Goal: Task Accomplishment & Management: Complete application form

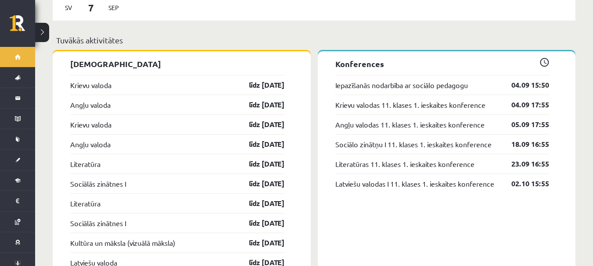
scroll to position [746, 0]
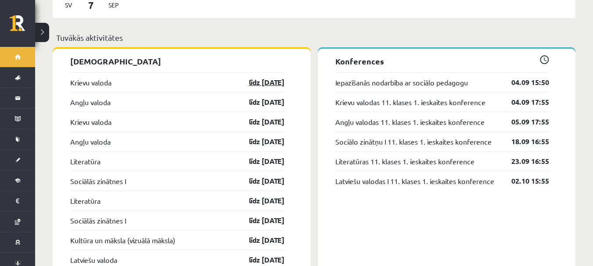
click at [259, 77] on link "līdz 15.09.25" at bounding box center [258, 82] width 51 height 11
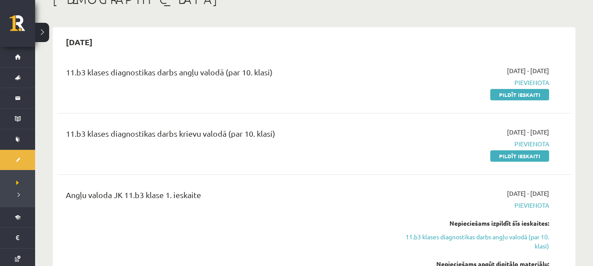
scroll to position [44, 0]
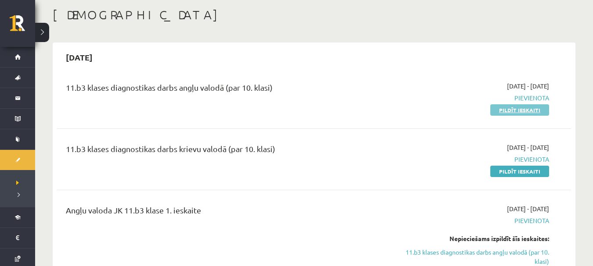
click at [542, 108] on link "Pildīt ieskaiti" at bounding box center [519, 109] width 59 height 11
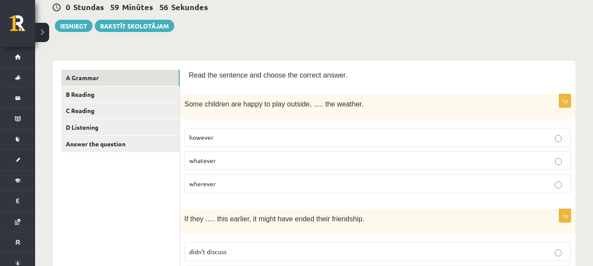
scroll to position [132, 0]
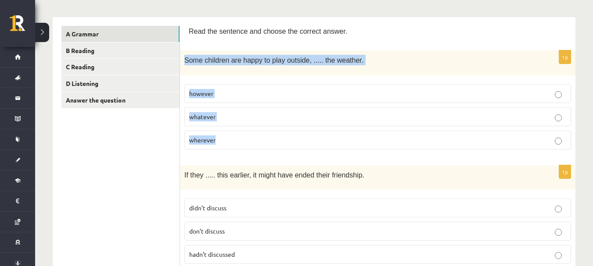
drag, startPoint x: 185, startPoint y: 58, endPoint x: 385, endPoint y: 131, distance: 213.6
click at [385, 131] on div "1p Some children are happy to play outside, ..... the weather. however whatever…" at bounding box center [377, 103] width 395 height 106
copy div "Some children are happy to play outside, ..... the weather. however whatever wh…"
click at [246, 91] on p "however" at bounding box center [377, 93] width 377 height 9
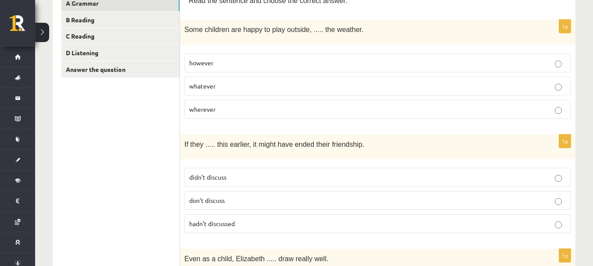
scroll to position [176, 0]
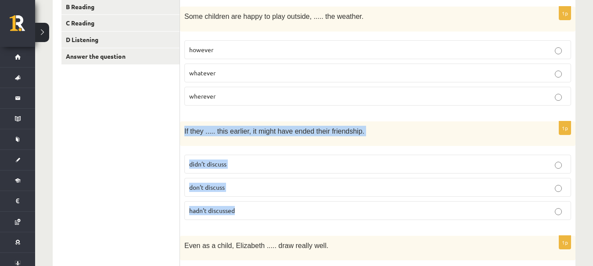
drag, startPoint x: 180, startPoint y: 129, endPoint x: 368, endPoint y: 215, distance: 206.8
click at [368, 215] on div "1p If they ..... this earlier, it might have ended their friendship. didn’t dis…" at bounding box center [377, 175] width 395 height 106
copy div "If they ..... this earlier, it might have ended their friendship. didn’t discus…"
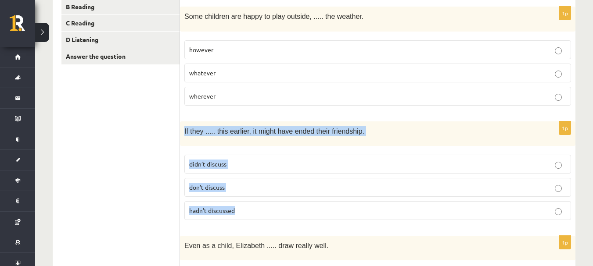
drag, startPoint x: 181, startPoint y: 131, endPoint x: 365, endPoint y: 205, distance: 198.7
click at [365, 205] on div "1p If they ..... this earlier, it might have ended their friendship. didn’t dis…" at bounding box center [377, 175] width 395 height 106
copy div "If they ..... this earlier, it might have ended their friendship. didn’t discus…"
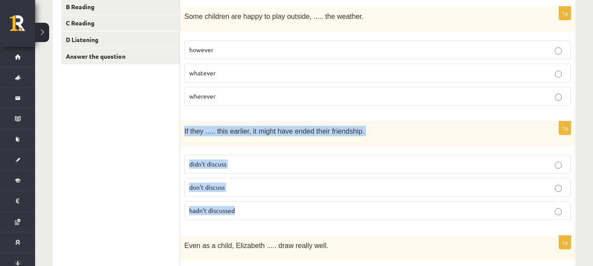
click at [272, 208] on p "hadn’t discussed" at bounding box center [377, 210] width 377 height 9
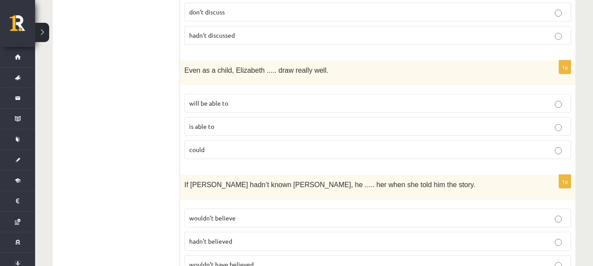
scroll to position [395, 0]
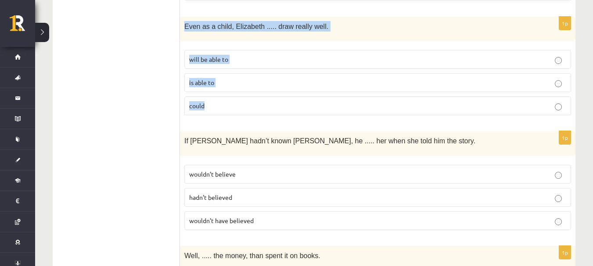
drag, startPoint x: 182, startPoint y: 25, endPoint x: 338, endPoint y: 106, distance: 175.5
click at [338, 106] on div "1p Even as a child, Elizabeth ..... draw really well. will be able to is able t…" at bounding box center [377, 70] width 395 height 106
copy div "Even as a child, Elizabeth ..... draw really well. will be able to is able to c…"
click at [244, 100] on label "could" at bounding box center [377, 106] width 387 height 19
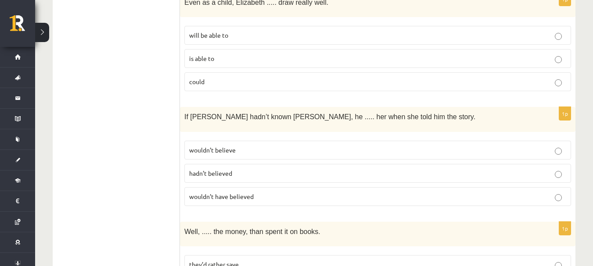
scroll to position [439, 0]
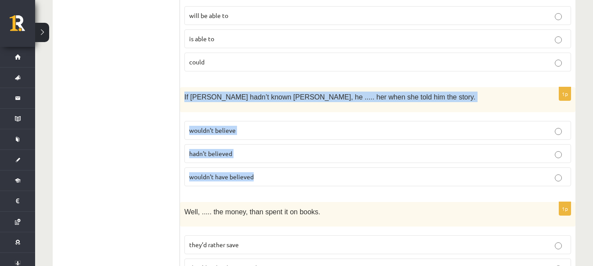
drag, startPoint x: 182, startPoint y: 93, endPoint x: 394, endPoint y: 165, distance: 223.2
click at [394, 165] on div "1p If Tom hadn’t known Mariam, he ..... her when she told him the story. wouldn…" at bounding box center [377, 140] width 395 height 106
copy div "If Tom hadn’t known Mariam, he ..... her when she told him the story. wouldn’t …"
click at [281, 130] on p "wouldn’t believe" at bounding box center [377, 130] width 377 height 9
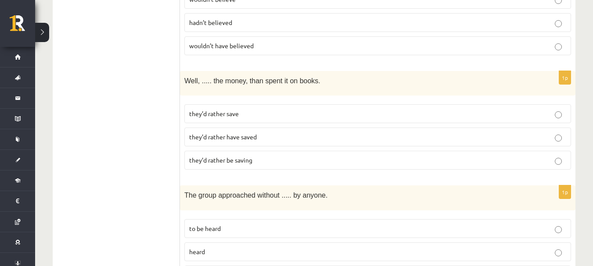
scroll to position [571, 0]
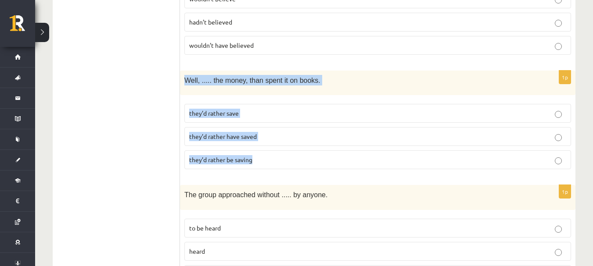
drag, startPoint x: 182, startPoint y: 78, endPoint x: 377, endPoint y: 154, distance: 209.1
click at [377, 154] on div "1p Well, ..... the money, than spent it on books. they’d rather save they’d rat…" at bounding box center [377, 124] width 395 height 106
copy div "Well, ..... the money, than spent it on books. they’d rather save they’d rather…"
click at [308, 112] on p "they’d rather save" at bounding box center [377, 113] width 377 height 9
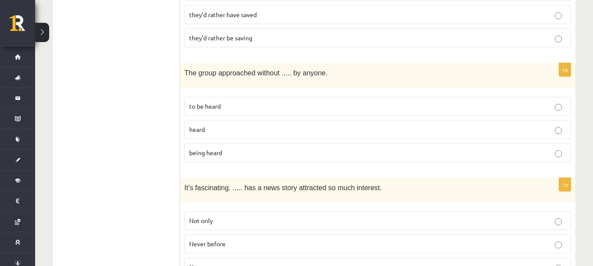
scroll to position [702, 0]
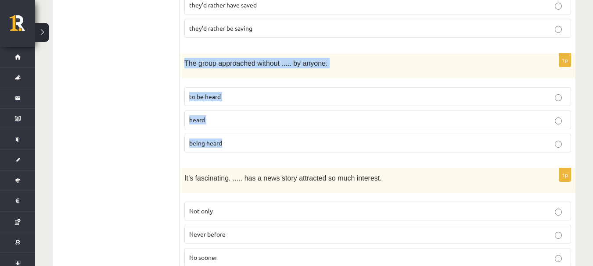
drag, startPoint x: 184, startPoint y: 60, endPoint x: 340, endPoint y: 136, distance: 173.5
click at [340, 136] on div "1p The group approached without ..... by anyone. to be heard heard being heard" at bounding box center [377, 107] width 395 height 106
click at [296, 139] on p "being heard" at bounding box center [377, 143] width 377 height 9
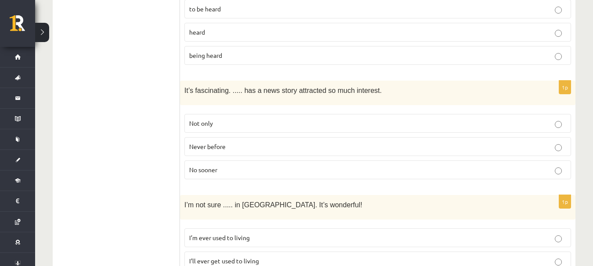
scroll to position [834, 0]
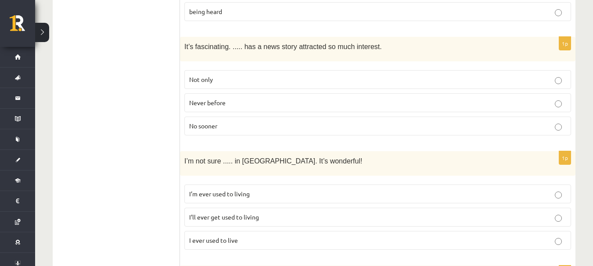
drag, startPoint x: 178, startPoint y: 43, endPoint x: 377, endPoint y: 87, distance: 203.2
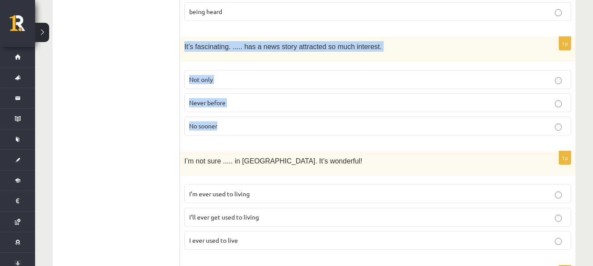
drag, startPoint x: 182, startPoint y: 45, endPoint x: 362, endPoint y: 115, distance: 193.4
click at [362, 115] on div "1p It’s fascinating. ..... has a news story attracted so much interest. Not onl…" at bounding box center [377, 90] width 395 height 106
copy div "It’s fascinating. ..... has a news story attracted so much interest. Not only N…"
click at [322, 106] on label "Never before" at bounding box center [377, 102] width 387 height 19
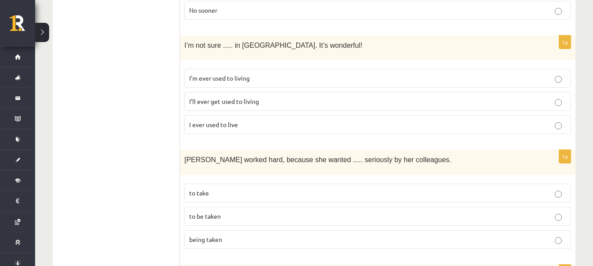
scroll to position [966, 0]
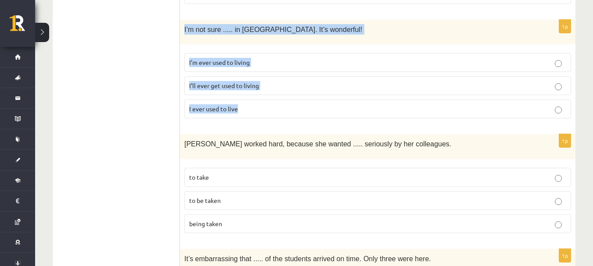
drag, startPoint x: 183, startPoint y: 25, endPoint x: 428, endPoint y: 102, distance: 256.2
click at [428, 102] on div "1p I’m not sure ..... in Paris. It’s wonderful! I’m ever used to living I’ll ev…" at bounding box center [377, 73] width 395 height 106
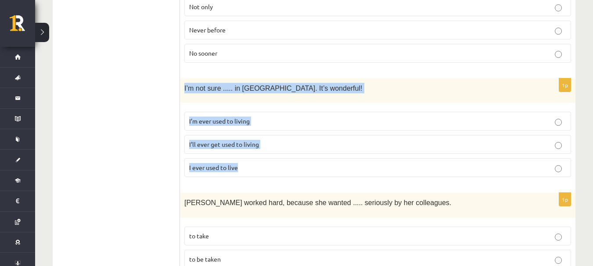
scroll to position [922, 0]
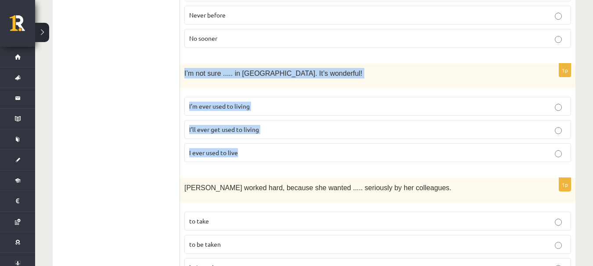
click at [323, 130] on p "I’ll ever get used to living" at bounding box center [377, 129] width 377 height 9
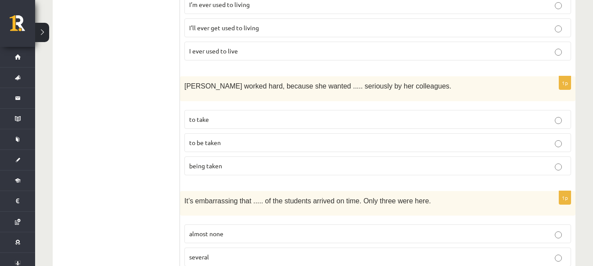
scroll to position [1009, 0]
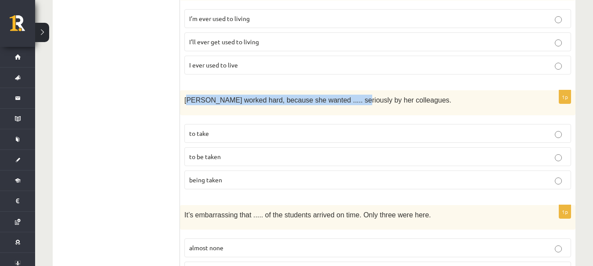
drag, startPoint x: 186, startPoint y: 97, endPoint x: 342, endPoint y: 97, distance: 155.8
click at [342, 97] on span "Emma worked hard, because she wanted ..... seriously by her colleagues." at bounding box center [317, 100] width 267 height 7
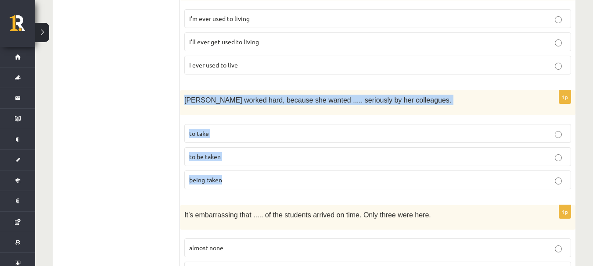
drag, startPoint x: 181, startPoint y: 94, endPoint x: 471, endPoint y: 169, distance: 299.2
click at [471, 169] on div "1p Emma worked hard, because she wanted ..... seriously by her colleagues. to t…" at bounding box center [377, 143] width 395 height 106
click at [257, 156] on p "to be taken" at bounding box center [377, 156] width 377 height 9
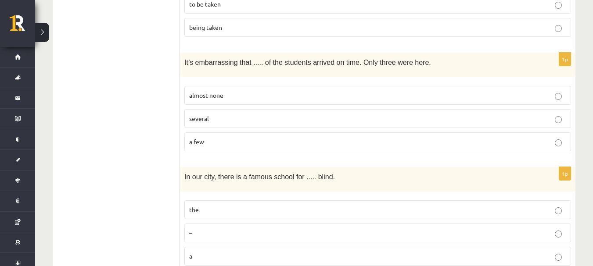
scroll to position [1185, 0]
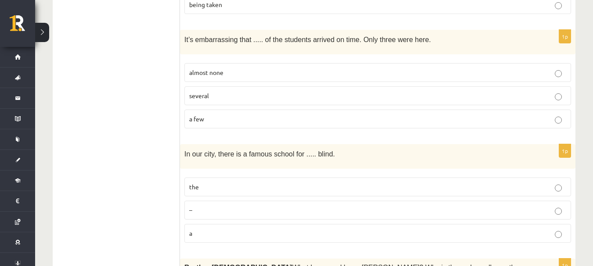
drag, startPoint x: 223, startPoint y: 41, endPoint x: 328, endPoint y: 63, distance: 107.6
click at [328, 63] on div "**********" at bounding box center [314, 163] width 523 height 2398
click at [165, 43] on ul "A Grammar B Reading C Reading D Listening Answer the question" at bounding box center [120, 163] width 119 height 2381
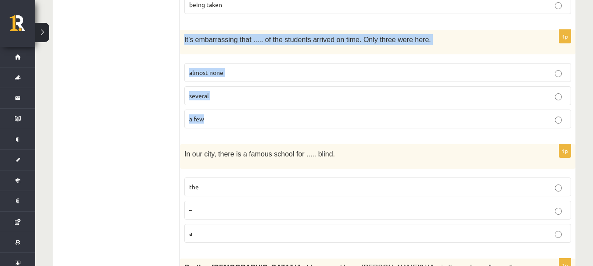
drag, startPoint x: 182, startPoint y: 35, endPoint x: 387, endPoint y: 120, distance: 222.1
click at [387, 120] on div "1p It’s embarrassing that ..... of the students arrived on time. Only three wer…" at bounding box center [377, 83] width 395 height 106
click at [261, 63] on label "almost none" at bounding box center [377, 72] width 387 height 19
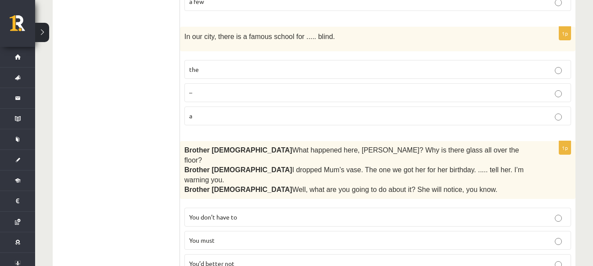
scroll to position [1317, 0]
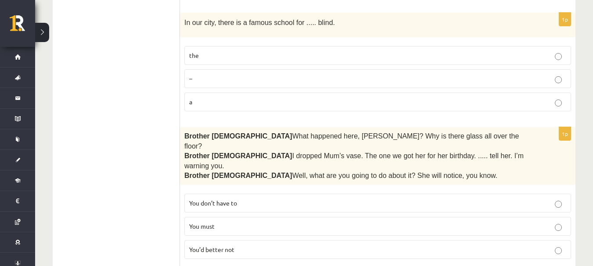
drag, startPoint x: 179, startPoint y: 15, endPoint x: 312, endPoint y: 75, distance: 146.2
click at [312, 75] on div "**********" at bounding box center [314, 31] width 523 height 2398
click at [212, 19] on span "In our city, there is a famous school for ..... blind." at bounding box center [259, 22] width 151 height 7
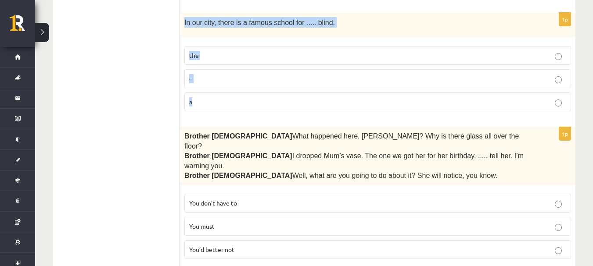
drag, startPoint x: 183, startPoint y: 18, endPoint x: 327, endPoint y: 93, distance: 161.9
click at [327, 93] on div "1p In our city, there is a famous school for ..... blind. the – a" at bounding box center [377, 66] width 395 height 106
click at [273, 51] on p "the" at bounding box center [377, 55] width 377 height 9
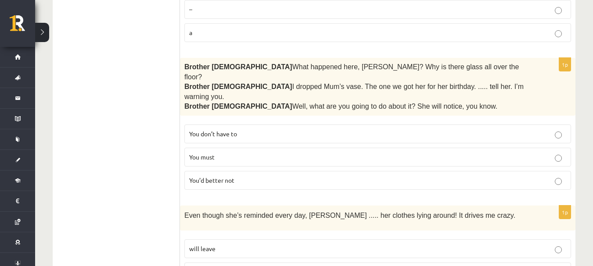
scroll to position [1404, 0]
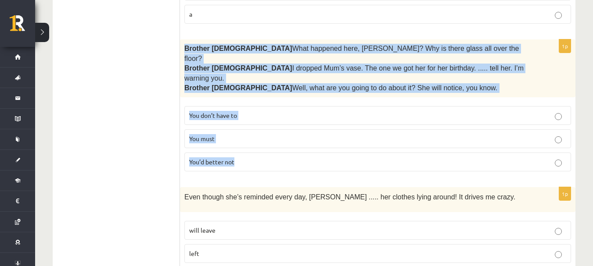
drag, startPoint x: 181, startPoint y: 43, endPoint x: 311, endPoint y: 140, distance: 161.8
click at [311, 140] on div "1p Brother 1  What happened here, Zak? Why is there glass all over the floor? B…" at bounding box center [377, 109] width 395 height 139
click at [276, 158] on p "You’d better not" at bounding box center [377, 162] width 377 height 9
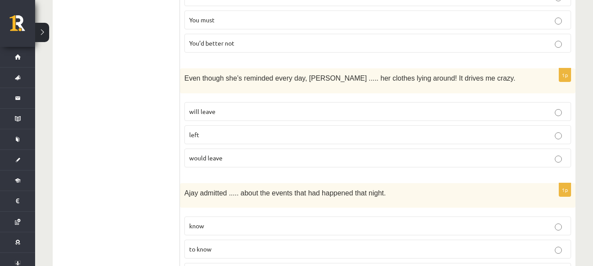
scroll to position [1525, 0]
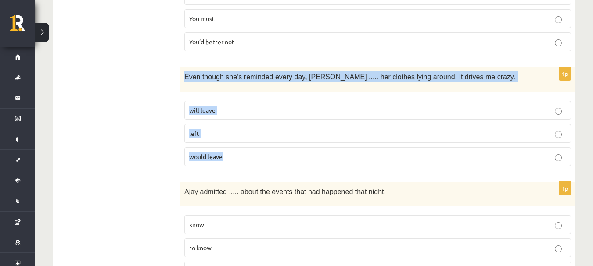
drag, startPoint x: 183, startPoint y: 51, endPoint x: 472, endPoint y: 129, distance: 298.8
click at [472, 129] on div "1p Even though she’s reminded every day, Cathy ..... her clothes lying around! …" at bounding box center [377, 120] width 395 height 106
click at [271, 106] on p "will leave" at bounding box center [377, 110] width 377 height 9
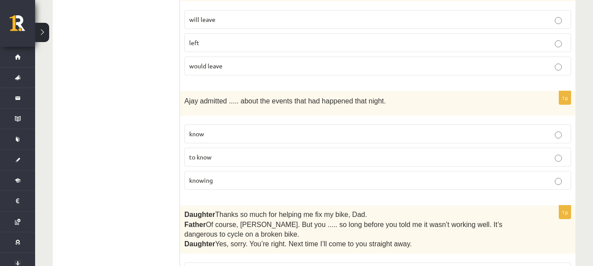
scroll to position [1656, 0]
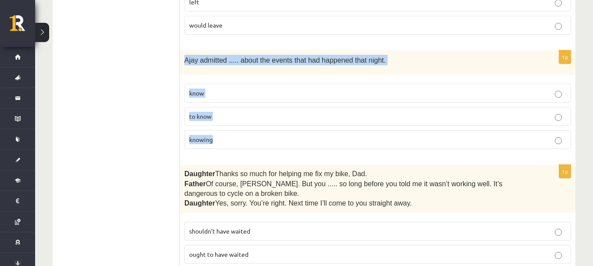
drag, startPoint x: 185, startPoint y: 33, endPoint x: 395, endPoint y: 112, distance: 224.2
click at [395, 112] on div "1p Ajay admitted ..... about the events that had happened that night. know to k…" at bounding box center [377, 103] width 395 height 106
click at [309, 104] on fieldset "know to know knowing" at bounding box center [377, 115] width 387 height 72
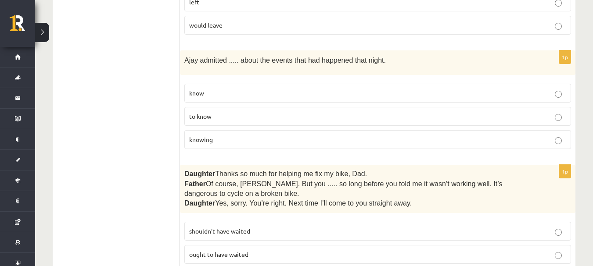
click at [308, 112] on p "to know" at bounding box center [377, 116] width 377 height 9
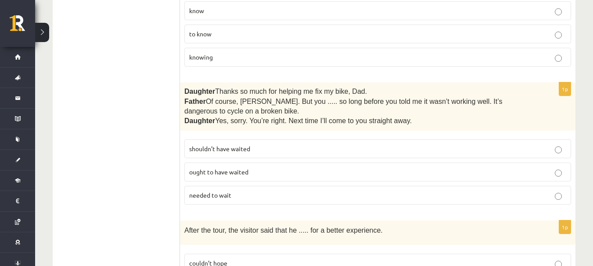
scroll to position [1744, 0]
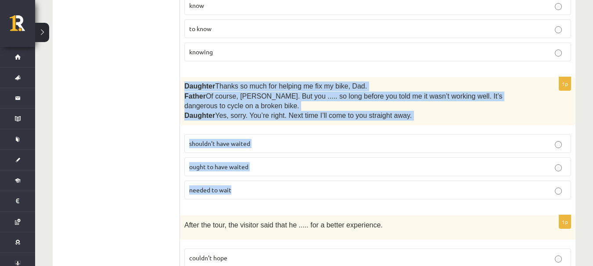
drag, startPoint x: 184, startPoint y: 60, endPoint x: 337, endPoint y: 154, distance: 178.9
click at [337, 154] on div "1p Daughter  Thanks so much for helping me fix my bike, Dad. Father  Of course,…" at bounding box center [377, 141] width 395 height 129
click at [307, 139] on p "shouldn’t have waited" at bounding box center [377, 143] width 377 height 9
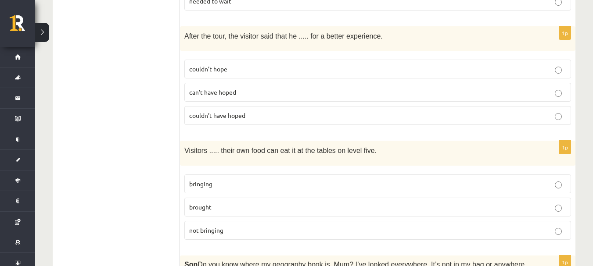
scroll to position [1920, 0]
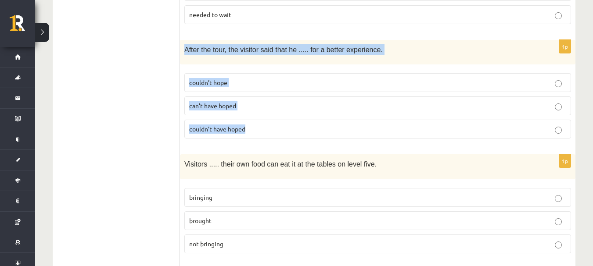
drag, startPoint x: 185, startPoint y: 29, endPoint x: 338, endPoint y: 103, distance: 170.2
click at [338, 103] on div "1p After the tour, the visitor said that he ..... for a better experience. coul…" at bounding box center [377, 93] width 395 height 106
click at [263, 78] on p "couldn’t hope" at bounding box center [377, 82] width 377 height 9
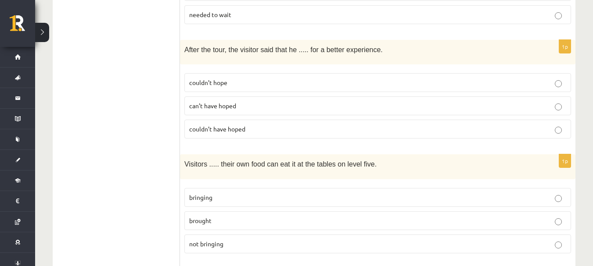
click at [299, 120] on label "couldn’t have hoped" at bounding box center [377, 129] width 387 height 19
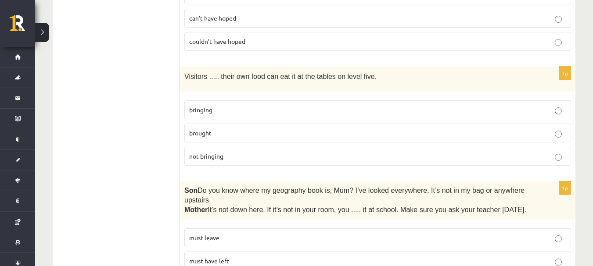
scroll to position [2051, 0]
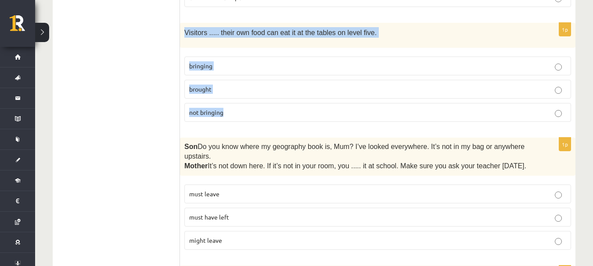
drag, startPoint x: 181, startPoint y: 10, endPoint x: 349, endPoint y: 83, distance: 183.2
click at [349, 83] on div "1p Visitors ..... their own food can eat it at the tables on level five. bringi…" at bounding box center [377, 76] width 395 height 106
click at [293, 57] on label "bringing" at bounding box center [377, 66] width 387 height 19
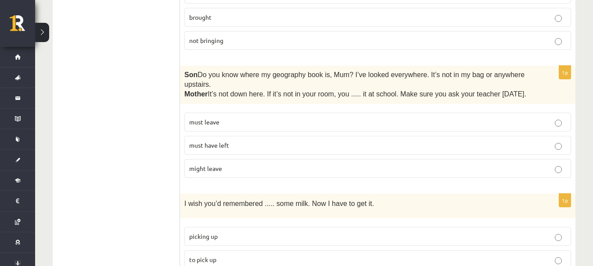
scroll to position [2139, 0]
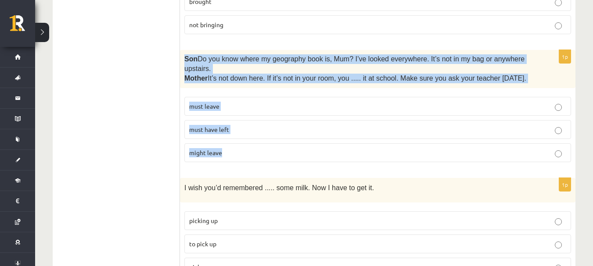
drag, startPoint x: 185, startPoint y: 33, endPoint x: 326, endPoint y: 127, distance: 169.9
click at [326, 127] on div "1p Son  Do you know where my geography book is, Mum? I’ve looked everywhere. It…" at bounding box center [377, 109] width 395 height 119
click at [261, 125] on p "must have left" at bounding box center [377, 129] width 377 height 9
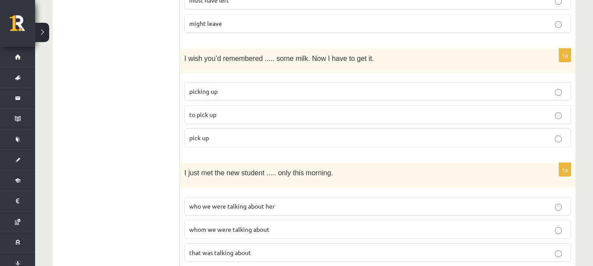
scroll to position [2271, 0]
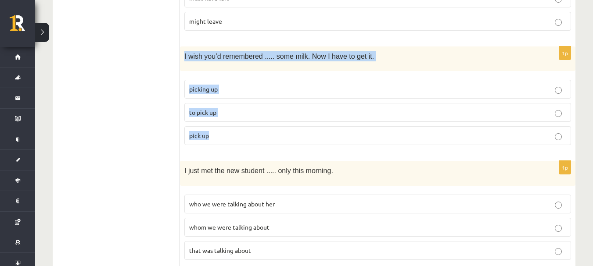
drag, startPoint x: 183, startPoint y: 31, endPoint x: 357, endPoint y: 98, distance: 186.5
click at [357, 98] on div "1p I wish you’d remembered ..... some milk. Now I have to get it. picking up to…" at bounding box center [377, 100] width 395 height 106
click at [310, 108] on p "to pick up" at bounding box center [377, 112] width 377 height 9
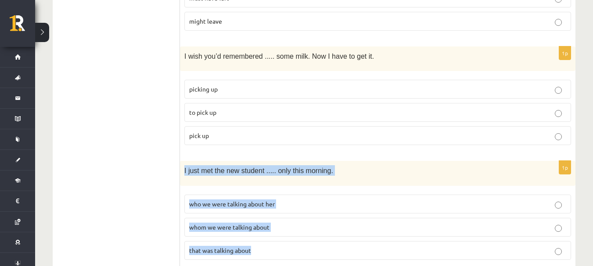
drag, startPoint x: 183, startPoint y: 144, endPoint x: 335, endPoint y: 212, distance: 166.8
click at [335, 212] on div "1p I just met the new student ..... only this morning. who we were talking abou…" at bounding box center [377, 214] width 395 height 106
click at [252, 218] on label "whom we were talking about" at bounding box center [377, 227] width 387 height 19
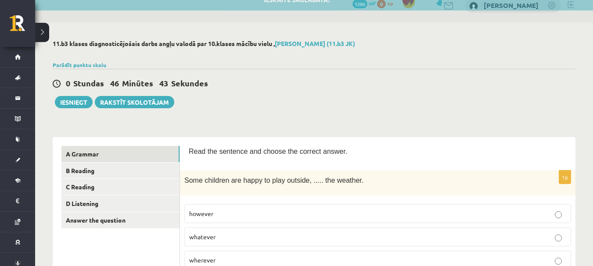
scroll to position [0, 0]
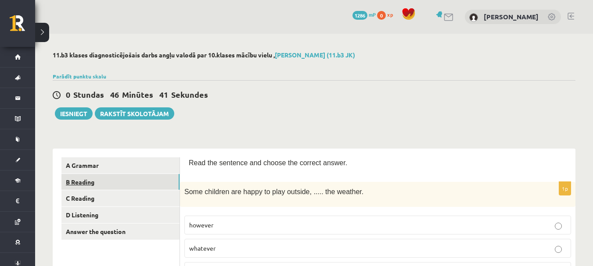
click at [105, 186] on link "B Reading" at bounding box center [120, 182] width 118 height 16
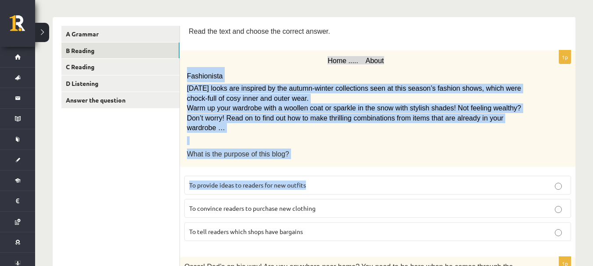
scroll to position [176, 0]
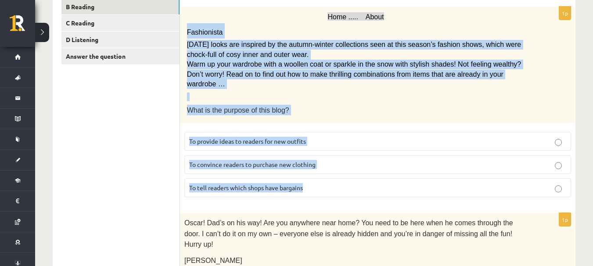
drag, startPoint x: 184, startPoint y: 75, endPoint x: 391, endPoint y: 182, distance: 233.0
click at [391, 182] on div "1p Home ..... About Fashionista Today’s looks are inspired by the autumn-winter…" at bounding box center [377, 106] width 395 height 198
click at [314, 137] on p "To provide ideas to readers for new outfits" at bounding box center [377, 141] width 377 height 9
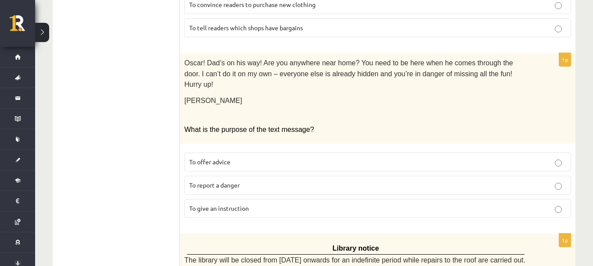
scroll to position [351, 0]
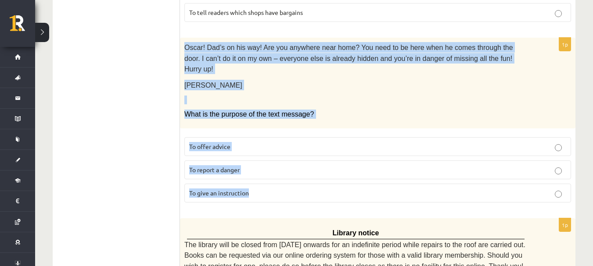
drag, startPoint x: 183, startPoint y: 39, endPoint x: 352, endPoint y: 178, distance: 218.5
click at [352, 178] on div "1p Oscar! Dad’s on his way! Are you anywhere near home? You need to be here whe…" at bounding box center [377, 124] width 395 height 172
click at [313, 189] on p "To give an instruction" at bounding box center [377, 193] width 377 height 9
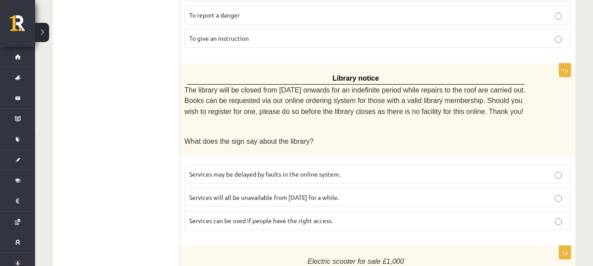
scroll to position [527, 0]
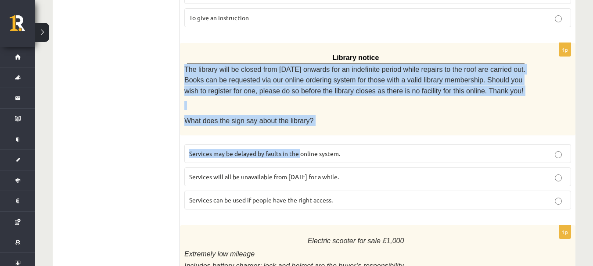
drag, startPoint x: 184, startPoint y: 47, endPoint x: 310, endPoint y: 126, distance: 148.7
click at [306, 122] on div "1p Library notice The library will be closed from Monday onwards for an indefin…" at bounding box center [377, 130] width 395 height 174
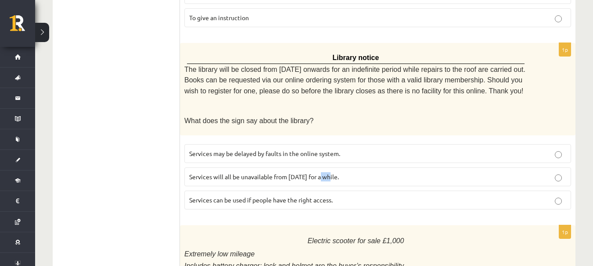
click at [334, 173] on span "Services will all be unavailable from Monday for a while." at bounding box center [264, 177] width 150 height 8
drag, startPoint x: 192, startPoint y: 49, endPoint x: 187, endPoint y: 47, distance: 5.3
click at [191, 66] on span "The library will be closed from Monday onwards for an indefinite period while r…" at bounding box center [354, 80] width 341 height 29
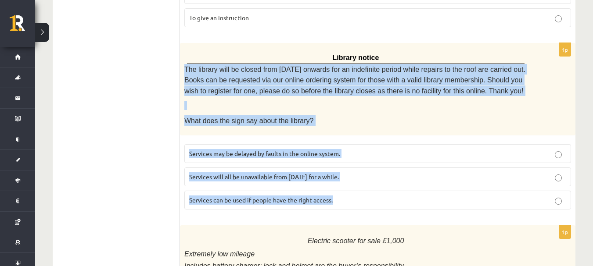
drag, startPoint x: 181, startPoint y: 44, endPoint x: 353, endPoint y: 166, distance: 211.5
click at [353, 166] on div "1p Library notice The library will be closed from Monday onwards for an indefin…" at bounding box center [377, 130] width 395 height 174
click at [301, 191] on label "Services can be used if people have the right access." at bounding box center [377, 200] width 387 height 19
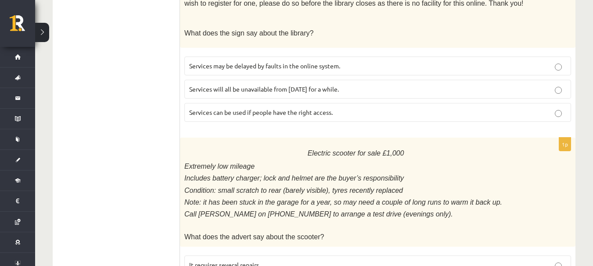
scroll to position [658, 0]
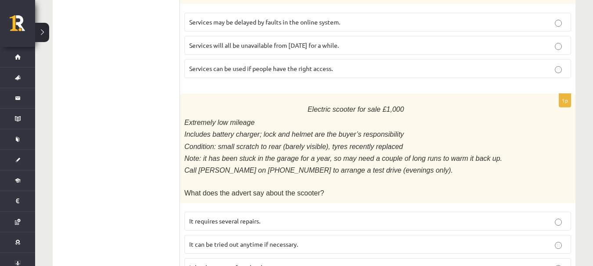
drag, startPoint x: 178, startPoint y: 95, endPoint x: 268, endPoint y: 134, distance: 97.7
click at [268, 134] on div "**********" at bounding box center [314, 98] width 523 height 1217
click at [230, 118] on p "Extremely low mileage" at bounding box center [355, 123] width 343 height 10
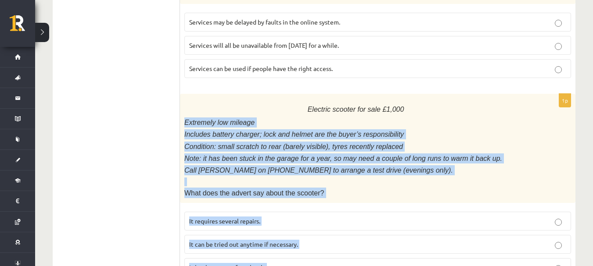
drag, startPoint x: 182, startPoint y: 95, endPoint x: 359, endPoint y: 230, distance: 222.4
click at [359, 230] on div "1p Electric scooter for sale £1,000 Extremely low mileage Includes battery char…" at bounding box center [377, 189] width 395 height 190
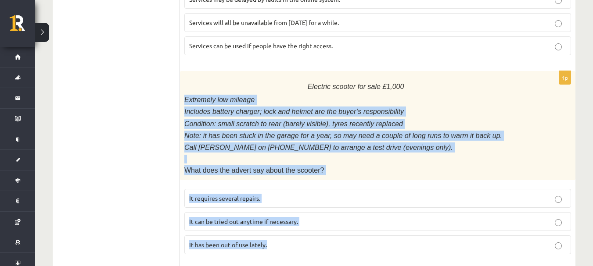
scroll to position [702, 0]
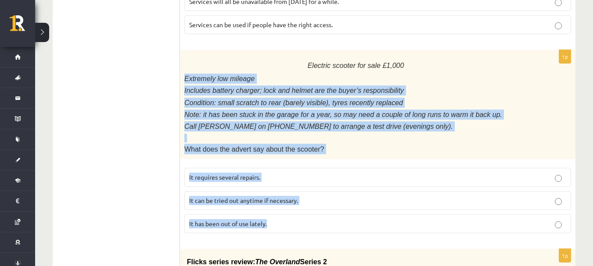
click at [302, 219] on p "It has been out of use lately." at bounding box center [377, 223] width 377 height 9
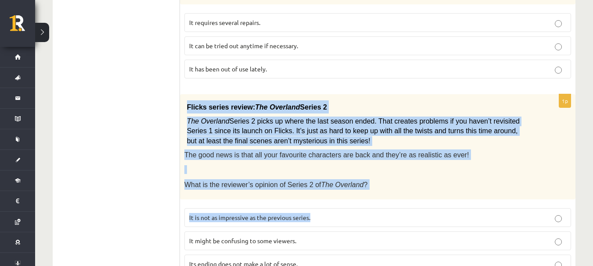
scroll to position [878, 0]
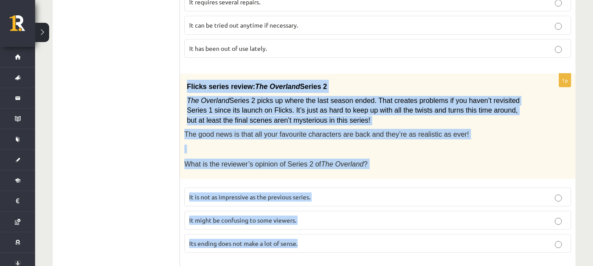
drag, startPoint x: 181, startPoint y: 99, endPoint x: 372, endPoint y: 201, distance: 216.0
click at [372, 201] on div "1p Flicks series review: The Overland Series 2 The Overland Series 2 picks up w…" at bounding box center [377, 167] width 395 height 187
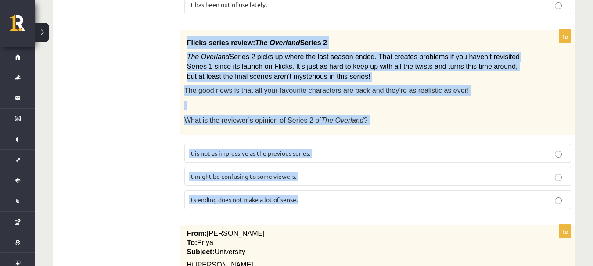
click at [303, 172] on p "It might be confusing to some viewers." at bounding box center [377, 176] width 377 height 9
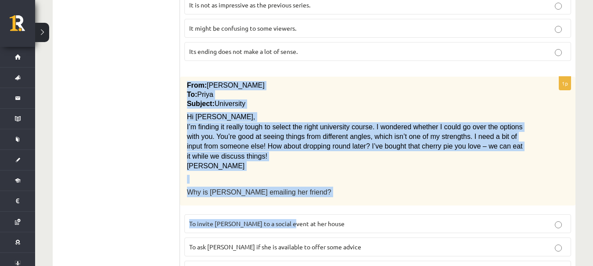
scroll to position [1086, 0]
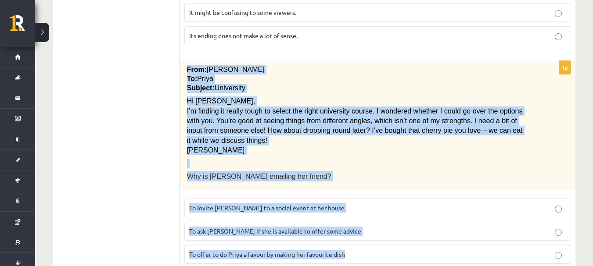
drag, startPoint x: 181, startPoint y: 73, endPoint x: 351, endPoint y: 228, distance: 229.9
click at [351, 228] on div "1p From: Emily To: Priya Subject: University Hi Priya, I’m finding it really to…" at bounding box center [377, 166] width 395 height 210
click at [351, 227] on p "To ask Priya if she is available to offer some advice" at bounding box center [377, 231] width 377 height 9
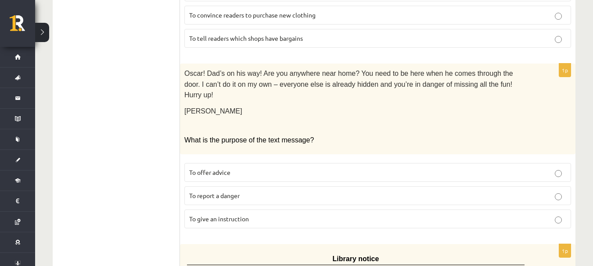
scroll to position [0, 0]
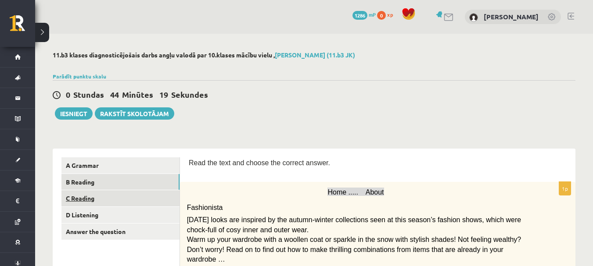
click at [111, 202] on link "C Reading" at bounding box center [120, 198] width 118 height 16
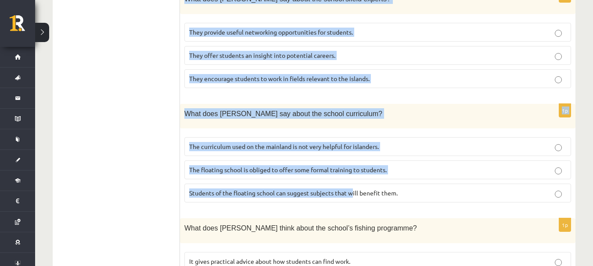
scroll to position [909, 0]
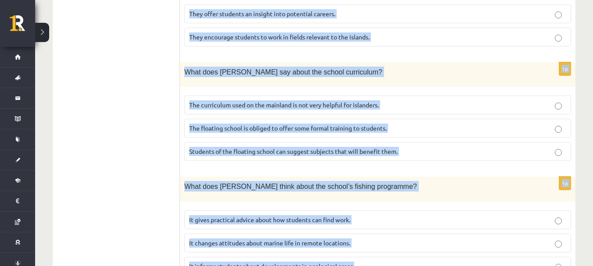
drag, startPoint x: 190, startPoint y: 67, endPoint x: 387, endPoint y: 226, distance: 253.4
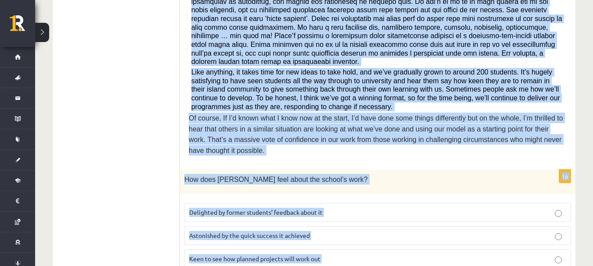
scroll to position [382, 0]
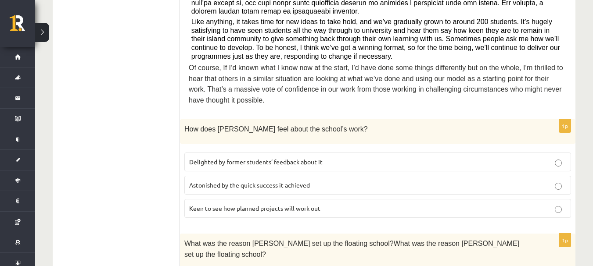
click at [251, 158] on span "Delighted by former students’ feedback about it" at bounding box center [255, 162] width 133 height 8
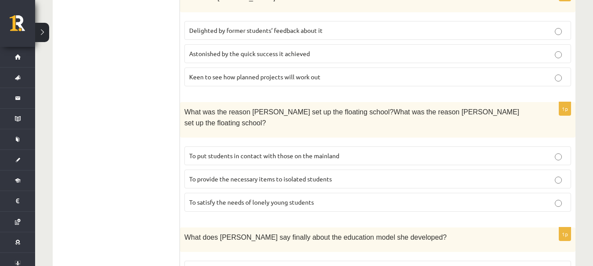
scroll to position [558, 0]
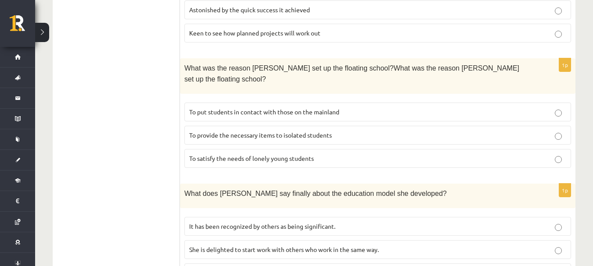
click at [285, 131] on span "To provide the necessary items to isolated students" at bounding box center [260, 135] width 143 height 8
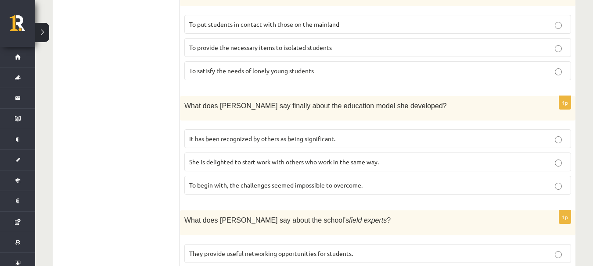
scroll to position [602, 0]
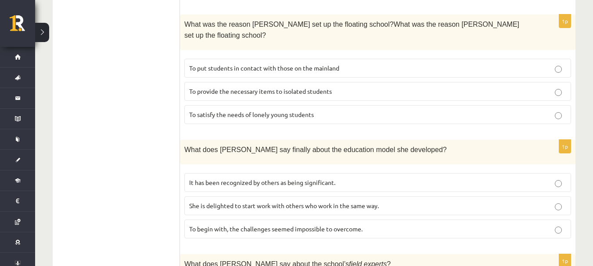
click at [253, 173] on label "It has been recognized by others as being significant." at bounding box center [377, 182] width 387 height 19
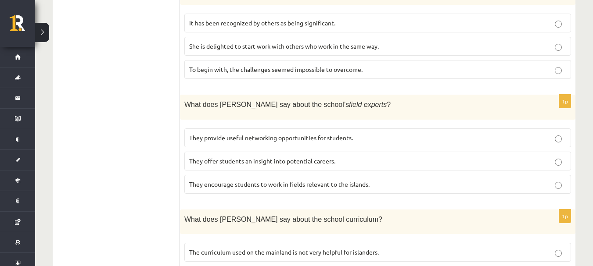
scroll to position [777, 0]
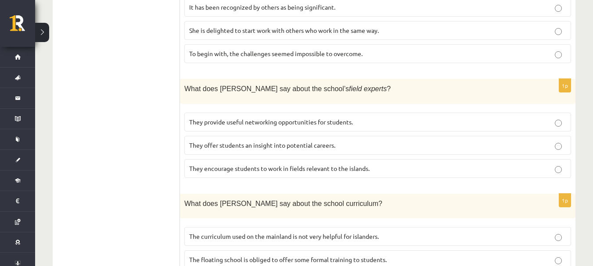
click at [312, 141] on p "They offer students an insight into potential careers." at bounding box center [377, 145] width 377 height 9
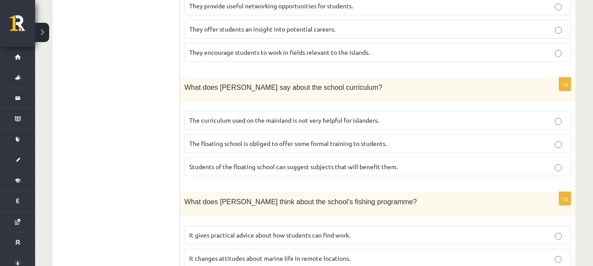
scroll to position [909, 0]
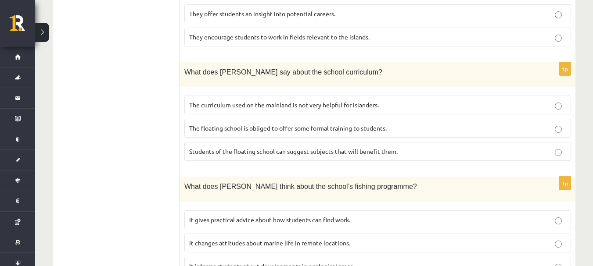
click at [256, 96] on label "The curriculum used on the mainland is not very helpful for islanders." at bounding box center [377, 105] width 387 height 19
click at [293, 262] on p "It informs students about developments in ecological areas." at bounding box center [377, 266] width 377 height 9
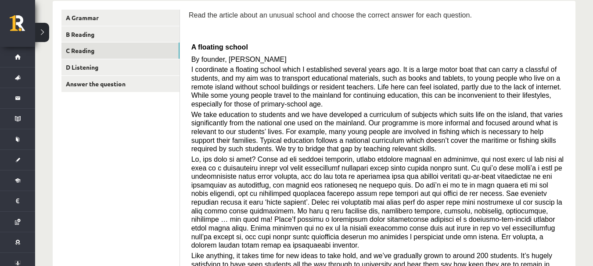
scroll to position [0, 0]
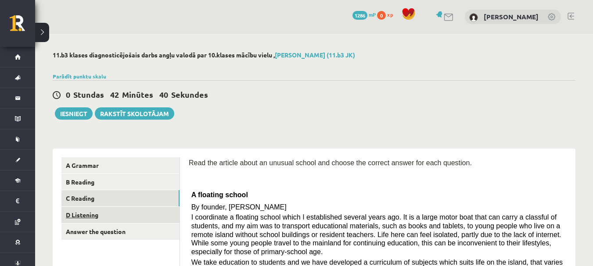
click at [107, 210] on link "D Listening" at bounding box center [120, 215] width 118 height 16
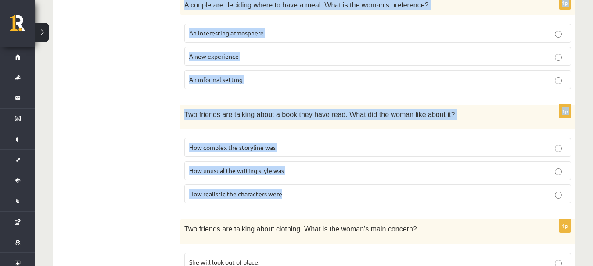
scroll to position [643, 0]
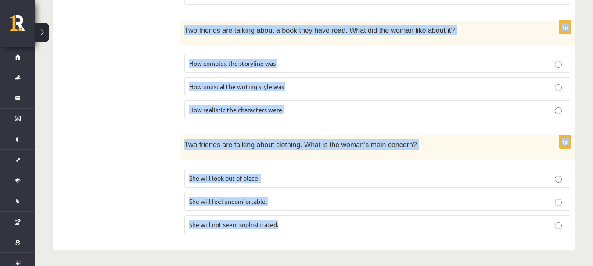
drag, startPoint x: 189, startPoint y: 138, endPoint x: 477, endPoint y: 230, distance: 301.9
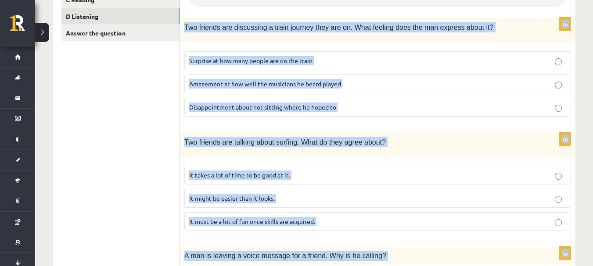
scroll to position [160, 0]
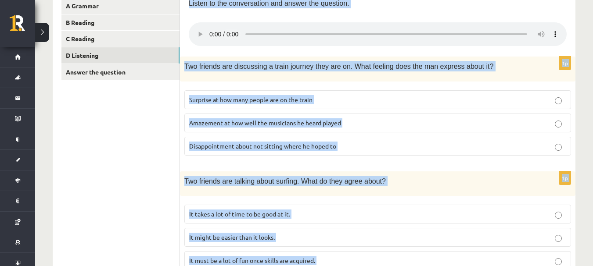
click at [212, 149] on span "Disappointment about not sitting where he hoped to" at bounding box center [262, 146] width 147 height 8
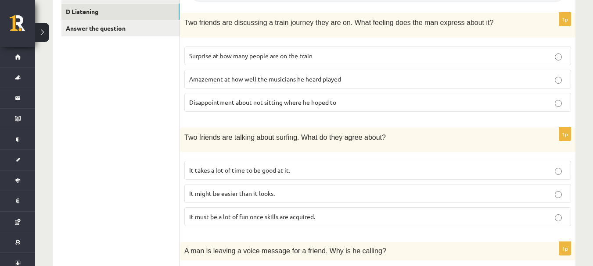
scroll to position [248, 0]
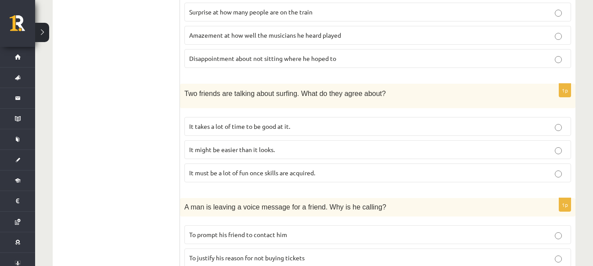
click at [289, 130] on p "It takes a lot of time to be good at it." at bounding box center [377, 126] width 377 height 9
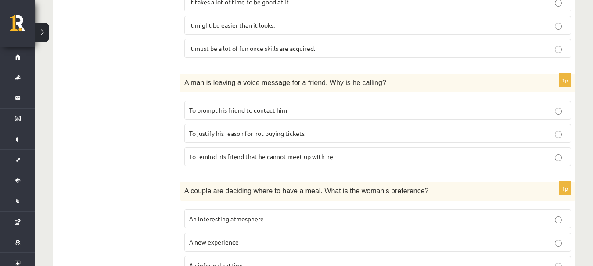
scroll to position [379, 0]
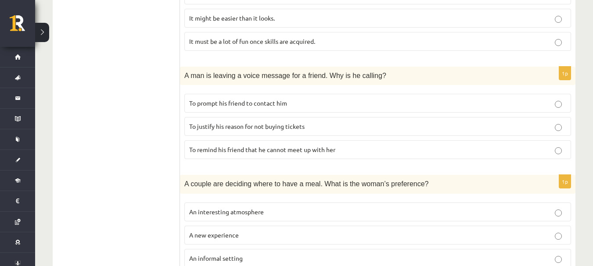
click at [284, 99] on span "To prompt his friend to contact him" at bounding box center [238, 103] width 98 height 8
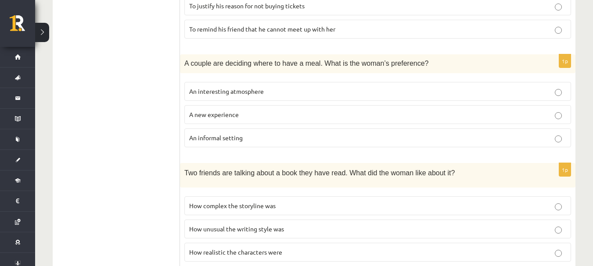
scroll to position [511, 0]
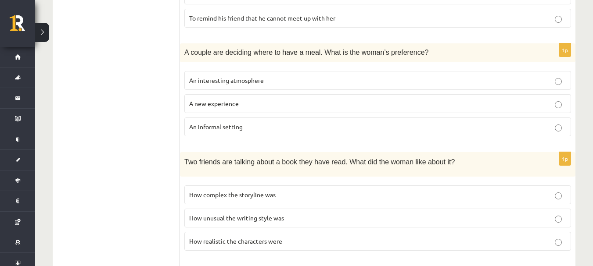
click at [255, 108] on label "A new experience" at bounding box center [377, 103] width 387 height 19
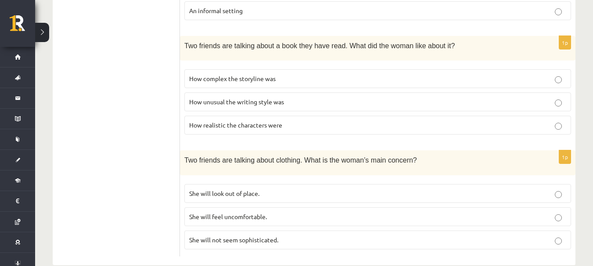
scroll to position [643, 0]
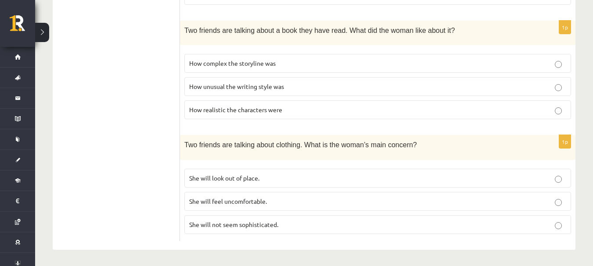
click at [262, 111] on span "How realistic the characters were" at bounding box center [235, 110] width 93 height 8
click at [234, 194] on label "She will feel uncomfortable." at bounding box center [377, 201] width 387 height 19
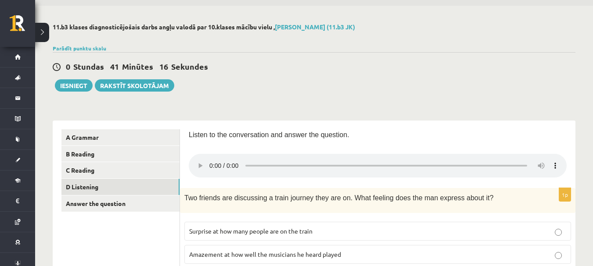
scroll to position [0, 0]
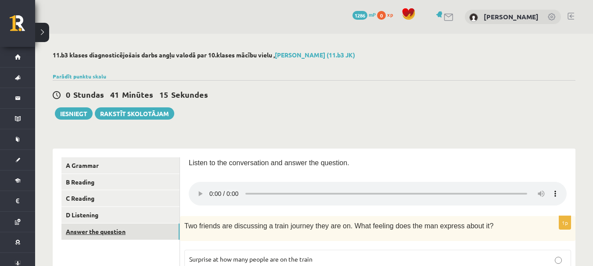
click at [107, 237] on link "Answer the question" at bounding box center [120, 232] width 118 height 16
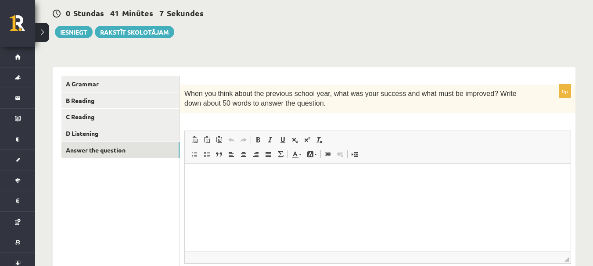
scroll to position [68, 0]
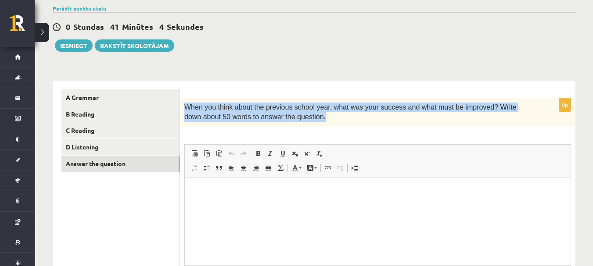
drag, startPoint x: 181, startPoint y: 104, endPoint x: 322, endPoint y: 125, distance: 142.4
click at [322, 125] on div "When you think about the previous school year, what was your success and what m…" at bounding box center [377, 112] width 395 height 29
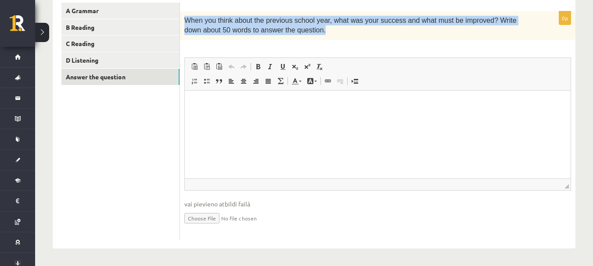
scroll to position [156, 0]
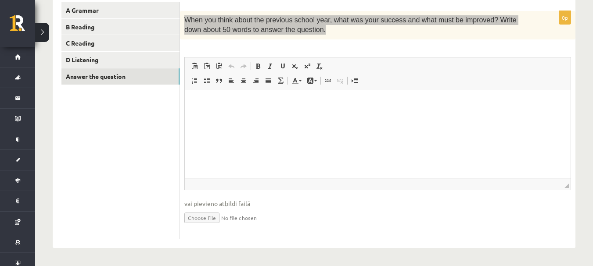
click at [241, 117] on html at bounding box center [378, 103] width 386 height 27
drag, startPoint x: 241, startPoint y: 144, endPoint x: 212, endPoint y: 125, distance: 34.6
click at [212, 117] on html at bounding box center [378, 103] width 386 height 27
click at [199, 65] on link "Вставить Комбинация клавиш Ctrl+V" at bounding box center [194, 66] width 12 height 11
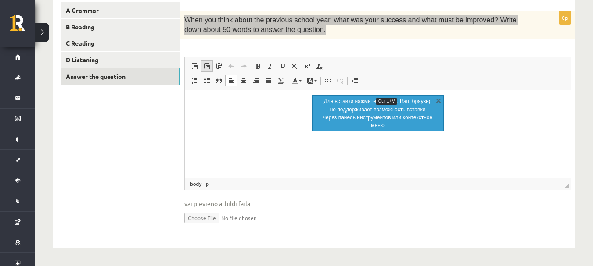
click at [209, 69] on span at bounding box center [206, 66] width 7 height 7
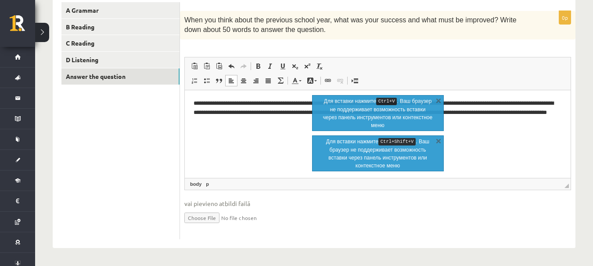
click at [166, 167] on ul "A Grammar B Reading C Reading D Listening Answer the question" at bounding box center [120, 120] width 119 height 237
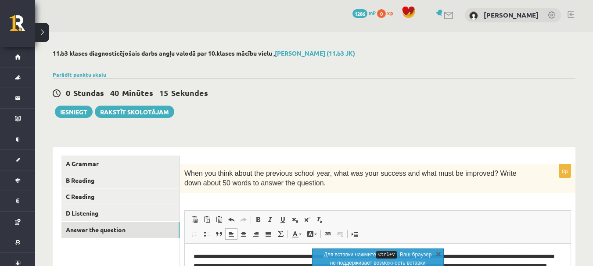
scroll to position [0, 0]
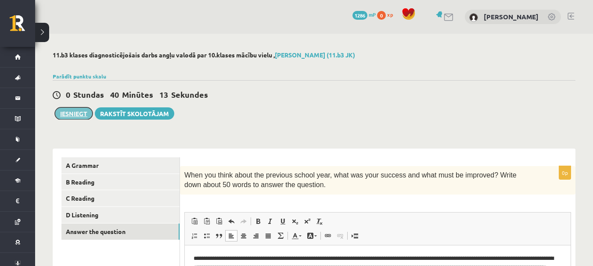
click at [68, 116] on button "Iesniegt" at bounding box center [74, 114] width 38 height 12
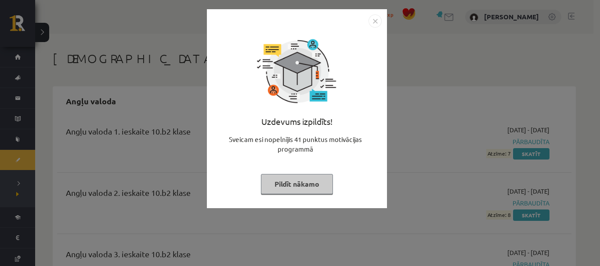
click at [376, 18] on img "Close" at bounding box center [374, 20] width 13 height 13
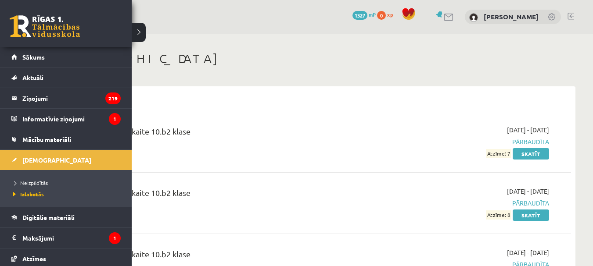
click at [29, 16] on link at bounding box center [45, 26] width 70 height 22
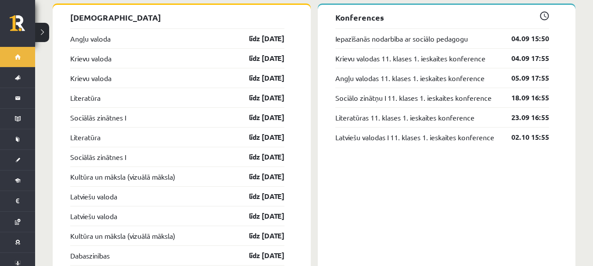
scroll to position [746, 0]
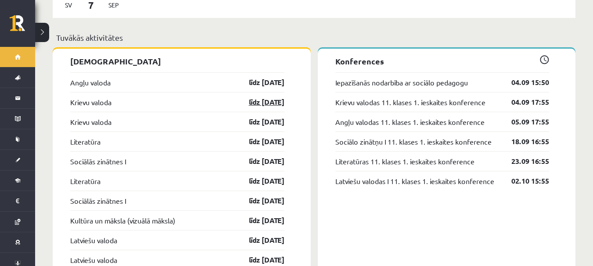
click at [262, 97] on link "līdz [DATE]" at bounding box center [258, 102] width 51 height 11
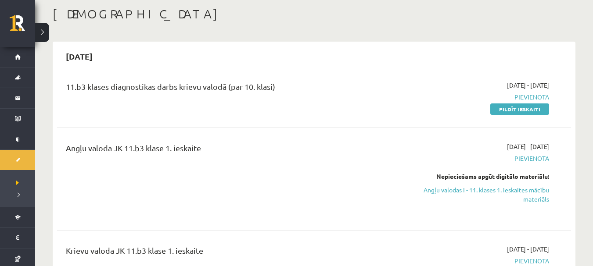
scroll to position [44, 0]
click at [525, 114] on link "Pildīt ieskaiti" at bounding box center [519, 109] width 59 height 11
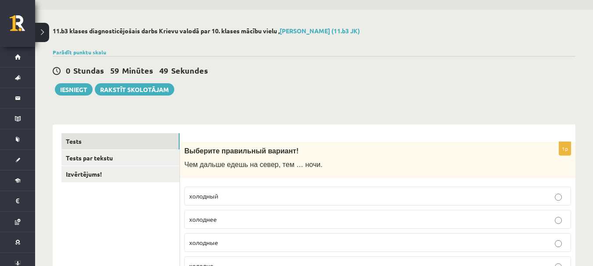
scroll to position [44, 0]
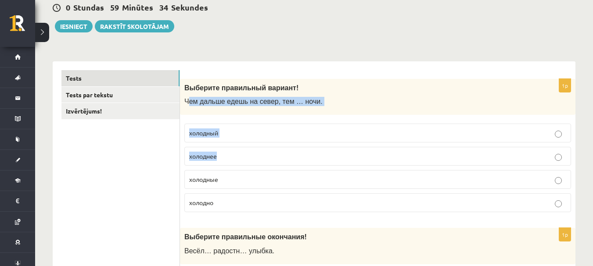
drag, startPoint x: 187, startPoint y: 147, endPoint x: 370, endPoint y: 156, distance: 182.3
click at [370, 156] on div "1p Выберите правильный вариант ! Чем дальше едешь на север, тем … ночи. холодны…" at bounding box center [377, 149] width 395 height 141
click at [188, 105] on span "Чем дальше едешь на север, тем … ночи." at bounding box center [253, 100] width 138 height 7
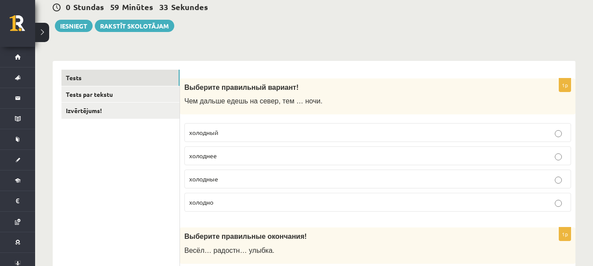
click at [183, 104] on div "Выберите правильный вариант ! Чем дальше едешь на север, тем … ночи." at bounding box center [377, 97] width 395 height 36
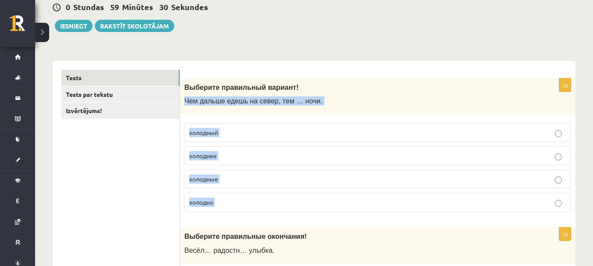
drag, startPoint x: 183, startPoint y: 104, endPoint x: 331, endPoint y: 191, distance: 172.5
click at [331, 191] on div "1p Выберите правильный вариант ! Чем дальше едешь на север, тем … ночи. холодны…" at bounding box center [377, 149] width 395 height 141
copy form "Чем дальше едешь на север, тем … ночи. холодный холоднее холодные холодно"
click at [255, 156] on p "холоднее" at bounding box center [377, 155] width 377 height 9
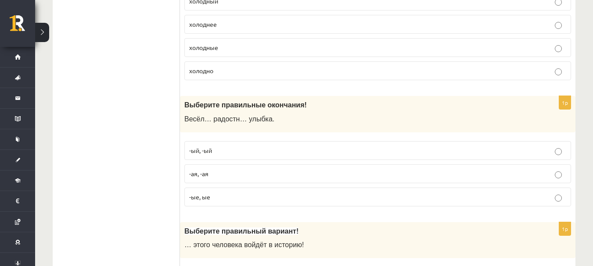
scroll to position [263, 0]
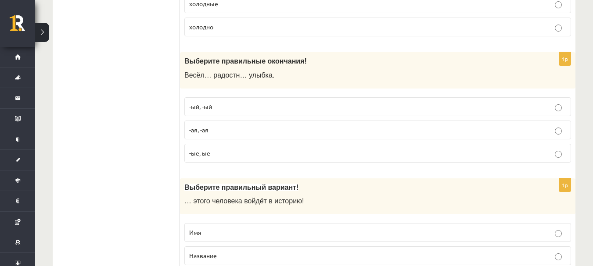
drag, startPoint x: 179, startPoint y: 75, endPoint x: 230, endPoint y: 85, distance: 52.6
click at [230, 85] on div "Выберите правильные окончания! Весёл… радостн… улыбка." at bounding box center [377, 70] width 395 height 36
drag, startPoint x: 182, startPoint y: 75, endPoint x: 299, endPoint y: 146, distance: 136.5
click at [299, 146] on div "1p Выберите правильные окончания! Весёл… радостн… улыбка. -ый, -ый -ая, -ая -ые…" at bounding box center [377, 111] width 395 height 118
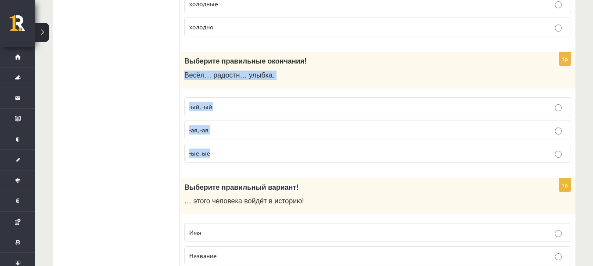
copy div "Весёл… радостн… улыбка. -ый, -ый -ая, -ая -ые, ые"
click at [277, 132] on p "-ая, -ая" at bounding box center [377, 130] width 377 height 9
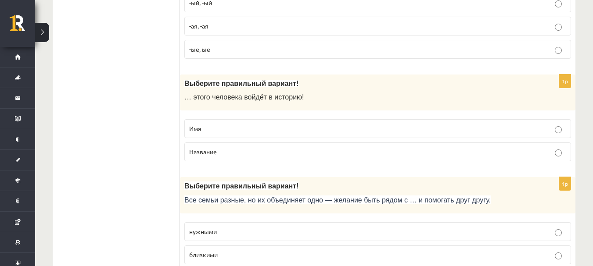
scroll to position [395, 0]
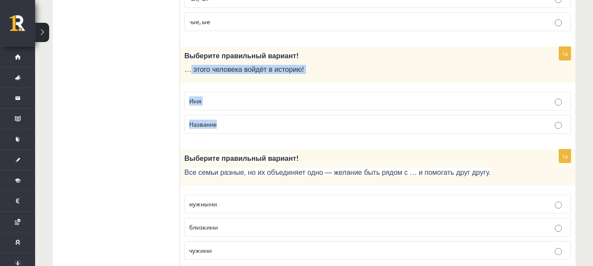
drag, startPoint x: 188, startPoint y: 68, endPoint x: 314, endPoint y: 122, distance: 136.5
click at [314, 122] on div "1p Выберите правильный вариант! … этого человека войдёт в историю! Имя Название" at bounding box center [377, 94] width 395 height 94
copy div "этого человека войдёт в историю! Имя Название"
click at [256, 97] on p "Имя" at bounding box center [377, 101] width 377 height 9
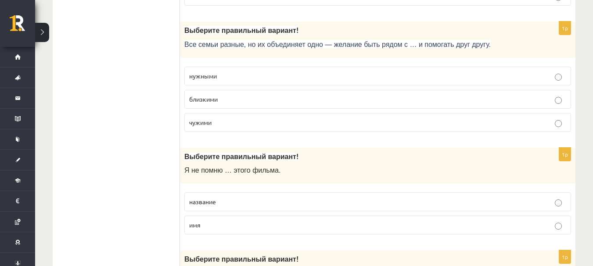
scroll to position [527, 0]
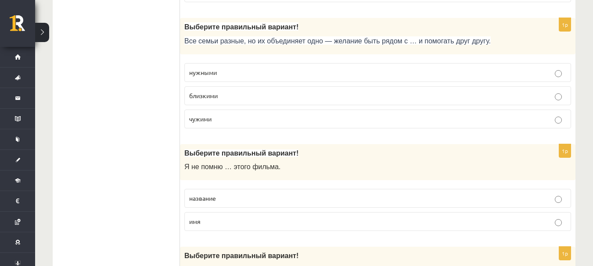
drag, startPoint x: 178, startPoint y: 43, endPoint x: 341, endPoint y: 60, distance: 163.8
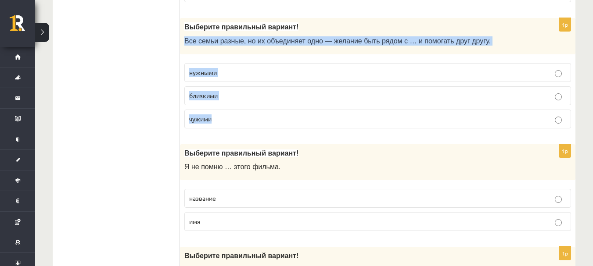
drag, startPoint x: 183, startPoint y: 43, endPoint x: 439, endPoint y: 119, distance: 266.9
click at [439, 119] on div "1p Выберите правильный вариант! Все семьи разные, но их объединяет одно — желан…" at bounding box center [377, 77] width 395 height 118
copy div "Все семьи разные, но их объединяет одно — желание быть рядом с … и помогать дру…"
click at [296, 99] on p "близкими" at bounding box center [377, 95] width 377 height 9
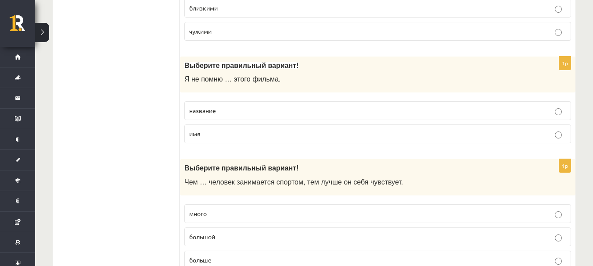
scroll to position [658, 0]
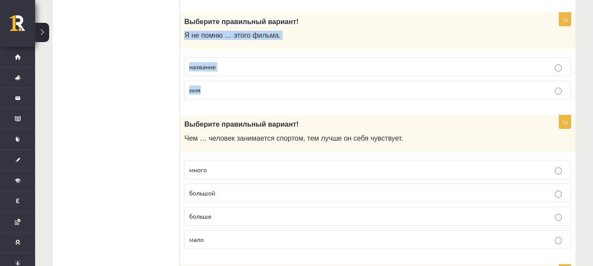
drag, startPoint x: 182, startPoint y: 37, endPoint x: 306, endPoint y: 94, distance: 136.1
click at [306, 94] on div "1p Выберите правильный вариант! Я не помню … этого фильма. название имя" at bounding box center [377, 60] width 395 height 94
copy div "Я не помню … этого фильма. название имя"
click at [290, 70] on p "название" at bounding box center [377, 66] width 377 height 9
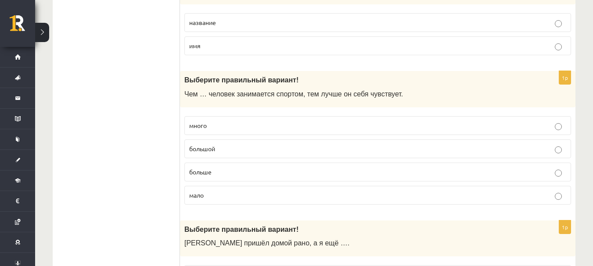
scroll to position [746, 0]
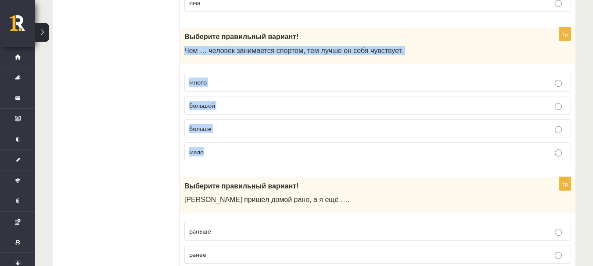
drag, startPoint x: 185, startPoint y: 52, endPoint x: 380, endPoint y: 150, distance: 217.5
click at [380, 150] on div "1p Выберите правильный вариант ! Чем … человек занимается спортом, тем лучше он…" at bounding box center [377, 98] width 395 height 141
copy div "Чем … человек занимается спортом, тем лучше он себя чувствует. много большой бо…"
click at [268, 127] on p "больше" at bounding box center [377, 128] width 377 height 9
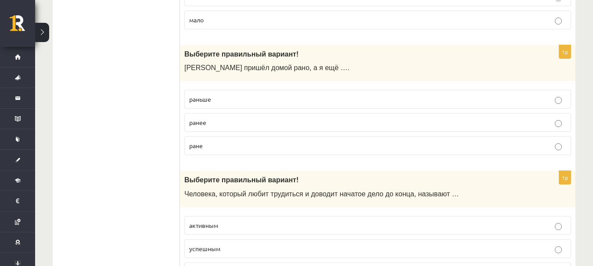
scroll to position [878, 0]
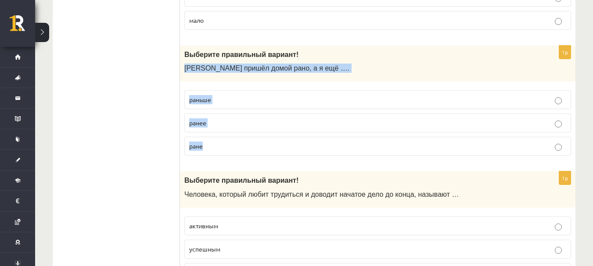
drag, startPoint x: 183, startPoint y: 68, endPoint x: 321, endPoint y: 142, distance: 156.9
click at [321, 142] on div "1p Выберите правильный вариант! Андрей пришёл домой рано, а я ещё …. раньше ран…" at bounding box center [377, 105] width 395 height 118
copy div "Андрей пришёл домой рано, а я ещё …. раньше ранее ране"
click at [269, 122] on p "ранее" at bounding box center [377, 123] width 377 height 9
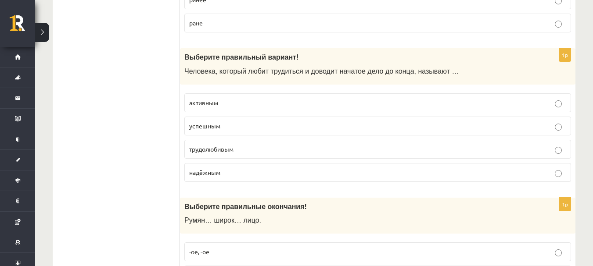
scroll to position [1009, 0]
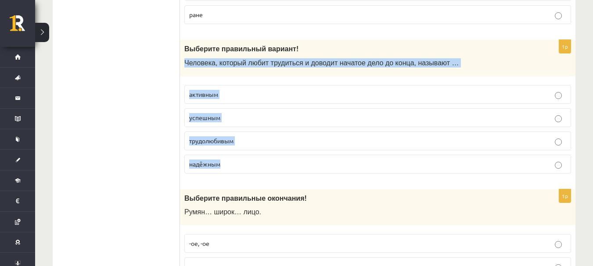
drag, startPoint x: 185, startPoint y: 67, endPoint x: 396, endPoint y: 168, distance: 233.8
click at [396, 168] on div "1p Выберите правильный вариант! Человека, который любит трудиться и доводит нач…" at bounding box center [377, 110] width 395 height 141
click at [285, 146] on p "трудолюбивым" at bounding box center [377, 140] width 377 height 9
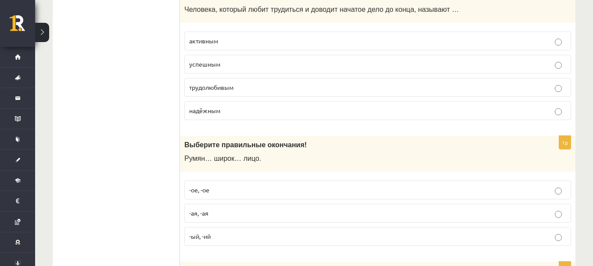
scroll to position [1141, 0]
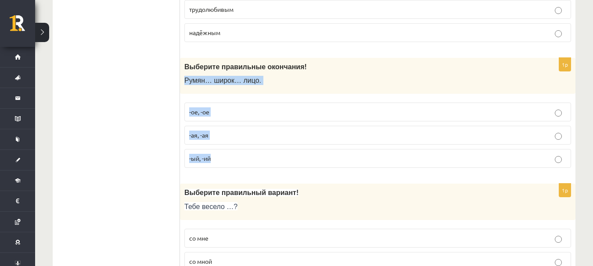
drag, startPoint x: 181, startPoint y: 83, endPoint x: 292, endPoint y: 157, distance: 132.9
click at [292, 157] on div "1p Выберите правильные окончания! Румян… широк… лицо. -ое, -ое -ая, -ая -ый, -ий" at bounding box center [377, 117] width 395 height 118
copy div "Румян… широк… лицо. -ое, -ое -ая, -ая -ый, -ий"
click at [247, 117] on p "-ое, -ое" at bounding box center [377, 112] width 377 height 9
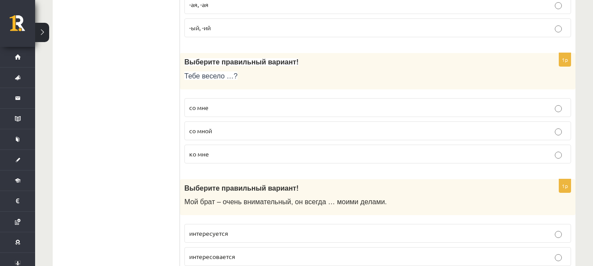
scroll to position [1273, 0]
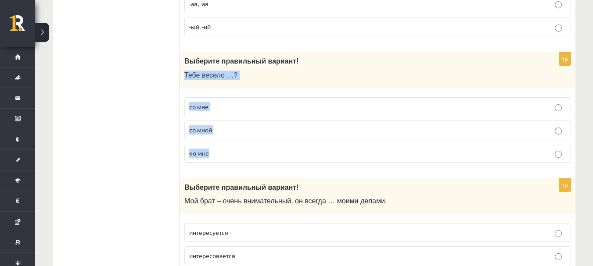
drag, startPoint x: 181, startPoint y: 75, endPoint x: 290, endPoint y: 153, distance: 133.7
click at [290, 153] on div "1p Выберите правильный вариант! Тебе весело …? со мне со мной ко мне" at bounding box center [377, 111] width 395 height 118
copy div "Тебе весело …? со мне со мной ко мне"
click at [288, 137] on label "со мной" at bounding box center [377, 130] width 387 height 19
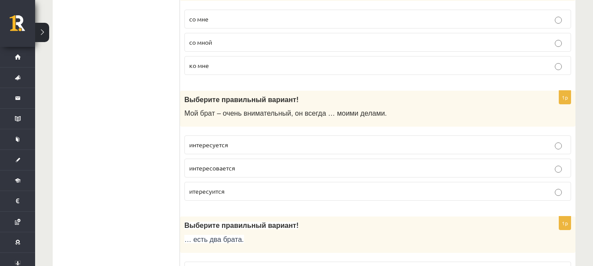
scroll to position [1404, 0]
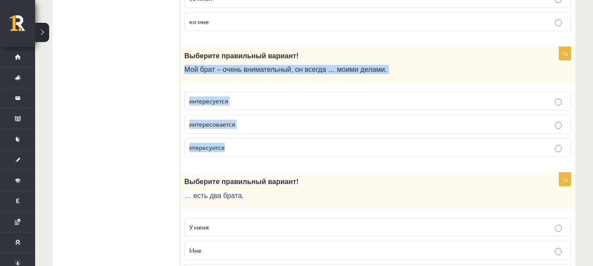
drag, startPoint x: 183, startPoint y: 74, endPoint x: 344, endPoint y: 158, distance: 182.2
click at [344, 158] on div "1p Выберите правильный вариант! Мой брат – очень внимательный, он всегда … моим…" at bounding box center [377, 106] width 395 height 118
copy div "Мой брат – очень внимательный, он всегда … моими делами. интересуется интересов…"
click at [286, 105] on p "интересуется" at bounding box center [377, 101] width 377 height 9
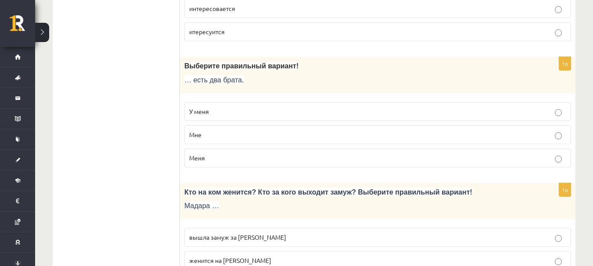
scroll to position [1536, 0]
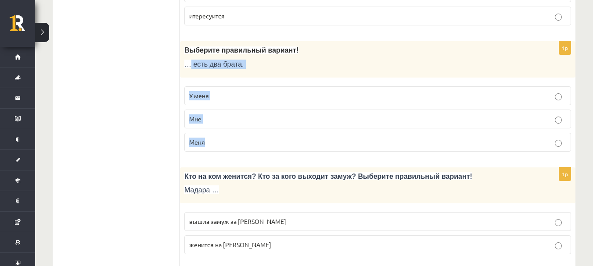
drag, startPoint x: 191, startPoint y: 66, endPoint x: 277, endPoint y: 154, distance: 123.8
click at [277, 154] on div "1p Выберите правильный вариант! … есть два брата. У меня Мне Меня" at bounding box center [377, 100] width 395 height 118
click at [287, 99] on p "У меня" at bounding box center [377, 95] width 377 height 9
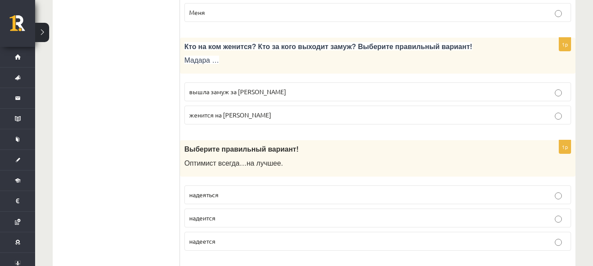
scroll to position [1668, 0]
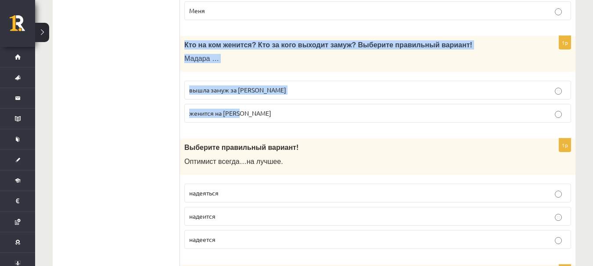
drag, startPoint x: 180, startPoint y: 44, endPoint x: 301, endPoint y: 106, distance: 135.4
click at [301, 106] on div "1p Кто на ком женится? Кто за кого выходит замуж? Выберите правильный вариант! …" at bounding box center [377, 83] width 395 height 94
click at [334, 90] on p "вышла замуж за Марка" at bounding box center [377, 90] width 377 height 9
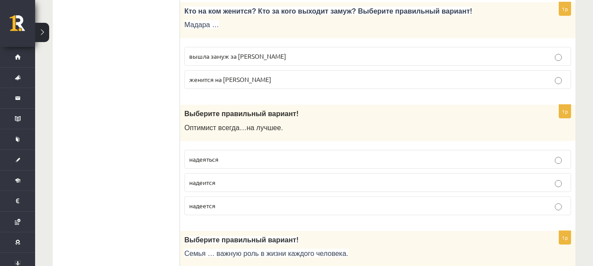
scroll to position [1756, 0]
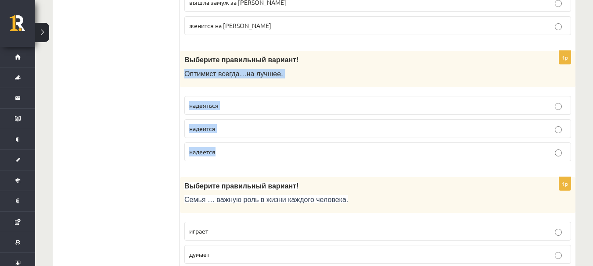
drag, startPoint x: 184, startPoint y: 76, endPoint x: 321, endPoint y: 157, distance: 159.1
click at [321, 157] on div "1p Выберите правильный вариант! О птимист всегда … на лучшее . надеяться надеит…" at bounding box center [377, 110] width 395 height 118
click at [248, 108] on p "надеяться" at bounding box center [377, 105] width 377 height 9
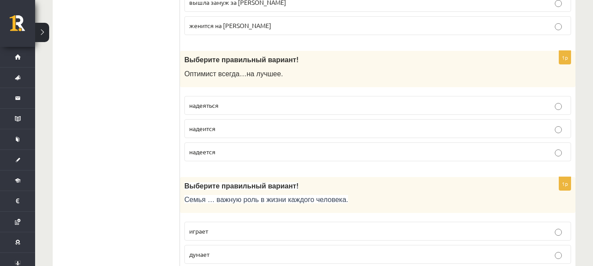
click at [287, 150] on p "надеется" at bounding box center [377, 151] width 377 height 9
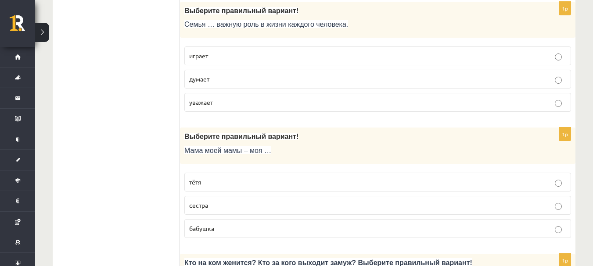
scroll to position [1887, 0]
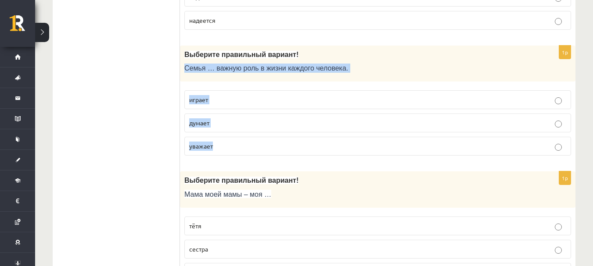
drag, startPoint x: 181, startPoint y: 67, endPoint x: 385, endPoint y: 137, distance: 215.3
click at [385, 137] on div "1p Выберите правильный вариант! Семья … важную роль в жизни каждого человека. и…" at bounding box center [377, 105] width 395 height 118
click at [266, 97] on p "играет" at bounding box center [377, 99] width 377 height 9
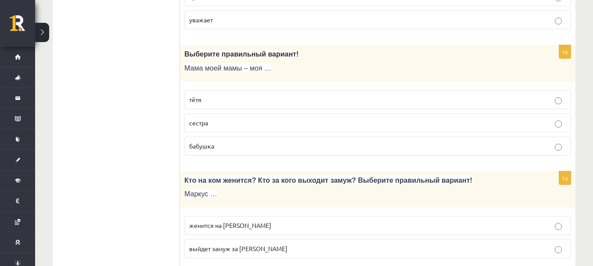
scroll to position [2019, 0]
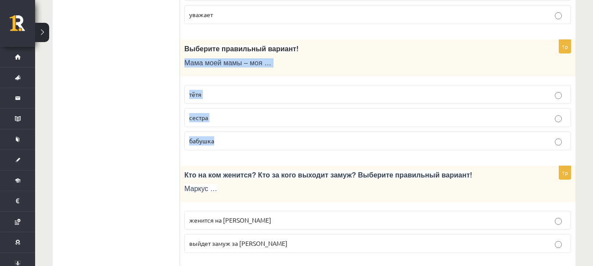
drag, startPoint x: 185, startPoint y: 64, endPoint x: 289, endPoint y: 139, distance: 128.0
click at [289, 139] on div "1p Выберите правильный вариант! Мама моей мамы – моя … тётя сестра бабушка" at bounding box center [377, 99] width 395 height 118
click at [255, 140] on p "бабушка" at bounding box center [377, 140] width 377 height 9
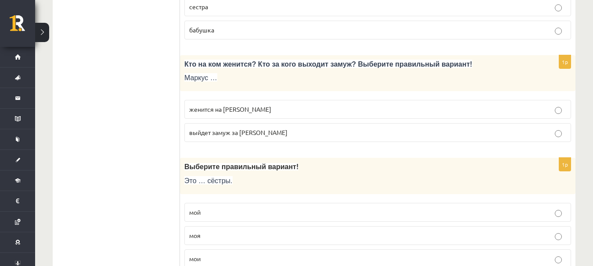
scroll to position [2151, 0]
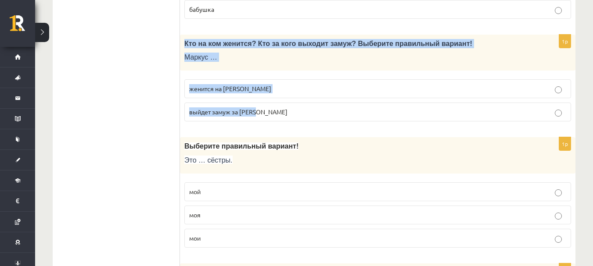
drag, startPoint x: 180, startPoint y: 43, endPoint x: 290, endPoint y: 115, distance: 131.5
click at [290, 115] on div "1p Кто на ком женится? Кто за кого выходит замуж? Выберите правильный вариант! …" at bounding box center [377, 82] width 395 height 94
click at [279, 89] on p "женится на Агнии" at bounding box center [377, 88] width 377 height 9
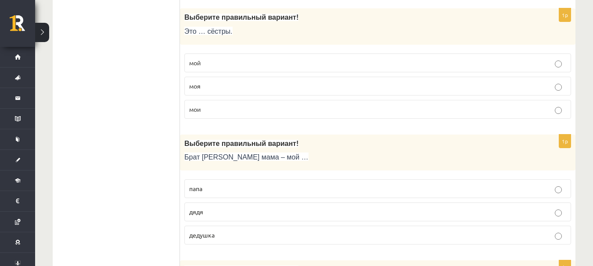
scroll to position [2238, 0]
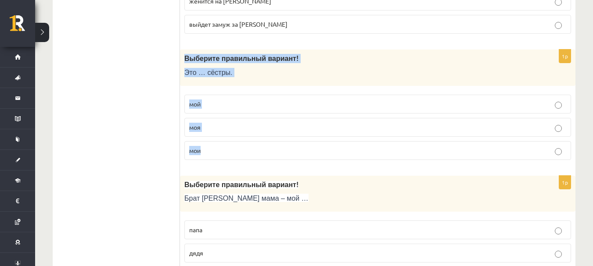
drag, startPoint x: 182, startPoint y: 59, endPoint x: 278, endPoint y: 149, distance: 131.7
click at [278, 149] on div "1p Выберите правильный вариант! Это … сёстры. мой моя мои" at bounding box center [377, 109] width 395 height 118
click at [255, 94] on fieldset "мой моя мои" at bounding box center [377, 126] width 387 height 72
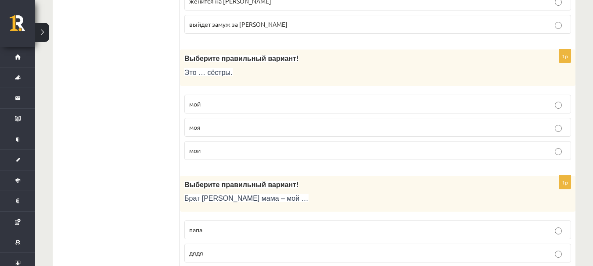
click at [251, 153] on p "мои" at bounding box center [377, 150] width 377 height 9
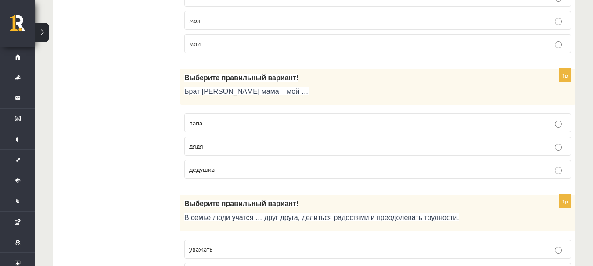
scroll to position [2329, 0]
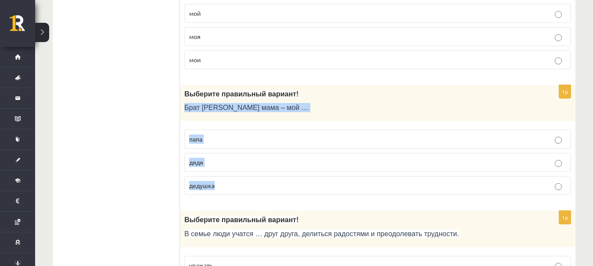
drag, startPoint x: 184, startPoint y: 109, endPoint x: 303, endPoint y: 181, distance: 139.0
click at [303, 181] on div "1p Выберите правильный вариант! Брат моей мама – мой … папа дядя дедушка" at bounding box center [377, 144] width 395 height 118
click at [315, 158] on p "дядя" at bounding box center [377, 162] width 377 height 9
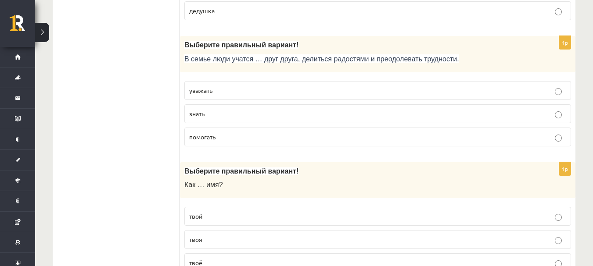
scroll to position [2505, 0]
drag, startPoint x: 178, startPoint y: 56, endPoint x: 302, endPoint y: 71, distance: 124.7
click at [226, 66] on div "Выберите правильный вариант! В семье люди учатся … друг друга, делиться радостя…" at bounding box center [377, 54] width 395 height 36
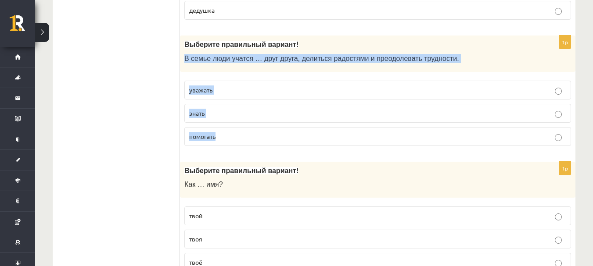
drag, startPoint x: 183, startPoint y: 59, endPoint x: 438, endPoint y: 127, distance: 263.0
click at [438, 127] on div "1p Выберите правильный вариант! В семье люди учатся … друг друга, делиться радо…" at bounding box center [377, 95] width 395 height 118
click at [244, 143] on label "помогать" at bounding box center [377, 136] width 387 height 19
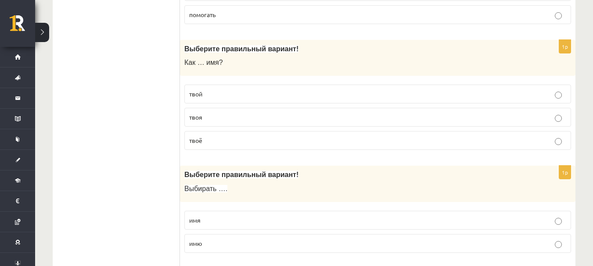
scroll to position [2636, 0]
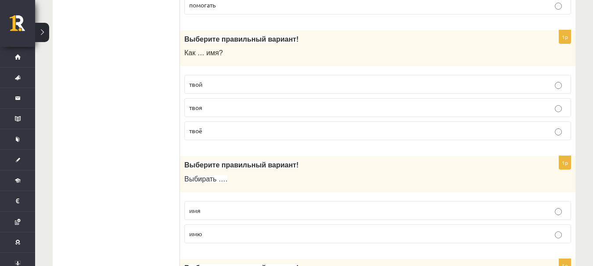
drag, startPoint x: 180, startPoint y: 55, endPoint x: 240, endPoint y: 71, distance: 62.2
click at [215, 42] on span "Выберите правильный вариант!" at bounding box center [241, 39] width 114 height 7
drag, startPoint x: 183, startPoint y: 50, endPoint x: 270, endPoint y: 128, distance: 116.5
click at [270, 128] on div "1p Выберите правильный вариант! Как … имя? твой твоя твоё" at bounding box center [377, 89] width 395 height 118
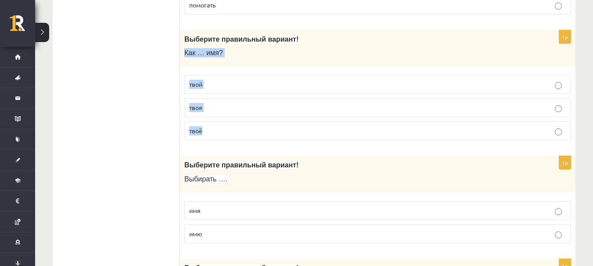
click at [267, 131] on p "твоё" at bounding box center [377, 130] width 377 height 9
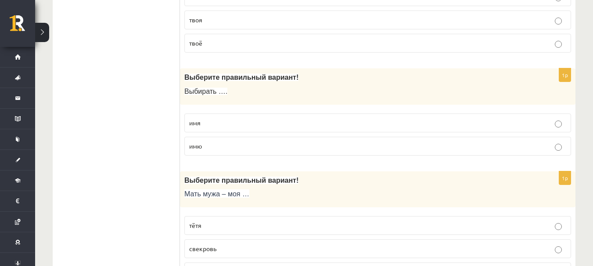
scroll to position [2768, 0]
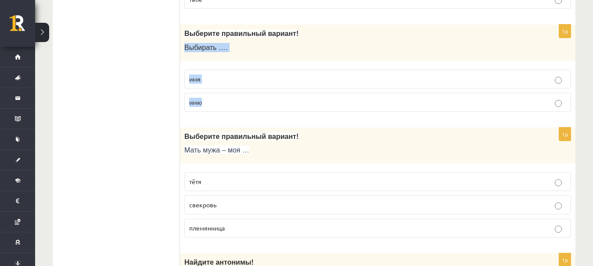
drag, startPoint x: 183, startPoint y: 46, endPoint x: 264, endPoint y: 97, distance: 95.5
click at [264, 97] on div "1p Выберите правильный вариант! Выбирать …. имя имю" at bounding box center [377, 72] width 395 height 94
click at [289, 84] on p "имя" at bounding box center [377, 79] width 377 height 9
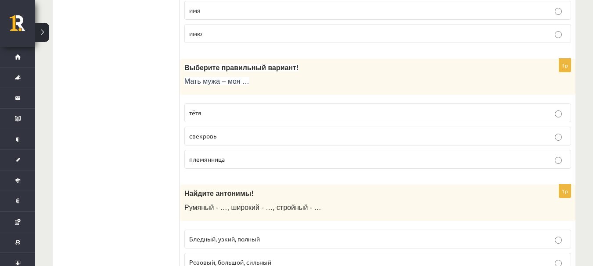
scroll to position [2856, 0]
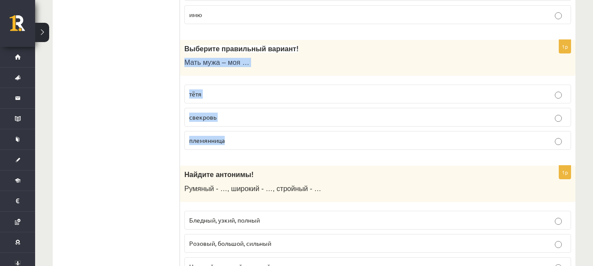
drag, startPoint x: 181, startPoint y: 63, endPoint x: 283, endPoint y: 133, distance: 123.3
click at [283, 133] on div "1p Выберите правильный вариант! Мать мужа – моя … тётя свекровь племянница" at bounding box center [377, 99] width 395 height 118
click at [301, 120] on p "свекровь" at bounding box center [377, 117] width 377 height 9
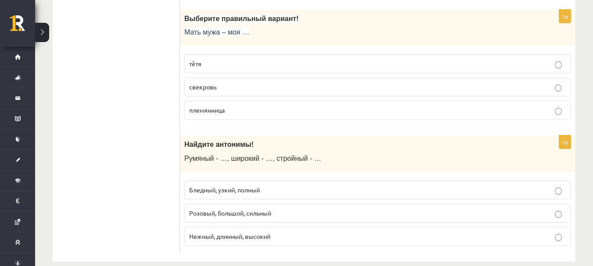
scroll to position [2900, 0]
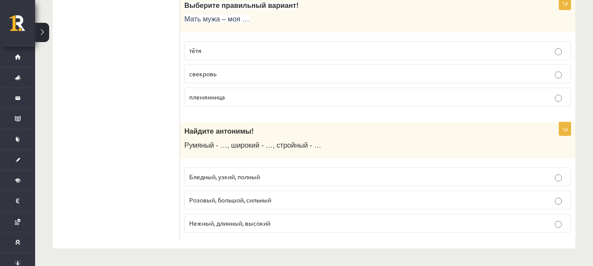
click at [188, 147] on span "Румяный - …, широкий - …, стройный - …" at bounding box center [252, 145] width 137 height 7
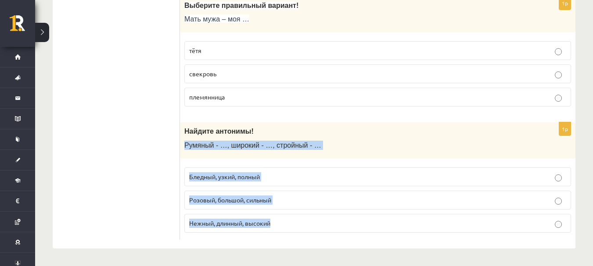
drag, startPoint x: 182, startPoint y: 144, endPoint x: 300, endPoint y: 212, distance: 135.9
click at [300, 212] on div "1p Найдите антонимы! Румяный - …, широкий - …, стройный - … Бледный, узкий, пол…" at bounding box center [377, 181] width 395 height 118
click at [299, 181] on p "Бледный, узкий, полный" at bounding box center [377, 176] width 377 height 9
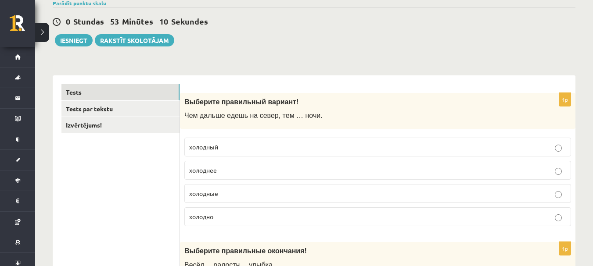
scroll to position [0, 0]
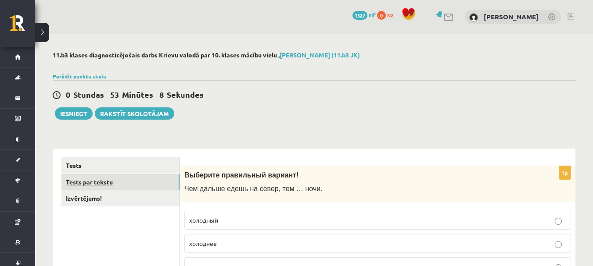
click at [80, 183] on link "Tests par tekstu" at bounding box center [120, 182] width 118 height 16
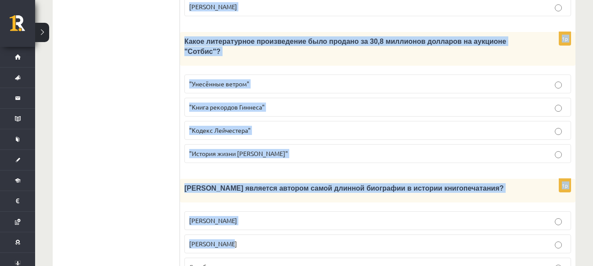
scroll to position [912, 0]
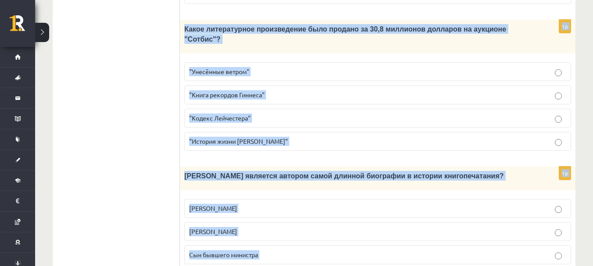
drag, startPoint x: 208, startPoint y: 111, endPoint x: 392, endPoint y: 216, distance: 211.5
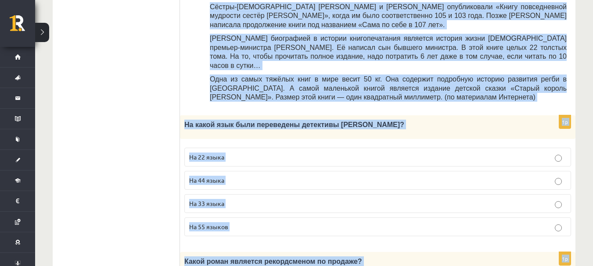
scroll to position [386, 0]
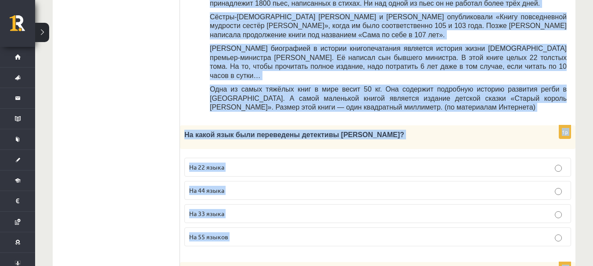
click at [264, 186] on p "На 44 языка" at bounding box center [377, 190] width 377 height 9
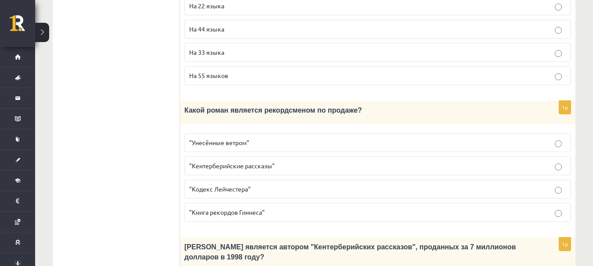
scroll to position [561, 0]
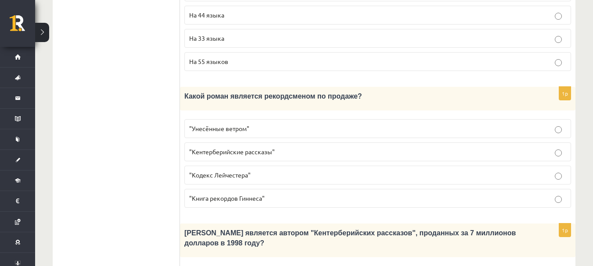
click at [263, 124] on p ""Унесённые ветром"" at bounding box center [377, 128] width 377 height 9
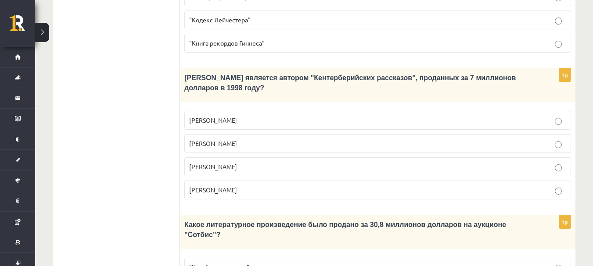
scroll to position [737, 0]
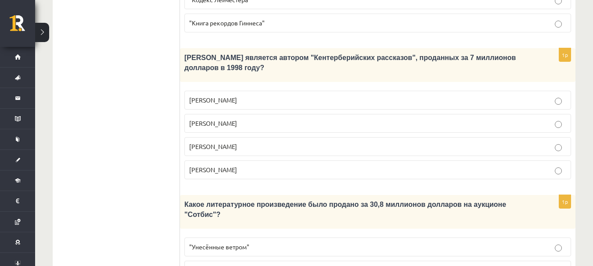
click at [265, 142] on p "Джефри Чосер" at bounding box center [377, 146] width 377 height 9
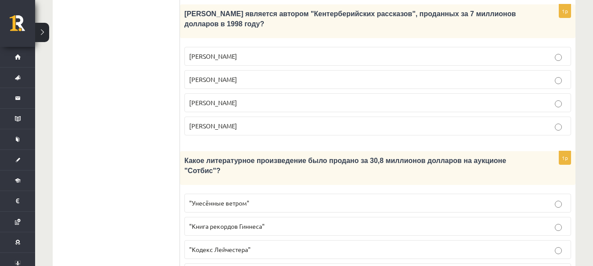
scroll to position [869, 0]
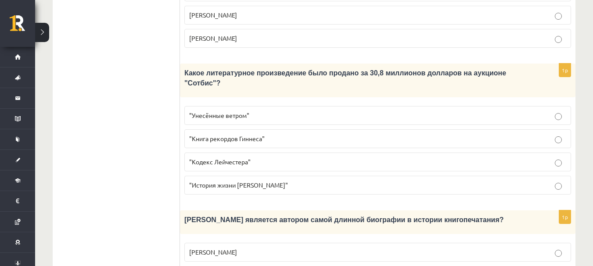
click at [291, 158] on p ""Кодекс Лейчестера"" at bounding box center [377, 162] width 377 height 9
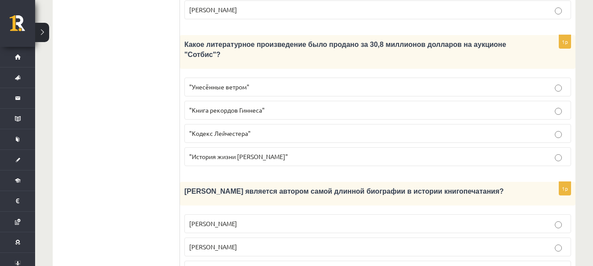
scroll to position [912, 0]
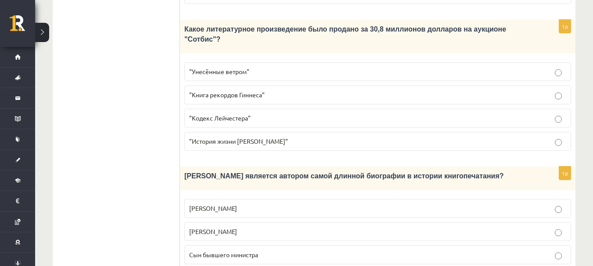
click at [264, 246] on label "Сын бывшего министра" at bounding box center [377, 255] width 387 height 19
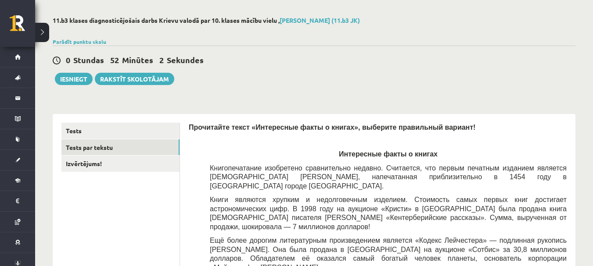
scroll to position [0, 0]
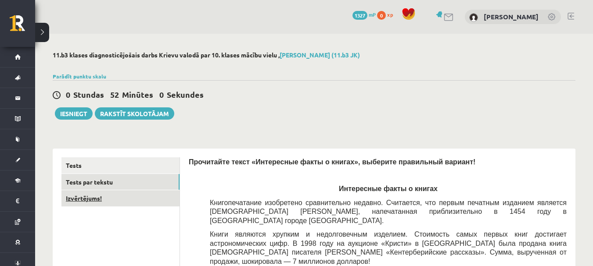
click at [139, 201] on link "Izvērtējums!" at bounding box center [120, 198] width 118 height 16
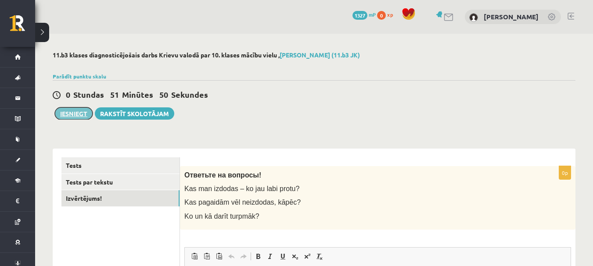
click at [73, 110] on button "Iesniegt" at bounding box center [74, 114] width 38 height 12
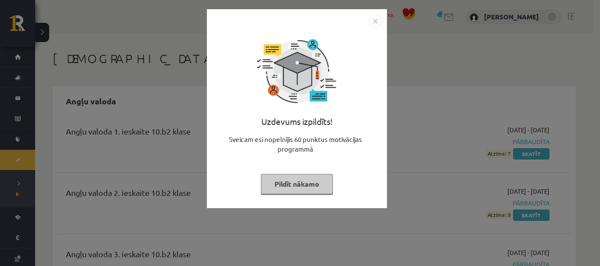
click at [292, 188] on button "Pildīt nākamo" at bounding box center [297, 184] width 72 height 20
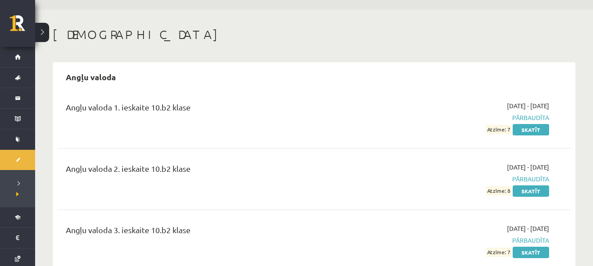
scroll to position [44, 0]
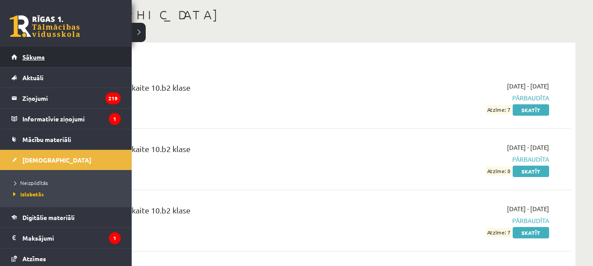
click at [37, 48] on link "Sākums" at bounding box center [65, 57] width 109 height 20
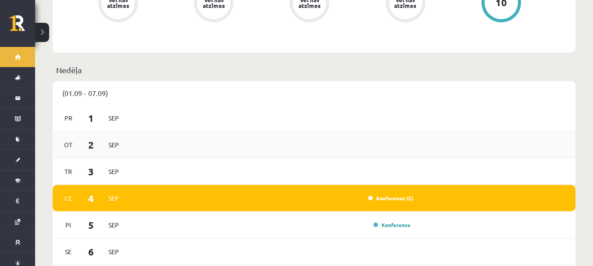
scroll to position [658, 0]
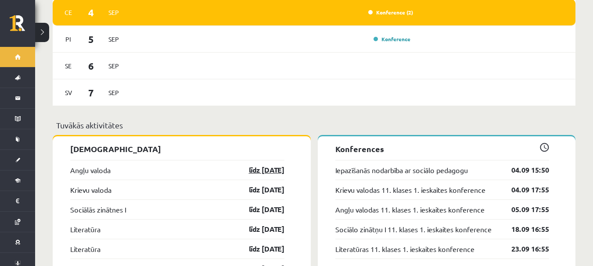
click at [252, 165] on link "līdz 15.09.25" at bounding box center [258, 170] width 51 height 11
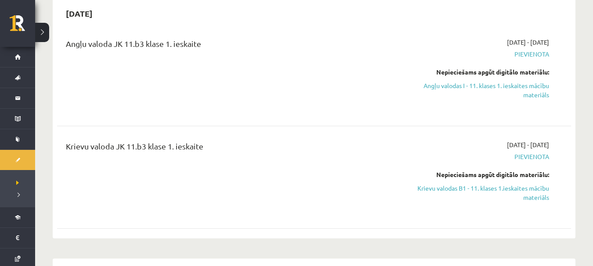
scroll to position [44, 0]
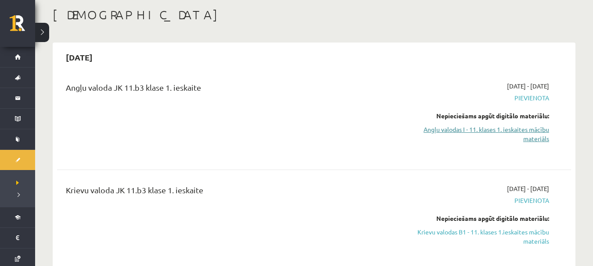
click at [531, 129] on link "Angļu valodas I - 11. klases 1. ieskaites mācību materiāls" at bounding box center [473, 134] width 152 height 18
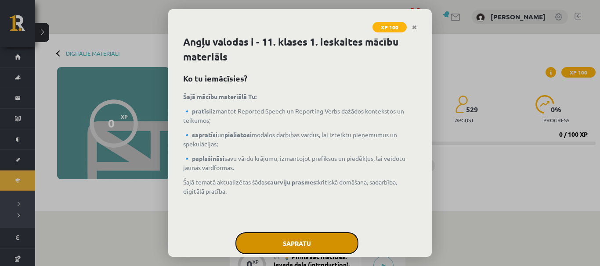
click at [290, 242] on button "Sapratu" at bounding box center [296, 244] width 123 height 22
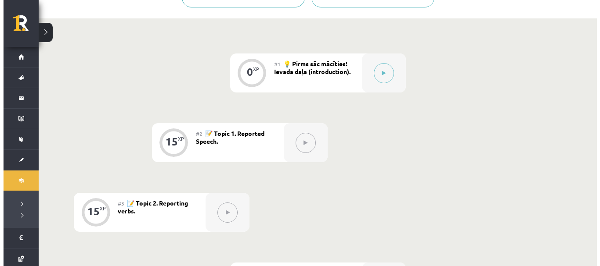
scroll to position [117, 0]
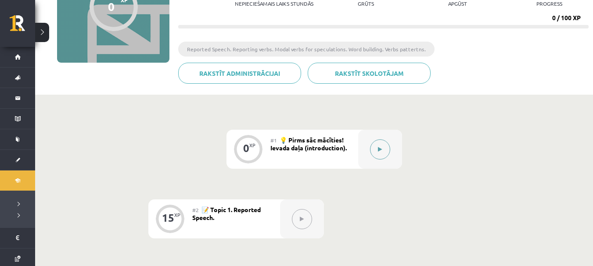
click at [386, 154] on button at bounding box center [380, 150] width 20 height 20
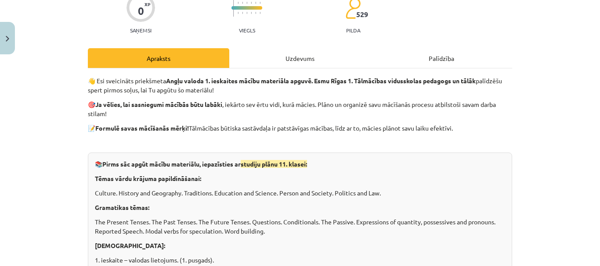
scroll to position [0, 0]
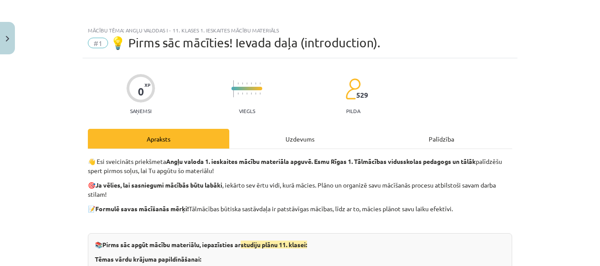
click at [295, 146] on div "Uzdevums" at bounding box center [299, 139] width 141 height 20
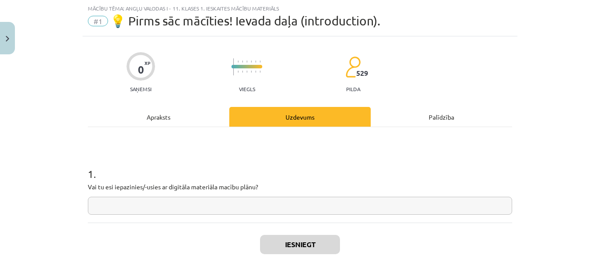
scroll to position [67, 0]
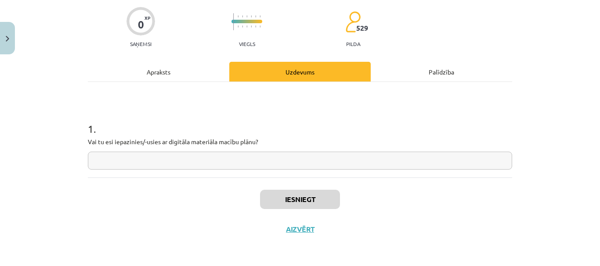
click at [284, 157] on input "text" at bounding box center [300, 161] width 424 height 18
type input "**"
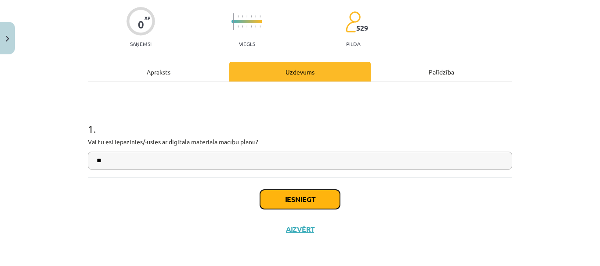
click at [296, 195] on button "Iesniegt" at bounding box center [300, 199] width 80 height 19
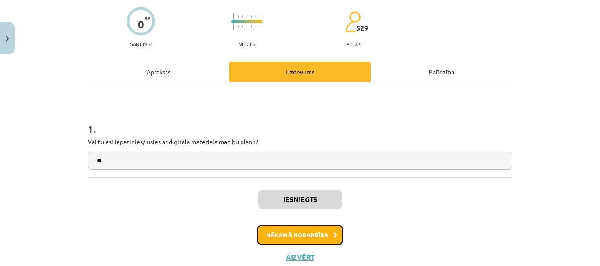
click at [304, 234] on button "Nākamā nodarbība" at bounding box center [300, 235] width 86 height 20
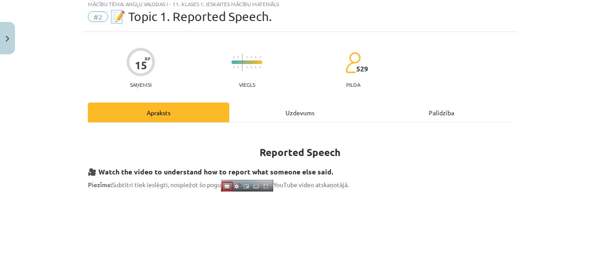
scroll to position [22, 0]
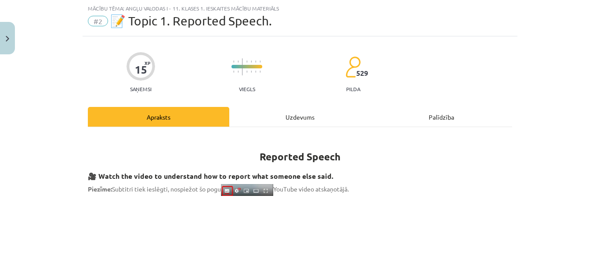
click at [278, 117] on div "Uzdevums" at bounding box center [299, 117] width 141 height 20
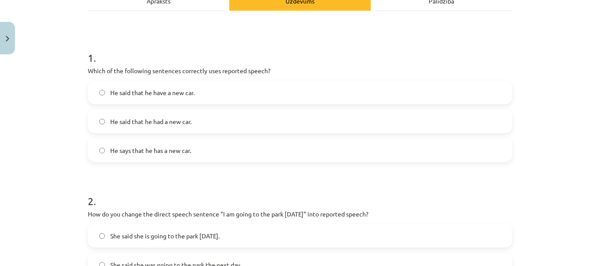
scroll to position [154, 0]
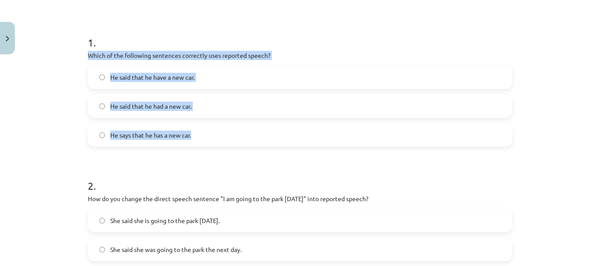
drag, startPoint x: 85, startPoint y: 55, endPoint x: 239, endPoint y: 125, distance: 168.5
click at [239, 125] on div "1 . Which of the following sentences correctly uses reported speech? He said th…" at bounding box center [300, 84] width 424 height 126
copy div "Which of the following sentences correctly uses reported speech? He said that h…"
click at [221, 111] on label "He said that he had a new car." at bounding box center [300, 106] width 422 height 22
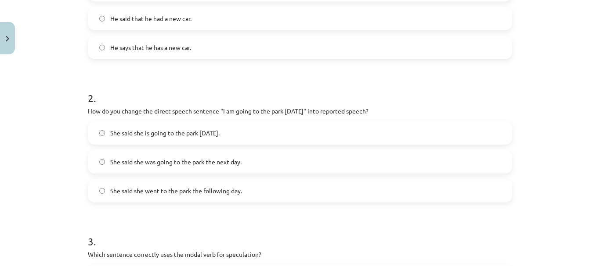
scroll to position [285, 0]
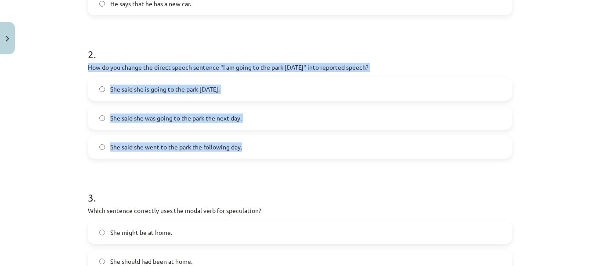
drag, startPoint x: 82, startPoint y: 68, endPoint x: 248, endPoint y: 154, distance: 187.3
click at [248, 154] on div "15 XP Saņemsi Viegls 529 pilda Apraksts Uzdevums Palīdzība 1 . Which of the fol…" at bounding box center [300, 221] width 435 height 896
copy div "How do you change the direct speech sentence "I am going to the park tomorrow" …"
click at [224, 122] on span "She said she was going to the park the next day." at bounding box center [175, 118] width 131 height 9
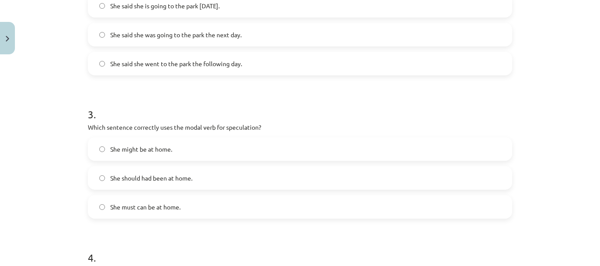
scroll to position [359, 0]
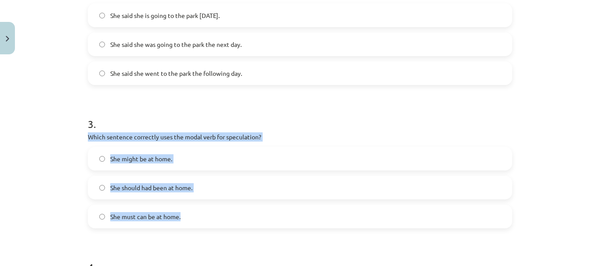
drag, startPoint x: 81, startPoint y: 136, endPoint x: 261, endPoint y: 212, distance: 195.0
click at [261, 212] on div "15 XP Saņemsi Viegls 529 pilda Apraksts Uzdevums Palīdzība 1 . Which of the fol…" at bounding box center [300, 147] width 435 height 896
copy div "Which sentence correctly uses the modal verb for speculation? She might be at h…"
click at [233, 133] on p "Which sentence correctly uses the modal verb for speculation?" at bounding box center [300, 137] width 424 height 9
drag, startPoint x: 81, startPoint y: 136, endPoint x: 210, endPoint y: 213, distance: 150.0
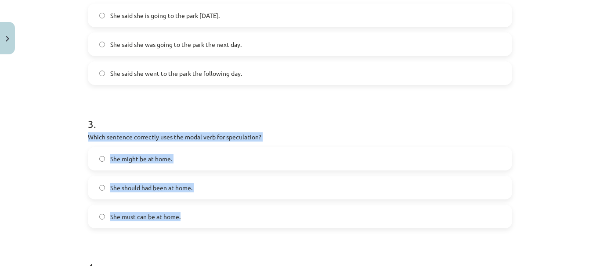
click at [210, 213] on div "15 XP Saņemsi Viegls 529 pilda Apraksts Uzdevums Palīdzība 1 . Which of the fol…" at bounding box center [300, 147] width 435 height 896
copy div "Which sentence correctly uses the modal verb for speculation? She might be at h…"
click at [180, 156] on label "She might be at home." at bounding box center [300, 159] width 422 height 22
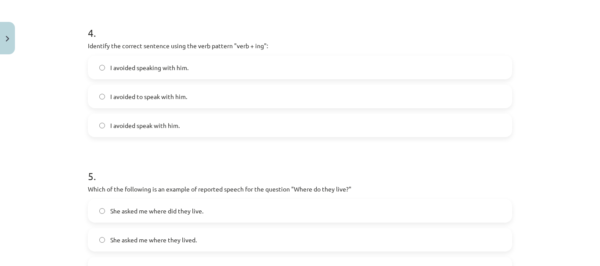
scroll to position [578, 0]
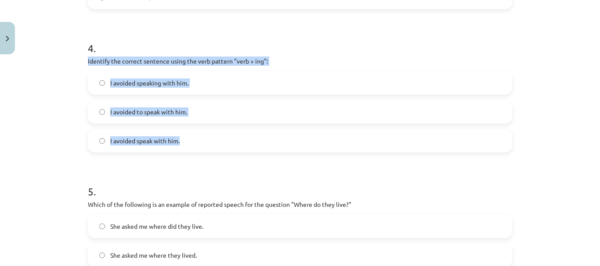
drag, startPoint x: 83, startPoint y: 62, endPoint x: 202, endPoint y: 146, distance: 145.9
copy div "Identify the correct sentence using the verb pattern "verb + ing": I avoided sp…"
click at [198, 84] on label "I avoided speaking with him." at bounding box center [300, 83] width 422 height 22
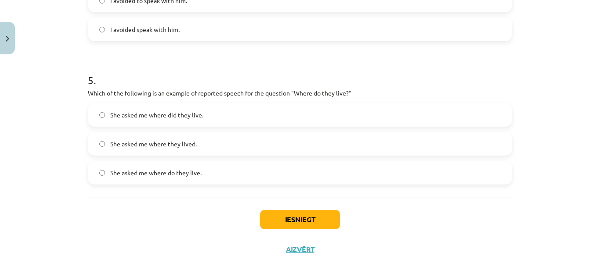
scroll to position [710, 0]
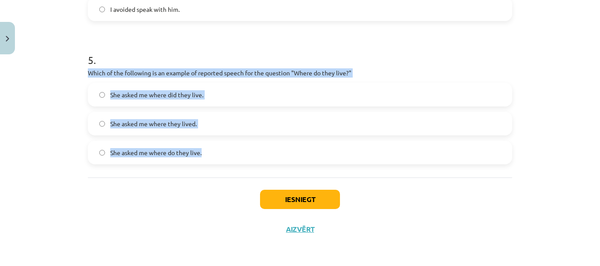
drag, startPoint x: 83, startPoint y: 77, endPoint x: 287, endPoint y: 147, distance: 216.1
copy div "Which of the following is an example of reported speech for the question "Where…"
click at [226, 126] on label "She asked me where they lived." at bounding box center [300, 124] width 422 height 22
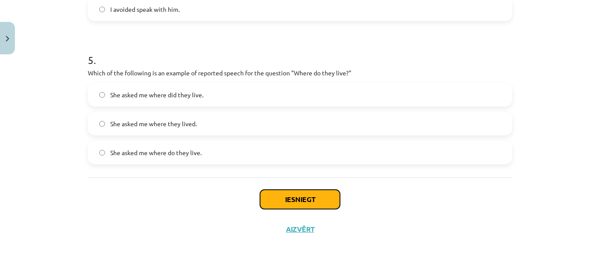
click at [287, 198] on button "Iesniegt" at bounding box center [300, 199] width 80 height 19
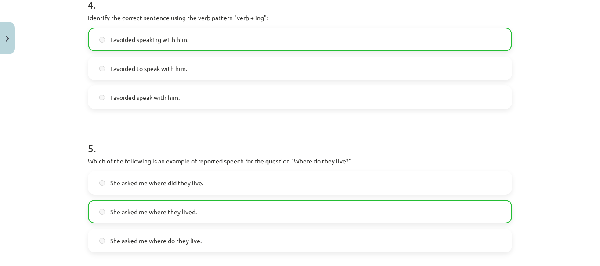
scroll to position [738, 0]
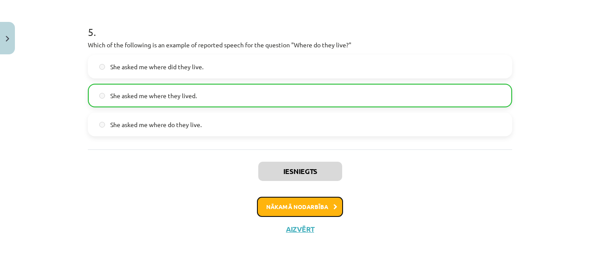
click at [289, 209] on button "Nākamā nodarbība" at bounding box center [300, 207] width 86 height 20
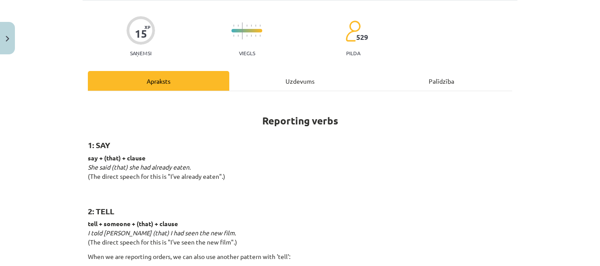
scroll to position [22, 0]
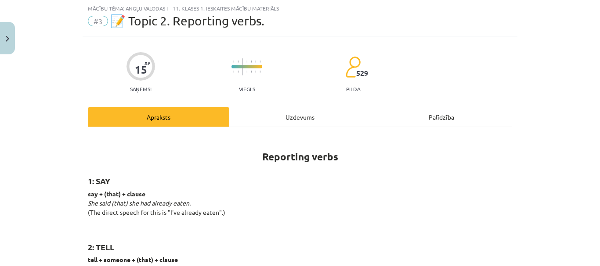
click at [279, 123] on div "Uzdevums" at bounding box center [299, 117] width 141 height 20
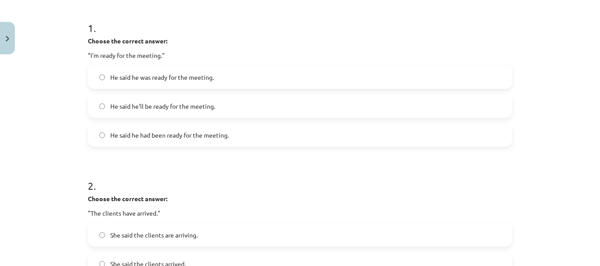
scroll to position [80, 0]
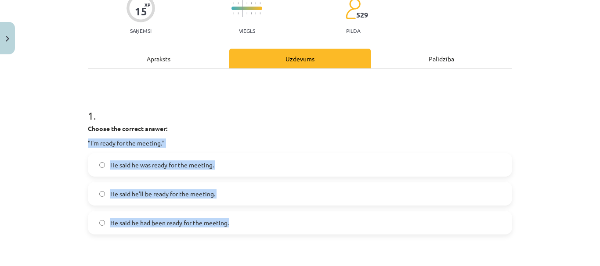
drag, startPoint x: 74, startPoint y: 141, endPoint x: 242, endPoint y: 229, distance: 189.6
click at [242, 229] on div "Mācību tēma: Angļu valodas i - 11. klases 1. ieskaites mācību materiāls #3 📝 To…" at bounding box center [300, 133] width 600 height 266
copy div ""I'm ready for the meeting." He said he was ready for the meeting. He said he'l…"
click at [282, 133] on div "Choose the correct answer: "I'm ready for the meeting."" at bounding box center [300, 136] width 424 height 24
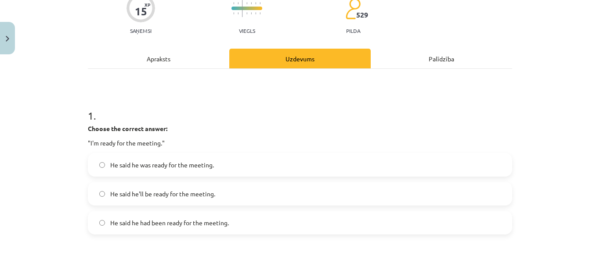
click at [280, 165] on label "He said he was ready for the meeting." at bounding box center [300, 165] width 422 height 22
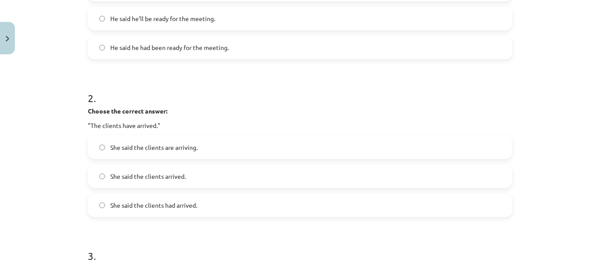
scroll to position [300, 0]
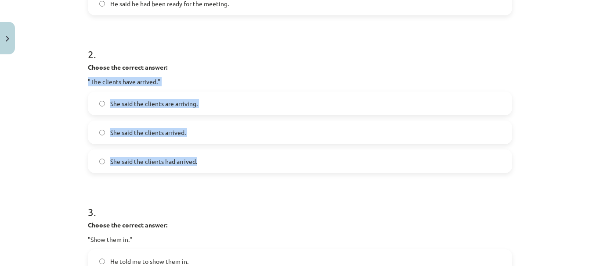
drag, startPoint x: 82, startPoint y: 79, endPoint x: 227, endPoint y: 162, distance: 167.5
click at [227, 162] on div "15 XP Saņemsi Viegls 529 pilda Apraksts Uzdevums Palīdzība 1 . Choose the corre…" at bounding box center [300, 243] width 435 height 969
copy div ""The clients have arrived." She said the clients are arriving. She said the cli…"
click at [267, 162] on label "She said the clients had arrived." at bounding box center [300, 162] width 422 height 22
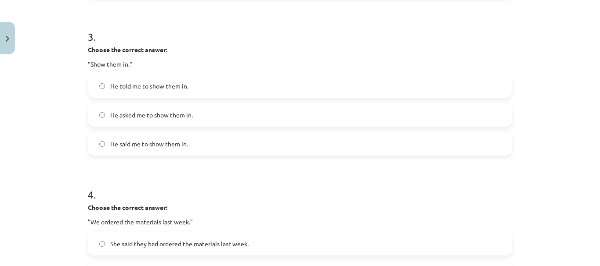
scroll to position [388, 0]
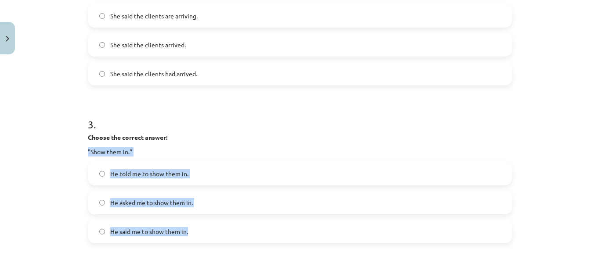
drag, startPoint x: 82, startPoint y: 154, endPoint x: 224, endPoint y: 240, distance: 166.2
click at [224, 240] on div "15 XP Saņemsi Viegls 529 pilda Apraksts Uzdevums Palīdzība 1 . Choose the corre…" at bounding box center [300, 155] width 435 height 969
click at [280, 177] on label "He told me to show them in." at bounding box center [300, 174] width 422 height 22
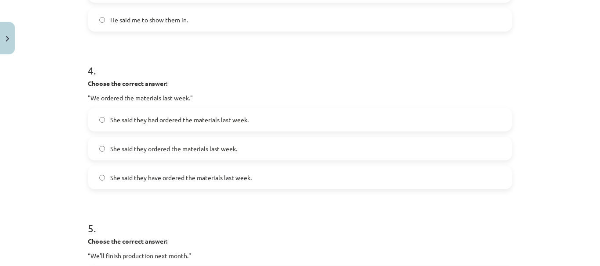
scroll to position [607, 0]
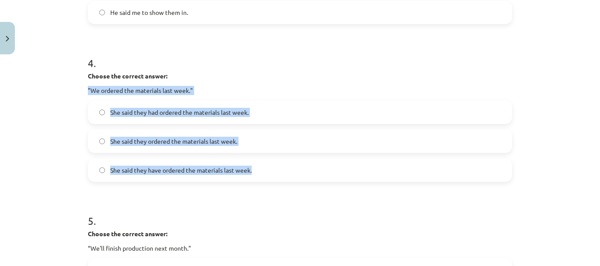
drag, startPoint x: 80, startPoint y: 88, endPoint x: 298, endPoint y: 171, distance: 233.5
click at [261, 107] on label "She said they had ordered the materials last week." at bounding box center [300, 112] width 422 height 22
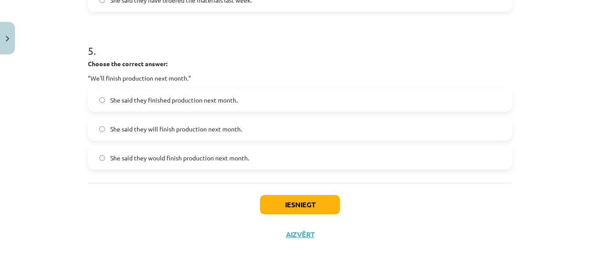
scroll to position [783, 0]
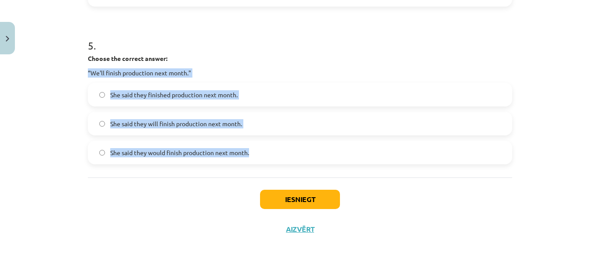
drag, startPoint x: 85, startPoint y: 70, endPoint x: 337, endPoint y: 145, distance: 262.9
click at [337, 145] on div "5 . Choose the correct answer: “We'll finish production next month." She said t…" at bounding box center [300, 94] width 424 height 140
click at [230, 158] on label "She said they would finish production next month." at bounding box center [300, 153] width 422 height 22
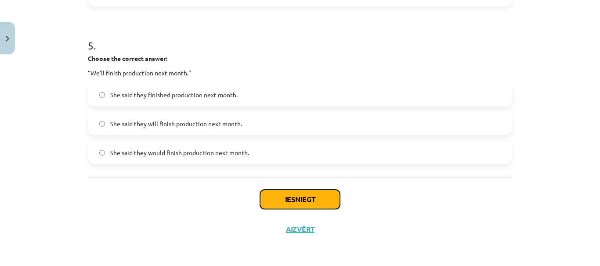
click at [284, 202] on button "Iesniegt" at bounding box center [300, 199] width 80 height 19
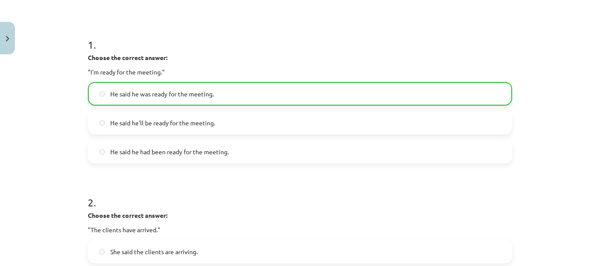
scroll to position [0, 0]
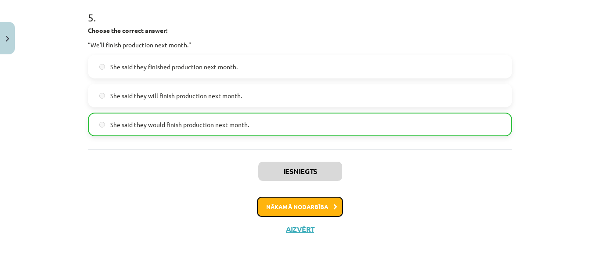
click at [284, 202] on button "Nākamā nodarbība" at bounding box center [300, 207] width 86 height 20
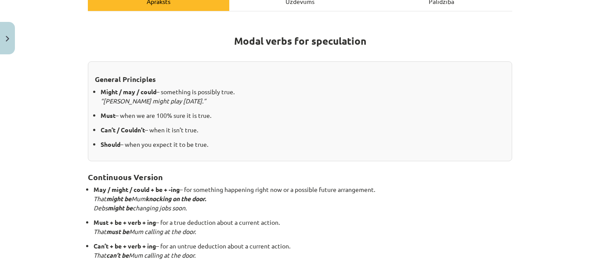
scroll to position [22, 0]
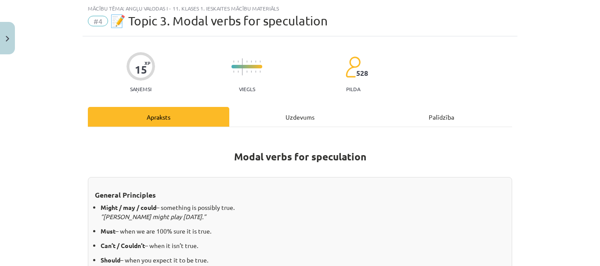
click at [306, 112] on div "Uzdevums" at bounding box center [299, 117] width 141 height 20
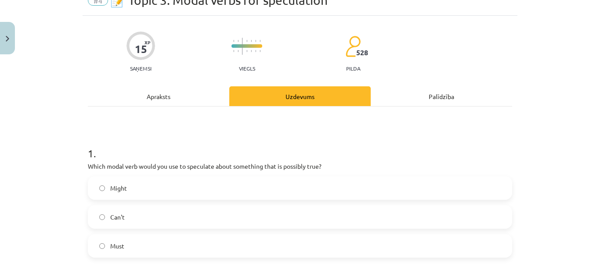
scroll to position [0, 0]
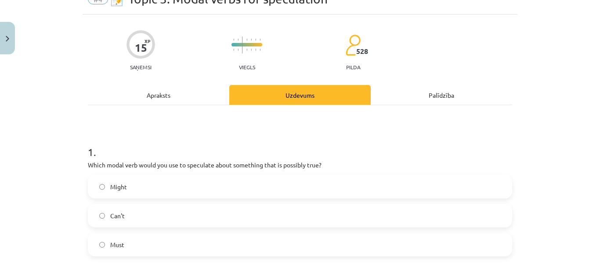
click at [167, 102] on div "Apraksts" at bounding box center [158, 95] width 141 height 20
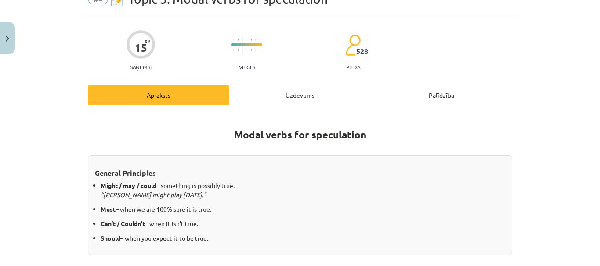
scroll to position [22, 0]
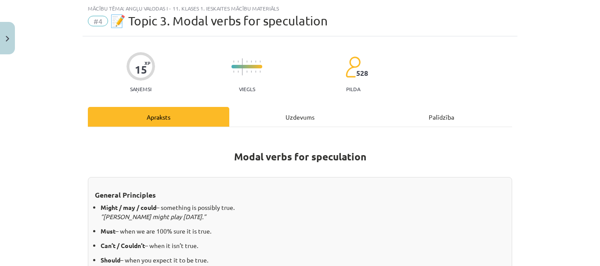
click at [295, 117] on div "Uzdevums" at bounding box center [299, 117] width 141 height 20
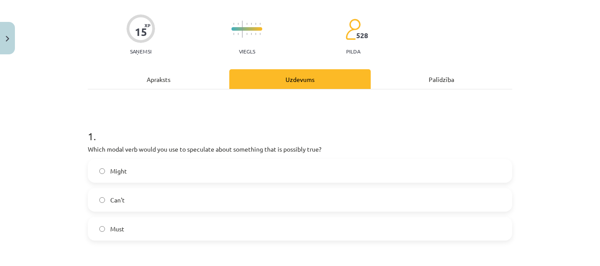
scroll to position [110, 0]
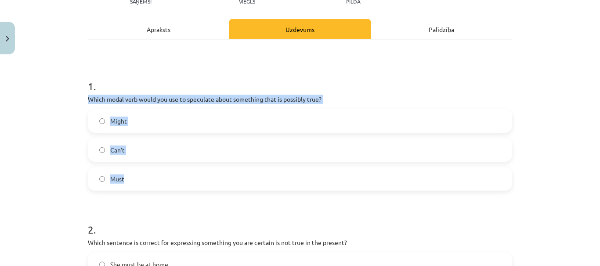
drag, startPoint x: 79, startPoint y: 100, endPoint x: 298, endPoint y: 171, distance: 230.4
click at [234, 131] on label "Might" at bounding box center [300, 121] width 422 height 22
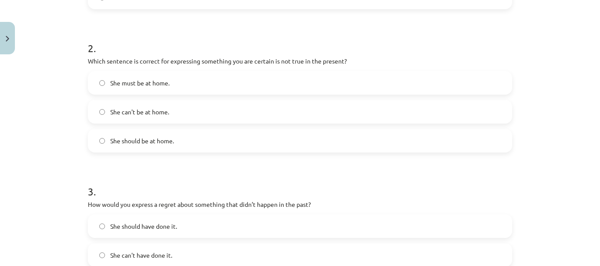
scroll to position [271, 0]
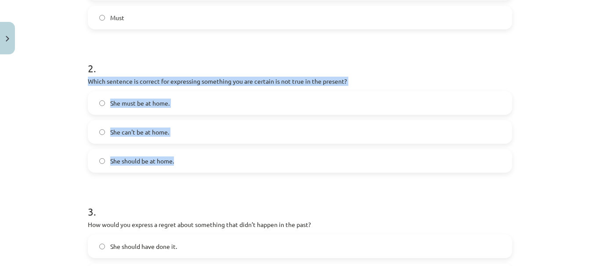
drag, startPoint x: 83, startPoint y: 79, endPoint x: 280, endPoint y: 165, distance: 214.3
click at [280, 165] on div "15 XP Saņemsi Viegls 528 pilda Apraksts Uzdevums Palīdzība 1 . Which modal verb…" at bounding box center [300, 235] width 435 height 896
click at [242, 136] on label "She can't be at home." at bounding box center [300, 132] width 422 height 22
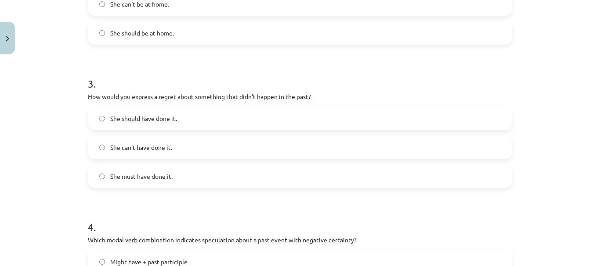
scroll to position [403, 0]
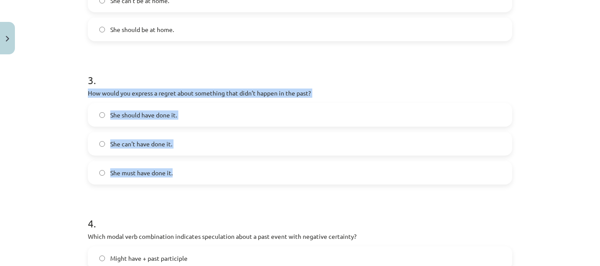
drag, startPoint x: 81, startPoint y: 94, endPoint x: 215, endPoint y: 172, distance: 155.0
click at [215, 172] on div "15 XP Saņemsi Viegls 528 pilda Apraksts Uzdevums Palīdzība 1 . Which modal verb…" at bounding box center [300, 103] width 435 height 896
click at [242, 109] on label "She should have done it." at bounding box center [300, 115] width 422 height 22
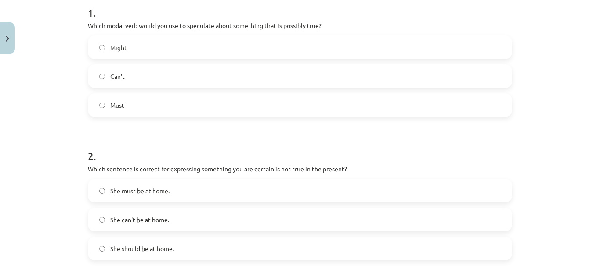
scroll to position [0, 0]
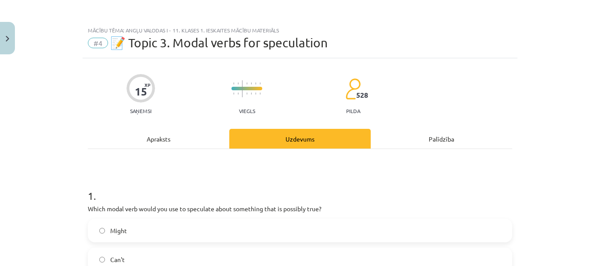
click at [161, 134] on div "Apraksts" at bounding box center [158, 139] width 141 height 20
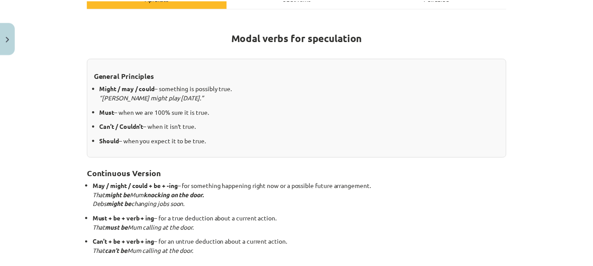
scroll to position [263, 0]
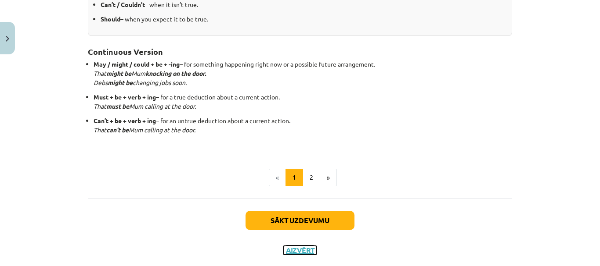
click at [305, 249] on button "Aizvērt" at bounding box center [299, 250] width 33 height 9
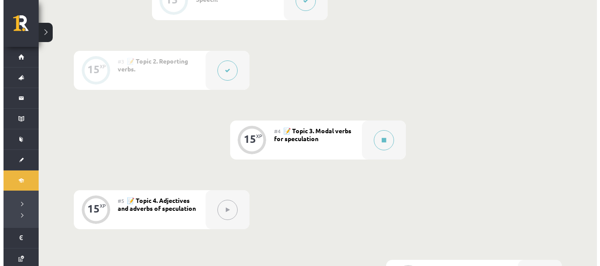
scroll to position [292, 0]
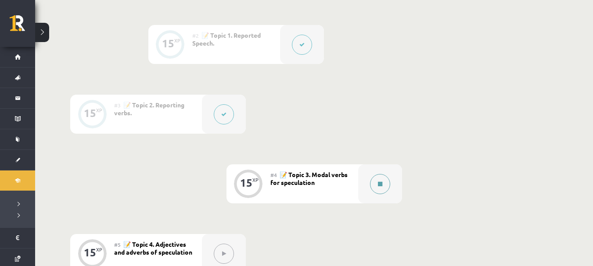
click at [376, 180] on button at bounding box center [380, 184] width 20 height 20
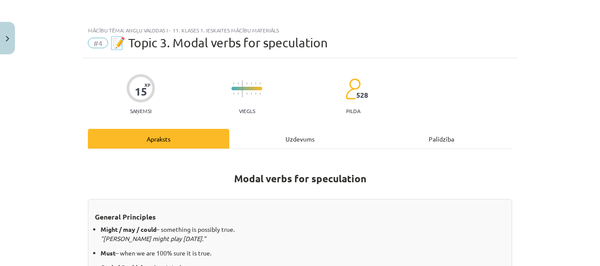
click at [314, 138] on div "Uzdevums" at bounding box center [299, 139] width 141 height 20
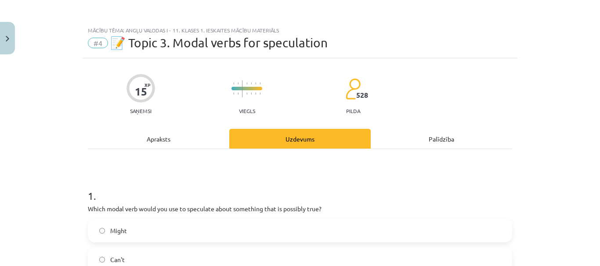
scroll to position [88, 0]
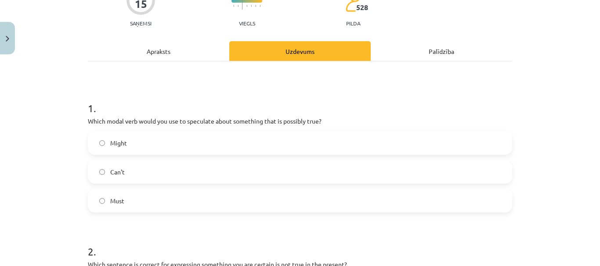
click at [230, 145] on label "Might" at bounding box center [300, 143] width 422 height 22
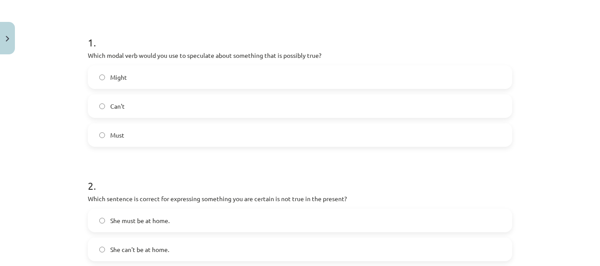
scroll to position [307, 0]
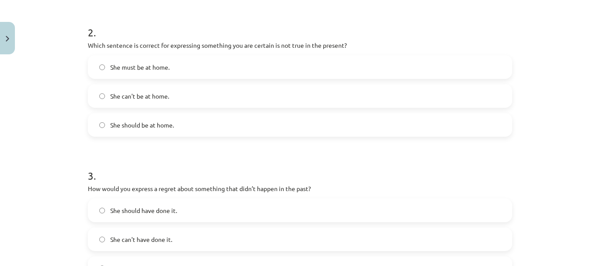
click at [218, 97] on label "She can't be at home." at bounding box center [300, 96] width 422 height 22
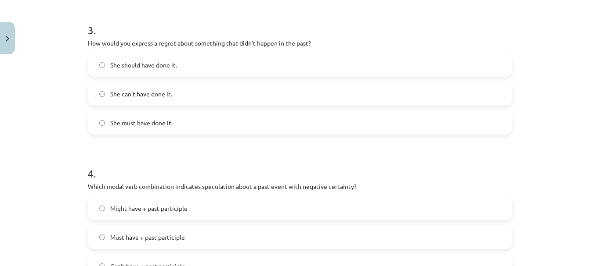
scroll to position [439, 0]
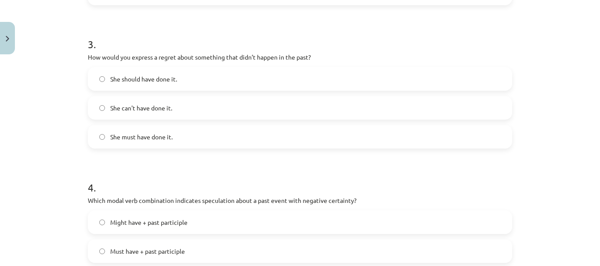
click at [213, 77] on label "She should have done it." at bounding box center [300, 79] width 422 height 22
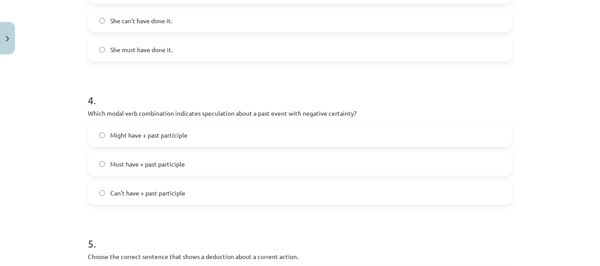
scroll to position [527, 0]
click at [206, 196] on label "Can't have + past participle" at bounding box center [300, 193] width 422 height 22
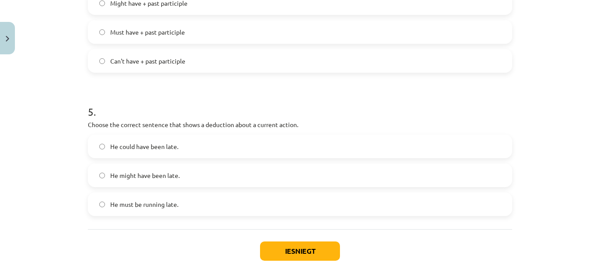
click at [208, 201] on label "He must be running late." at bounding box center [300, 205] width 422 height 22
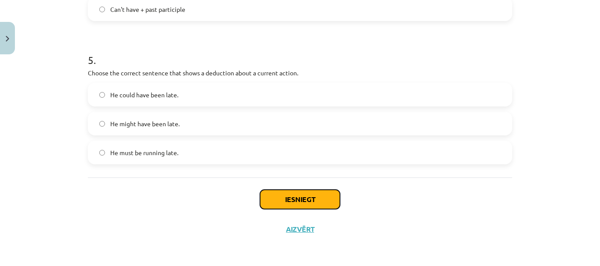
click at [314, 194] on button "Iesniegt" at bounding box center [300, 199] width 80 height 19
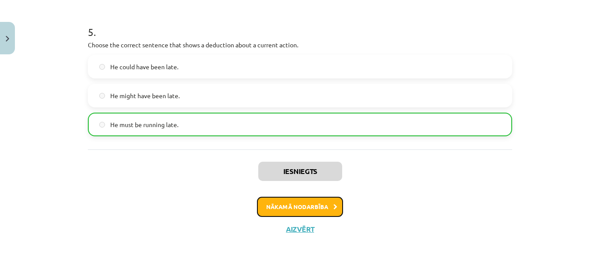
click at [288, 206] on button "Nākamā nodarbība" at bounding box center [300, 207] width 86 height 20
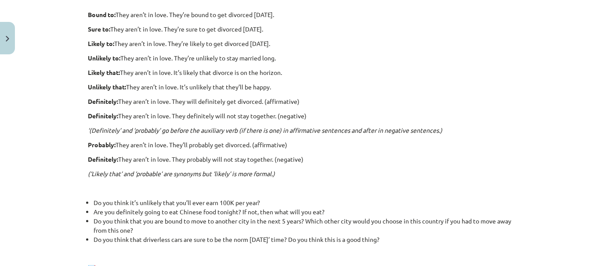
scroll to position [22, 0]
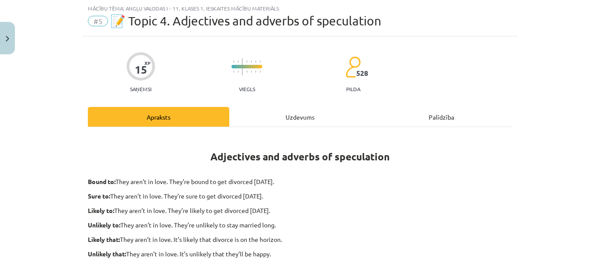
click at [302, 111] on div "Uzdevums" at bounding box center [299, 117] width 141 height 20
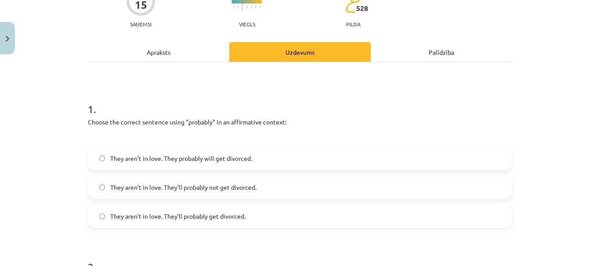
scroll to position [110, 0]
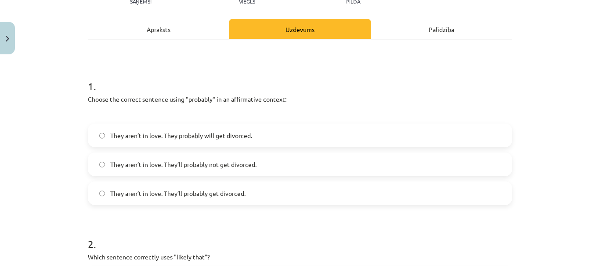
click at [298, 197] on label "They aren’t in love. They’ll probably get divorced." at bounding box center [300, 194] width 422 height 22
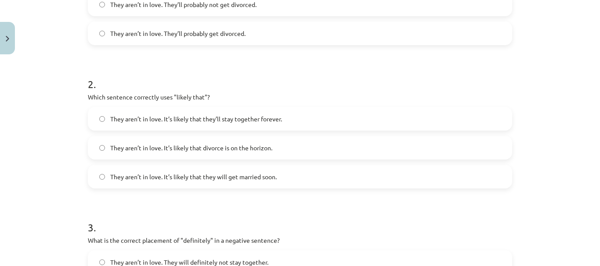
scroll to position [285, 0]
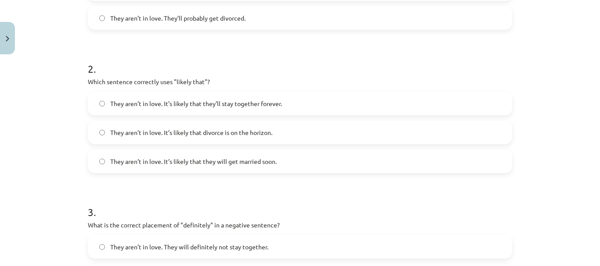
click at [217, 165] on span "They aren’t in love. It’s likely that they will get married soon." at bounding box center [193, 161] width 166 height 9
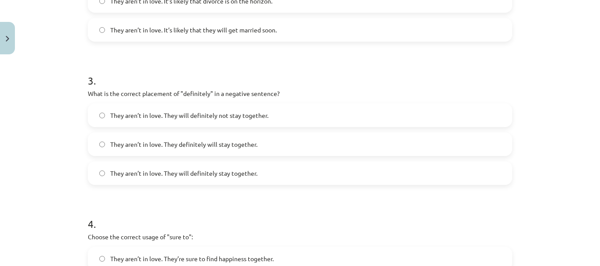
click at [205, 114] on span "They aren’t in love. They will definitely not stay together." at bounding box center [189, 115] width 158 height 9
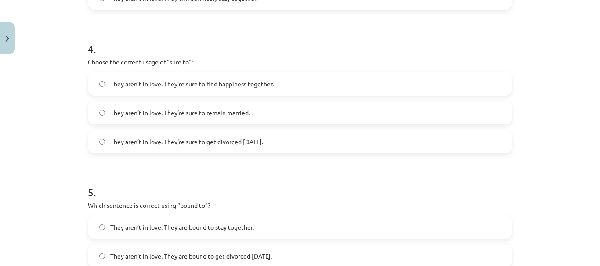
scroll to position [593, 0]
click at [205, 118] on label "They aren’t in love. They’re sure to remain married." at bounding box center [300, 112] width 422 height 22
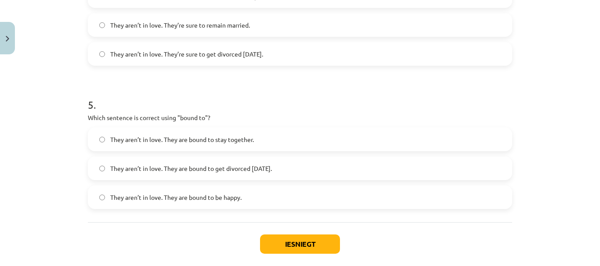
scroll to position [680, 0]
click at [226, 63] on label "They aren’t in love. They’re sure to get divorced within six months." at bounding box center [300, 54] width 422 height 22
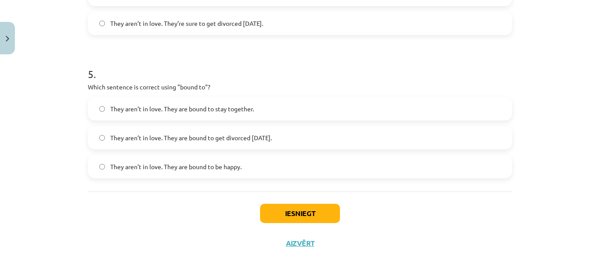
scroll to position [724, 0]
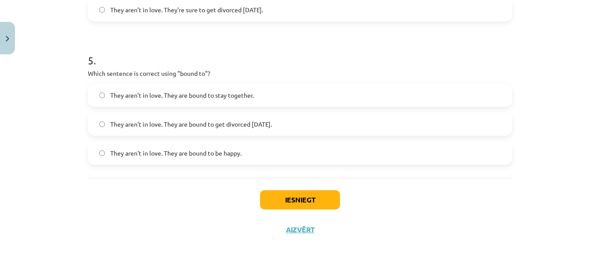
click at [206, 154] on span "They aren’t in love. They are bound to be happy." at bounding box center [175, 153] width 131 height 9
click at [193, 104] on label "They aren’t in love. They are bound to stay together." at bounding box center [300, 95] width 422 height 22
click at [266, 207] on button "Iesniegt" at bounding box center [300, 199] width 80 height 19
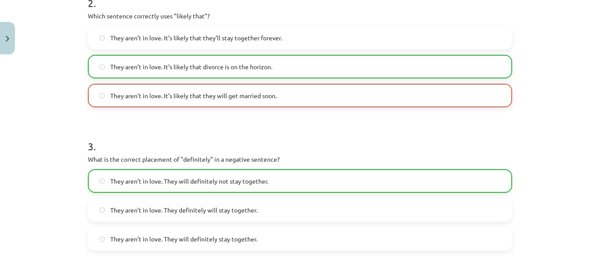
scroll to position [746, 0]
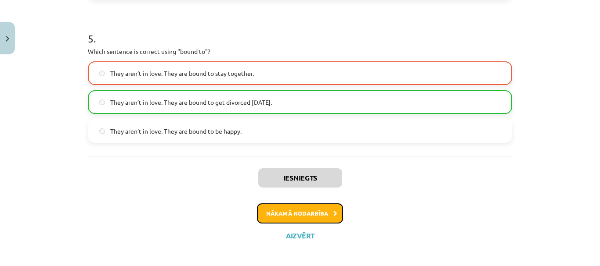
click at [327, 209] on button "Nākamā nodarbība" at bounding box center [300, 214] width 86 height 20
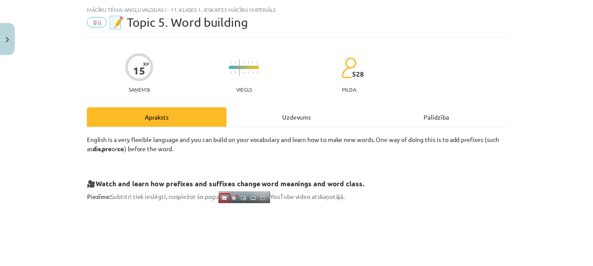
scroll to position [0, 0]
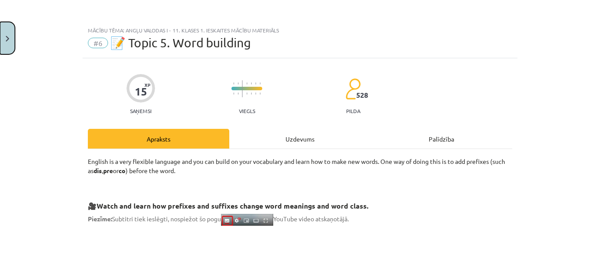
click at [0, 39] on button "Close" at bounding box center [7, 38] width 15 height 32
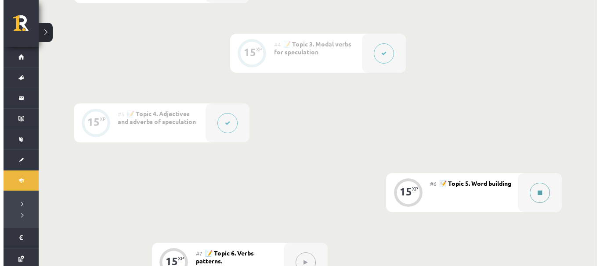
scroll to position [439, 0]
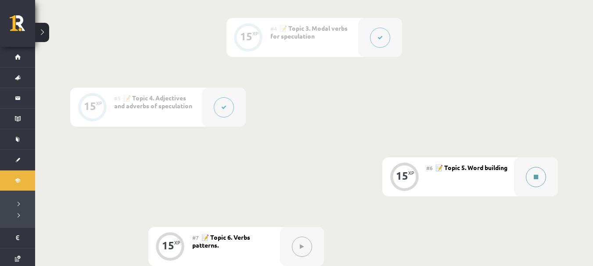
click at [541, 184] on button at bounding box center [536, 177] width 20 height 20
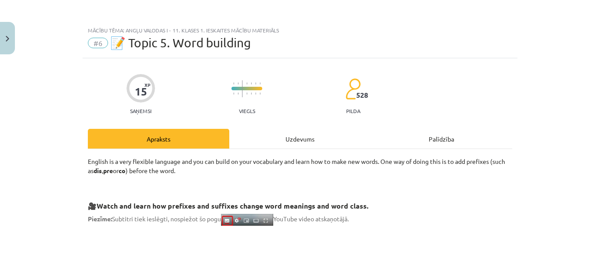
click at [302, 144] on div "Uzdevums" at bounding box center [299, 139] width 141 height 20
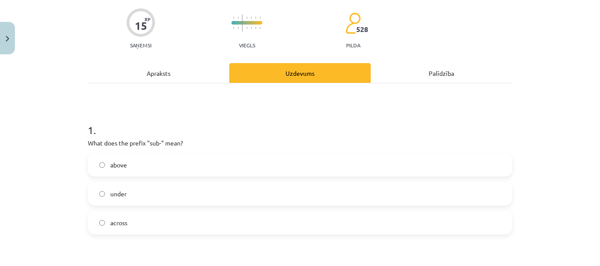
scroll to position [110, 0]
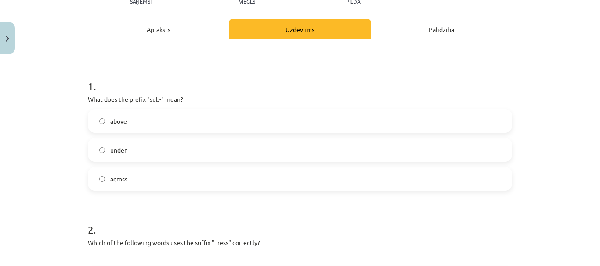
click at [180, 118] on label "above" at bounding box center [300, 121] width 422 height 22
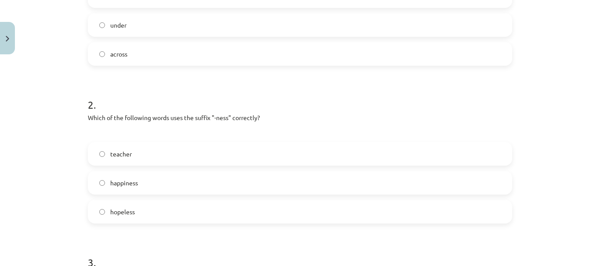
scroll to position [285, 0]
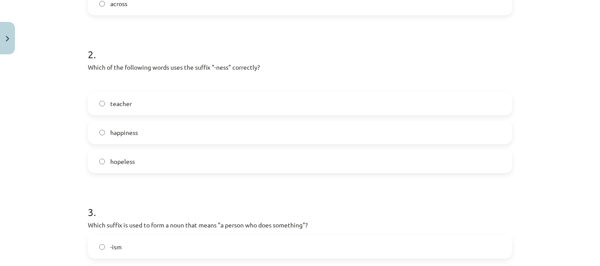
click at [186, 136] on label "happiness" at bounding box center [300, 133] width 422 height 22
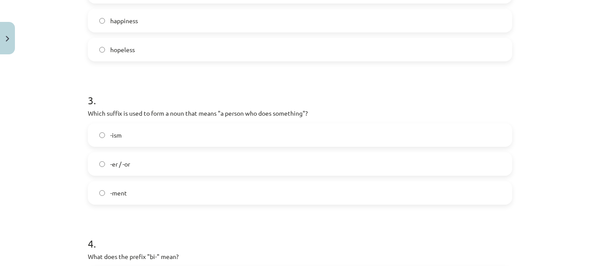
scroll to position [417, 0]
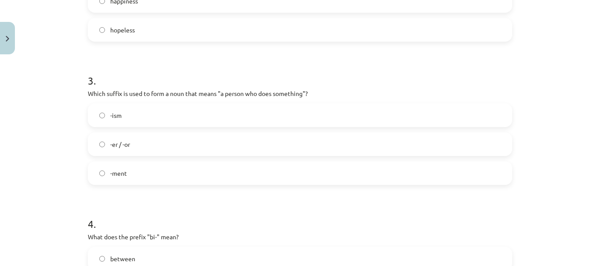
click at [165, 116] on label "-ism" at bounding box center [300, 115] width 422 height 22
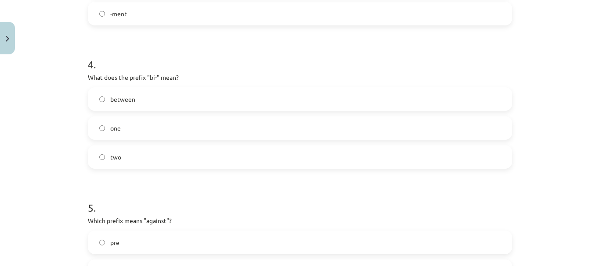
scroll to position [593, 0]
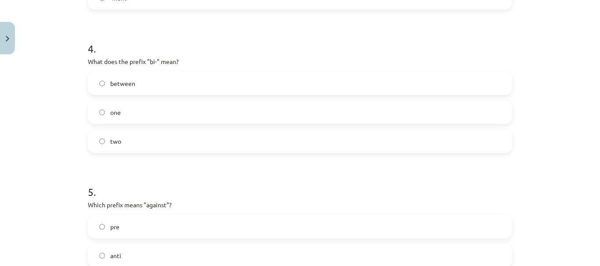
click at [143, 80] on label "between" at bounding box center [300, 83] width 422 height 22
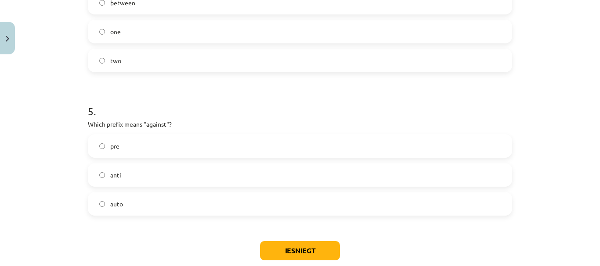
scroll to position [680, 0]
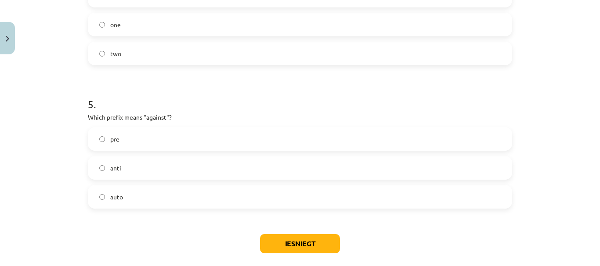
click at [162, 163] on label "anti" at bounding box center [300, 168] width 422 height 22
click at [150, 130] on label "pre" at bounding box center [300, 139] width 422 height 22
click at [300, 251] on button "Iesniegt" at bounding box center [300, 243] width 80 height 19
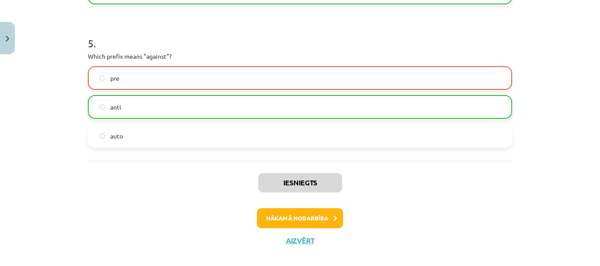
scroll to position [753, 0]
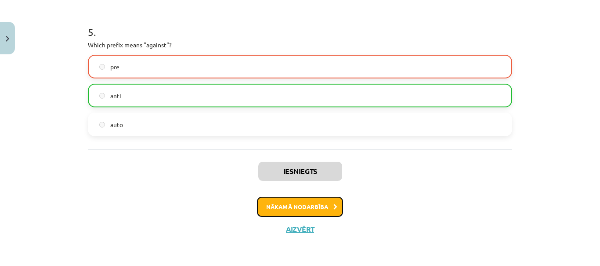
click at [292, 208] on button "Nākamā nodarbība" at bounding box center [300, 207] width 86 height 20
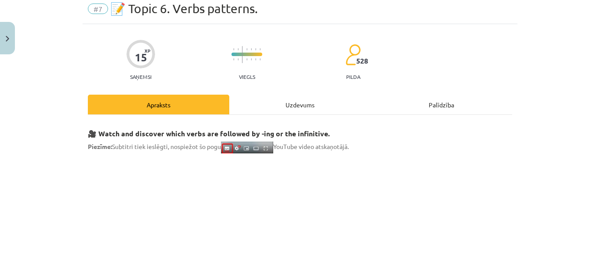
scroll to position [22, 0]
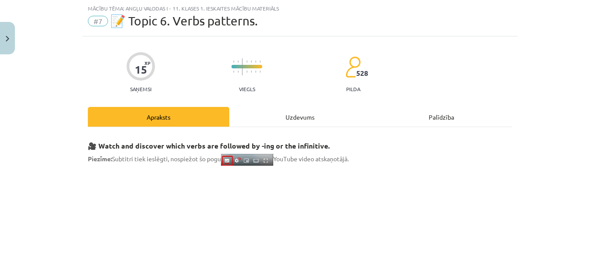
click at [298, 115] on div "Uzdevums" at bounding box center [299, 117] width 141 height 20
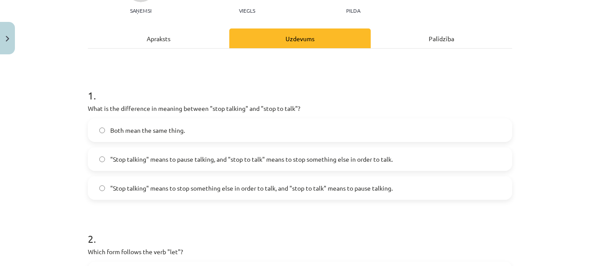
scroll to position [110, 0]
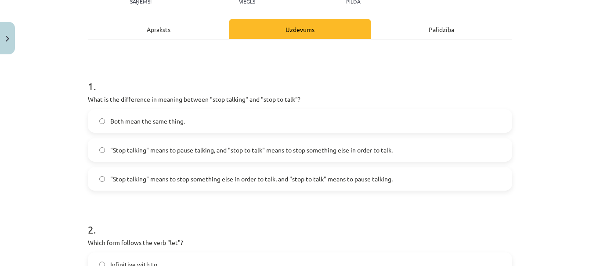
click at [291, 149] on span ""Stop talking" means to pause talking, and "stop to talk" means to stop somethi…" at bounding box center [251, 150] width 282 height 9
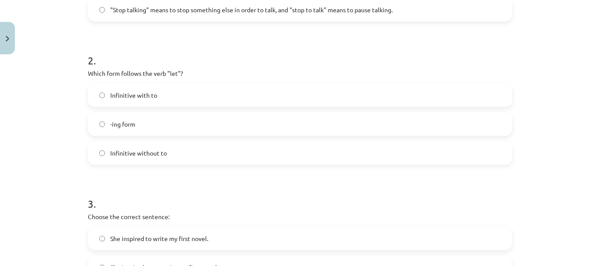
scroll to position [285, 0]
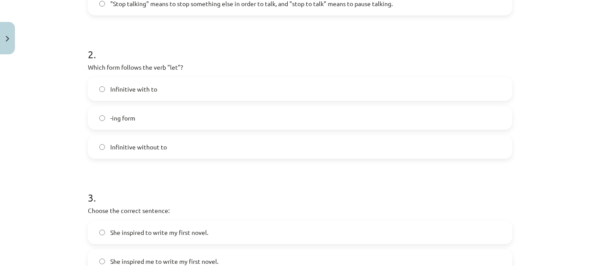
click at [250, 144] on label "Infinitive without to" at bounding box center [300, 147] width 422 height 22
click at [235, 86] on label "Infinitive with to" at bounding box center [300, 89] width 422 height 22
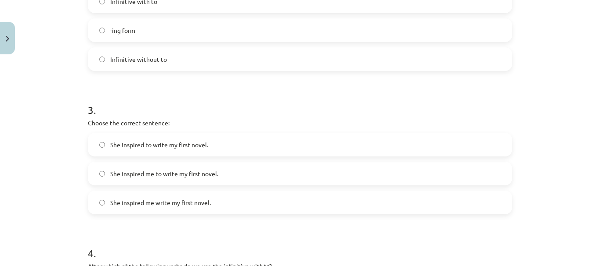
click at [236, 177] on label "She inspired me to write my first novel." at bounding box center [300, 174] width 422 height 22
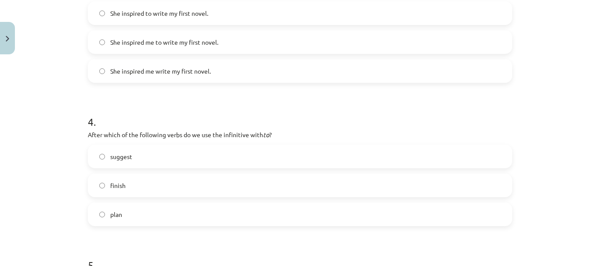
scroll to position [549, 0]
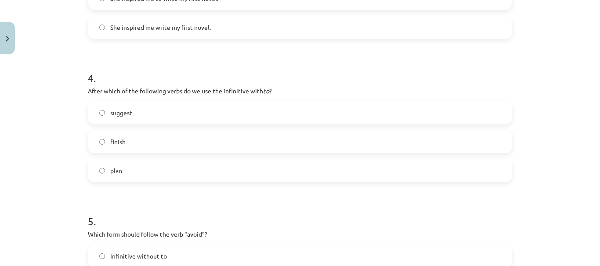
click at [182, 34] on label "She inspired me write my first novel." at bounding box center [300, 27] width 422 height 22
click at [182, 133] on label "finish" at bounding box center [300, 142] width 422 height 22
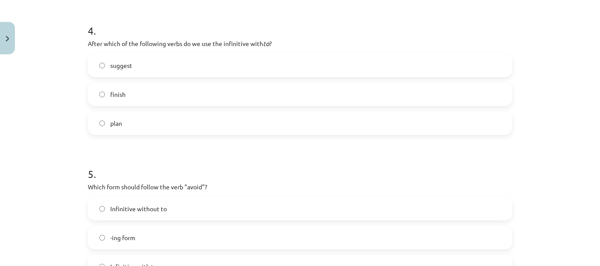
scroll to position [680, 0]
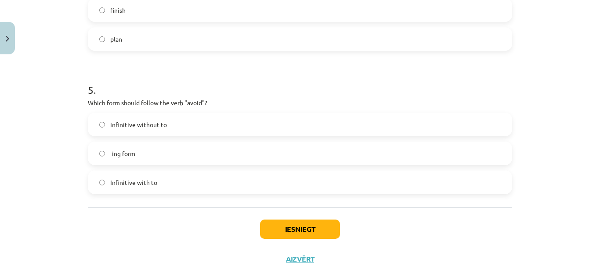
click at [147, 158] on label "-ing form" at bounding box center [300, 154] width 422 height 22
click at [281, 227] on button "Iesniegt" at bounding box center [300, 229] width 80 height 19
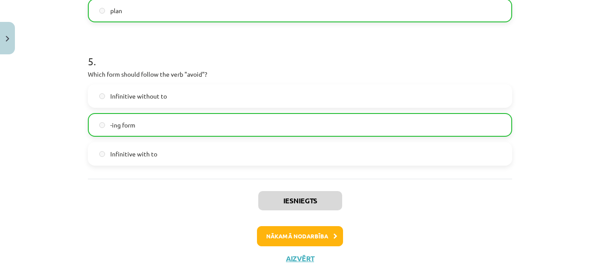
scroll to position [738, 0]
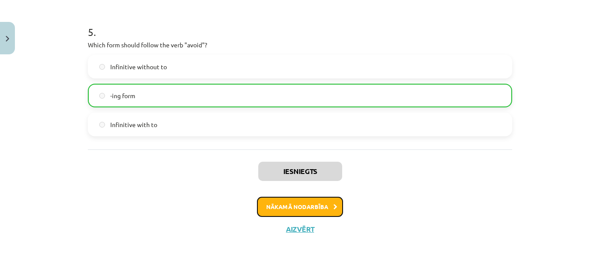
click at [279, 209] on button "Nākamā nodarbība" at bounding box center [300, 207] width 86 height 20
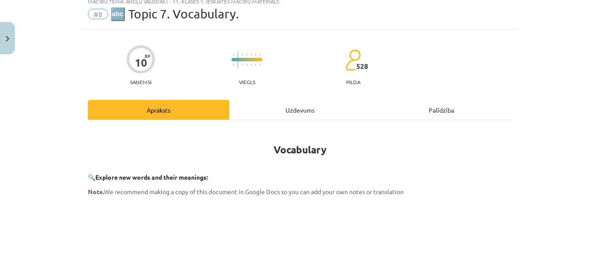
scroll to position [44, 0]
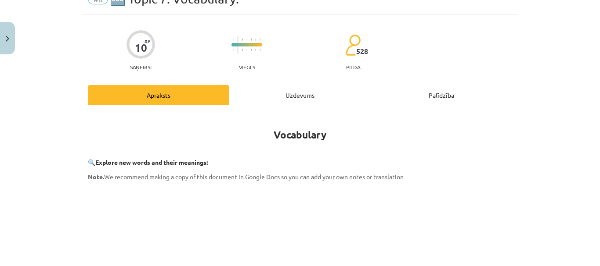
click at [281, 92] on div "Uzdevums" at bounding box center [299, 95] width 141 height 20
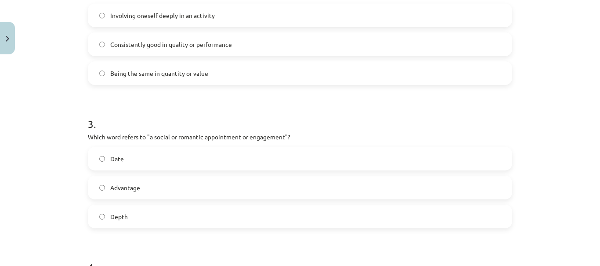
scroll to position [37, 0]
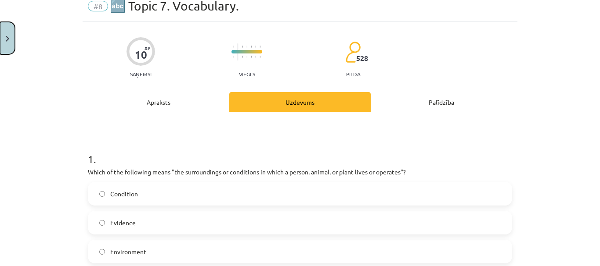
click at [8, 38] on img "Close" at bounding box center [8, 39] width 4 height 6
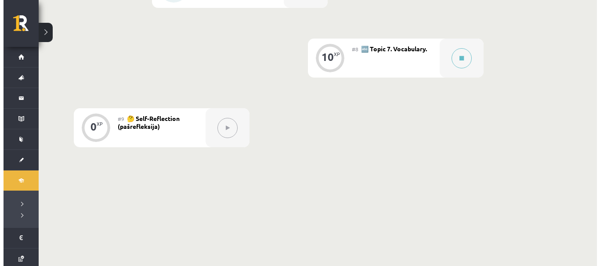
scroll to position [702, 0]
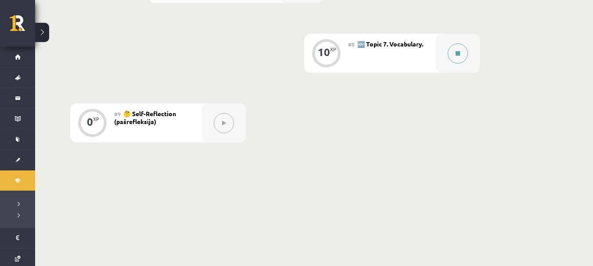
click at [448, 54] on button at bounding box center [458, 53] width 20 height 20
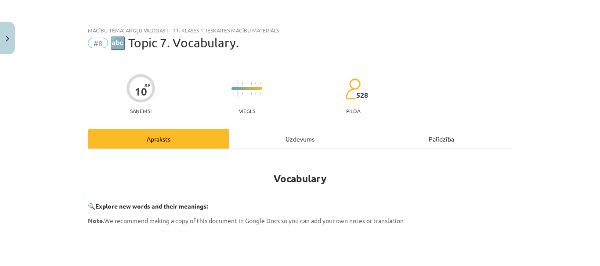
click at [297, 141] on div "Uzdevums" at bounding box center [299, 139] width 141 height 20
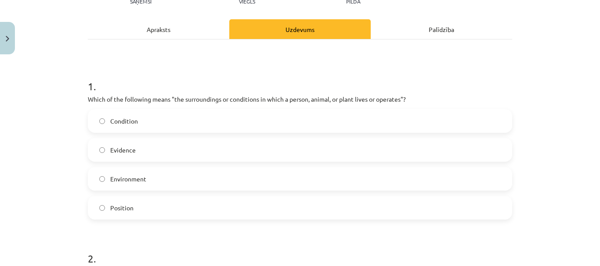
scroll to position [154, 0]
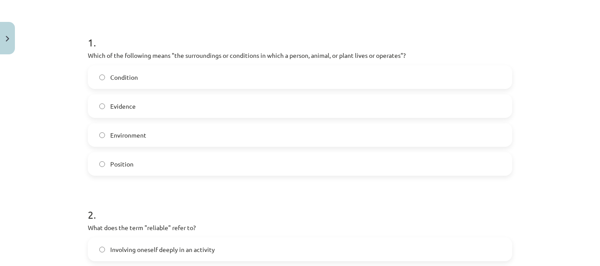
click at [291, 137] on label "Environment" at bounding box center [300, 135] width 422 height 22
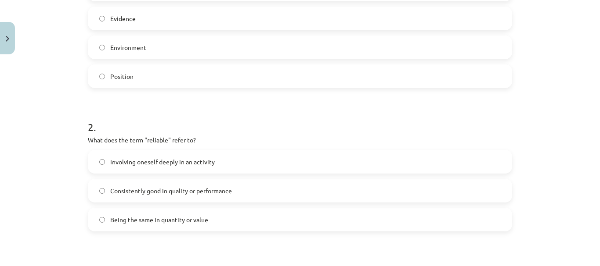
scroll to position [285, 0]
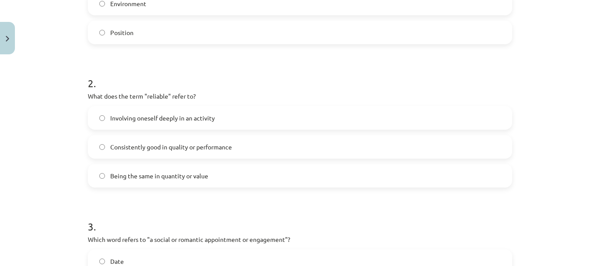
click at [274, 118] on label "Involving oneself deeply in an activity" at bounding box center [300, 118] width 422 height 22
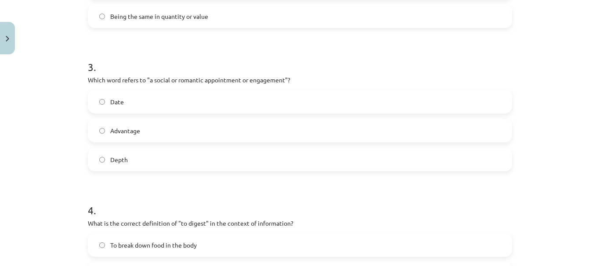
scroll to position [461, 0]
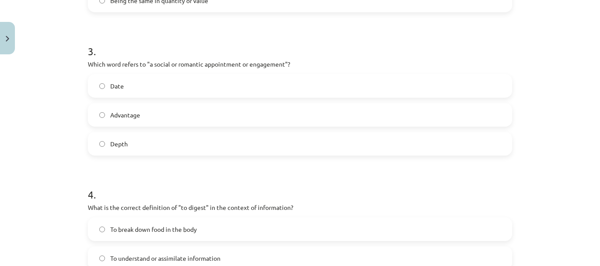
click at [246, 88] on label "Date" at bounding box center [300, 86] width 422 height 22
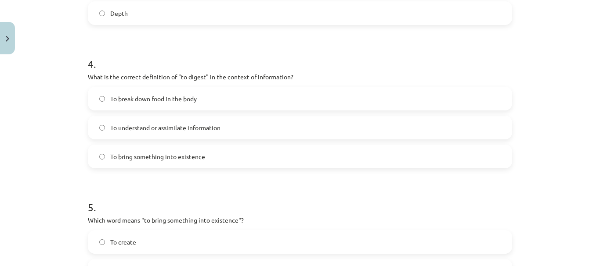
scroll to position [593, 0]
click at [257, 126] on label "To understand or assimilate information" at bounding box center [300, 127] width 422 height 22
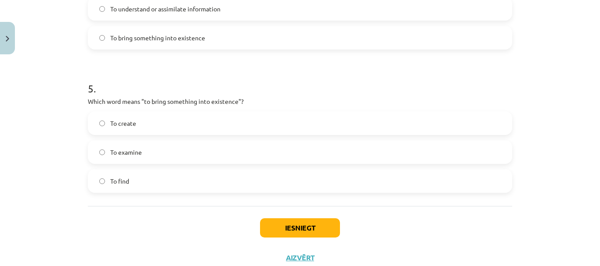
scroll to position [724, 0]
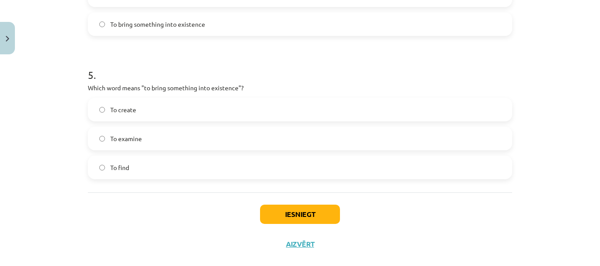
click at [249, 115] on label "To create" at bounding box center [300, 110] width 422 height 22
drag, startPoint x: 305, startPoint y: 223, endPoint x: 301, endPoint y: 220, distance: 4.7
click at [302, 221] on button "Iesniegt" at bounding box center [300, 214] width 80 height 19
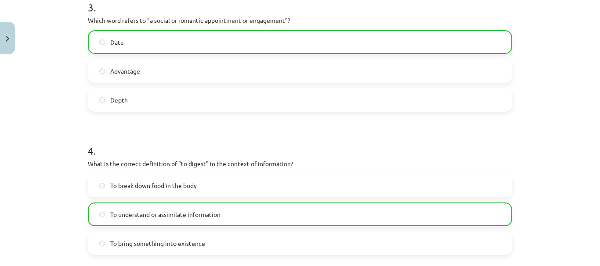
scroll to position [767, 0]
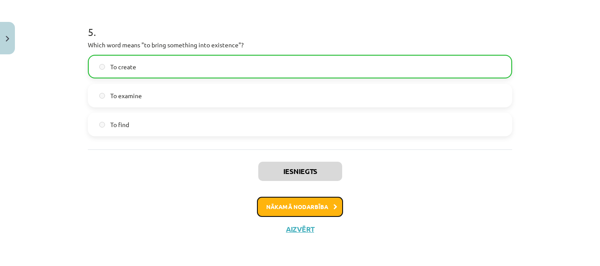
click at [301, 207] on button "Nākamā nodarbība" at bounding box center [300, 207] width 86 height 20
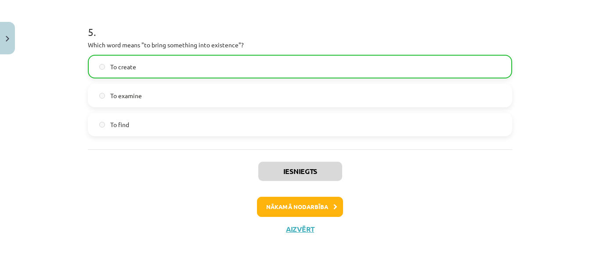
scroll to position [2, 0]
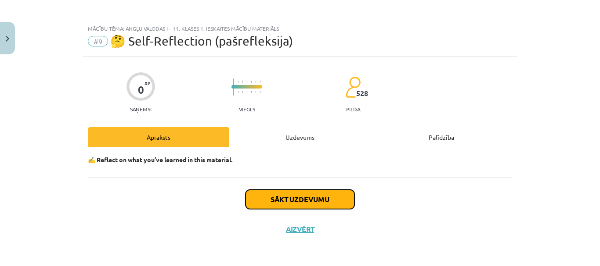
click at [298, 205] on button "Sākt uzdevumu" at bounding box center [299, 199] width 109 height 19
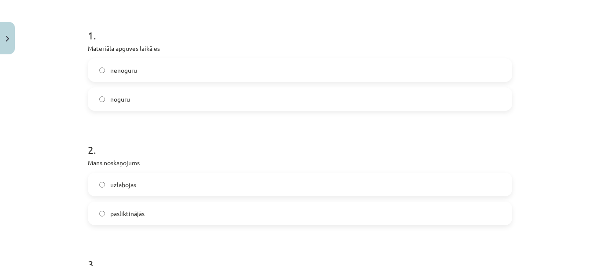
scroll to position [176, 0]
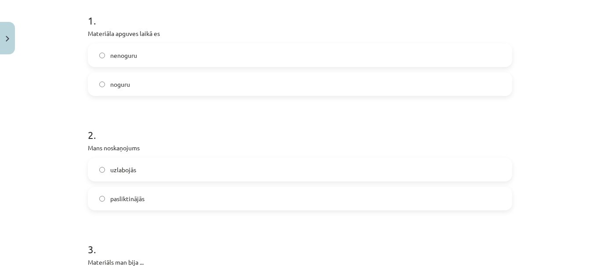
click at [169, 63] on label "nenoguru" at bounding box center [300, 55] width 422 height 22
click at [200, 199] on label "pasliktinājās" at bounding box center [300, 199] width 422 height 22
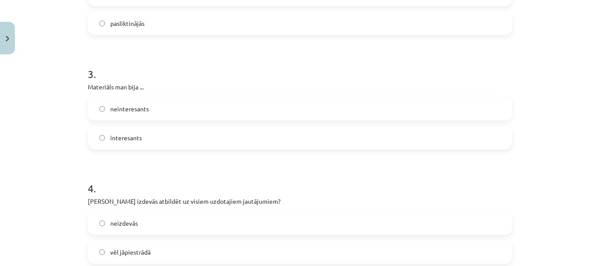
click at [187, 134] on label "interesants" at bounding box center [300, 138] width 422 height 22
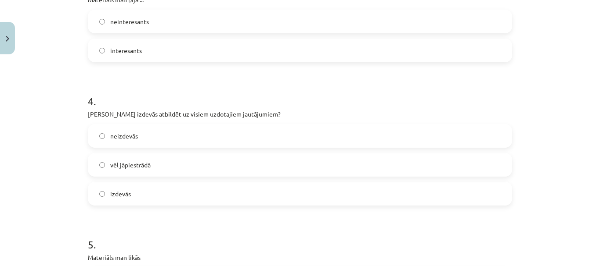
scroll to position [439, 0]
click at [197, 159] on label "vēl jāpiestrādā" at bounding box center [300, 165] width 422 height 22
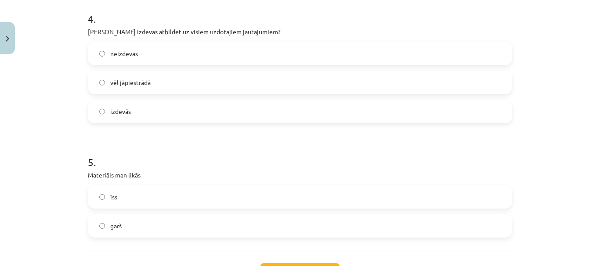
scroll to position [594, 0]
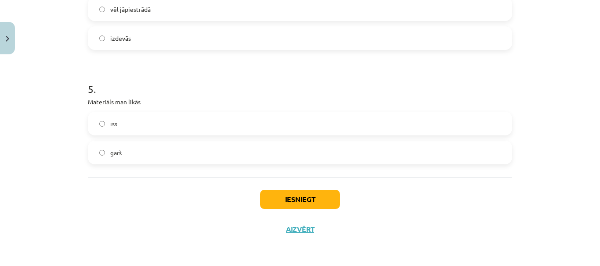
click at [207, 148] on label "garš" at bounding box center [300, 153] width 422 height 22
click at [277, 200] on button "Iesniegt" at bounding box center [300, 199] width 80 height 19
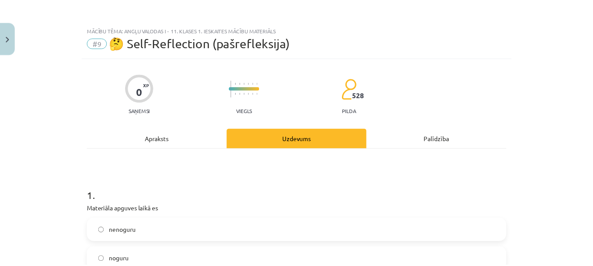
scroll to position [701, 0]
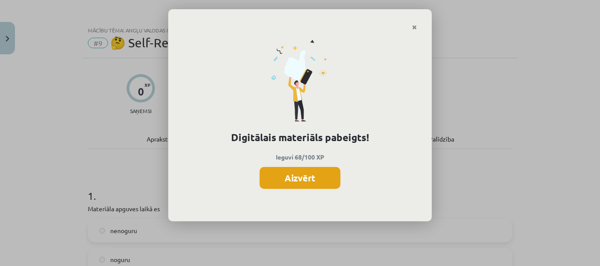
click at [299, 180] on button "Aizvērt" at bounding box center [299, 178] width 81 height 22
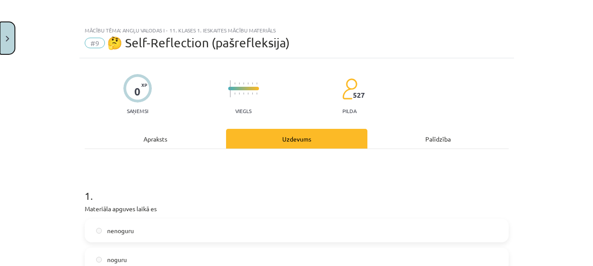
click at [13, 36] on button "Close" at bounding box center [7, 38] width 15 height 32
click at [21, 12] on div "Mācību tēma: Angļu valodas i - 11. klases 1. ieskaites mācību materiāls #9 🤔 Se…" at bounding box center [296, 133] width 593 height 266
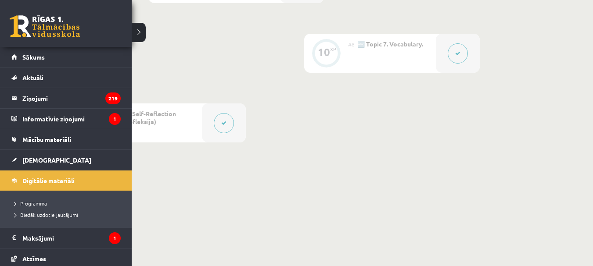
click at [19, 22] on link at bounding box center [45, 26] width 70 height 22
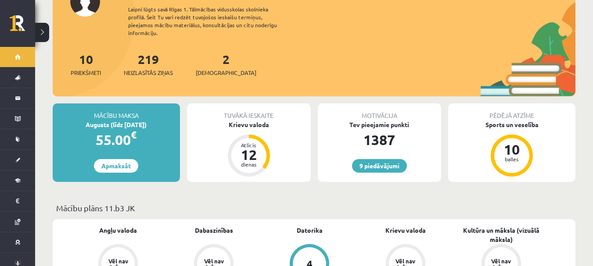
scroll to position [132, 0]
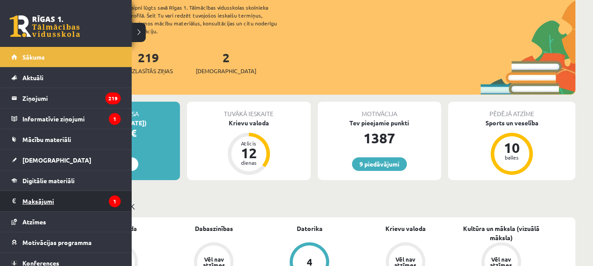
click at [25, 202] on legend "Maksājumi 1" at bounding box center [71, 201] width 98 height 20
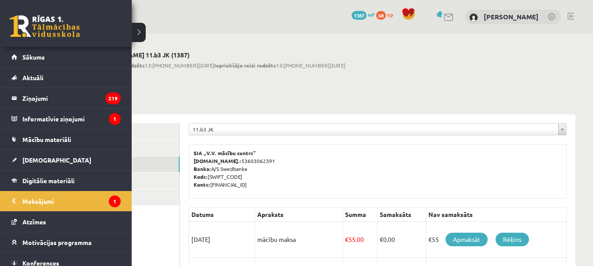
click at [20, 23] on link at bounding box center [45, 26] width 70 height 22
